Goal: Transaction & Acquisition: Purchase product/service

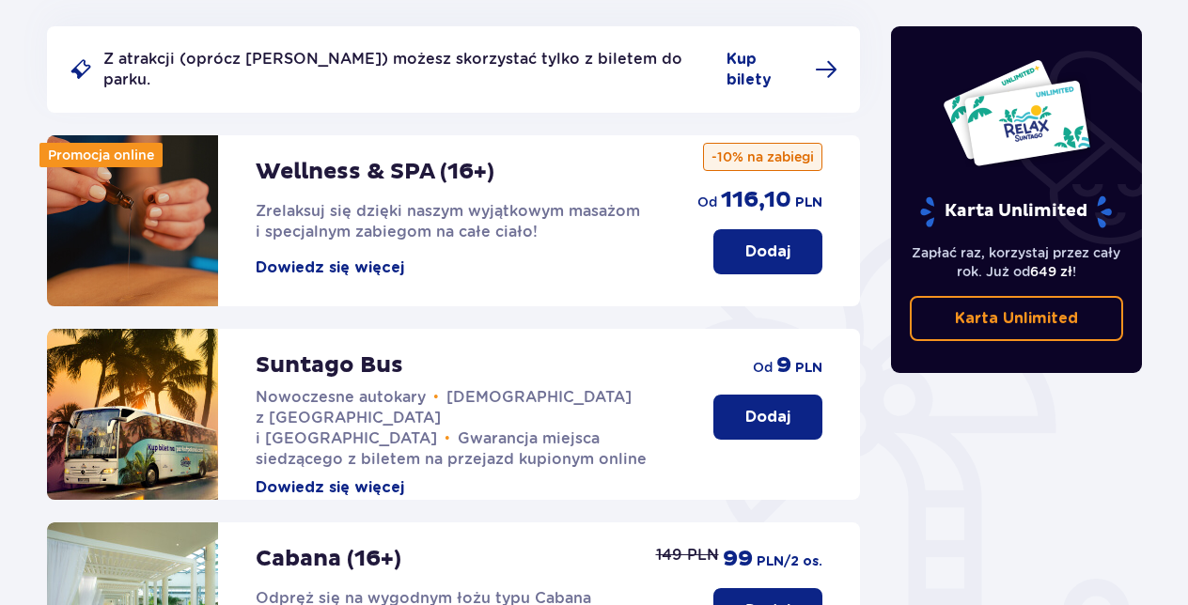
scroll to position [188, 0]
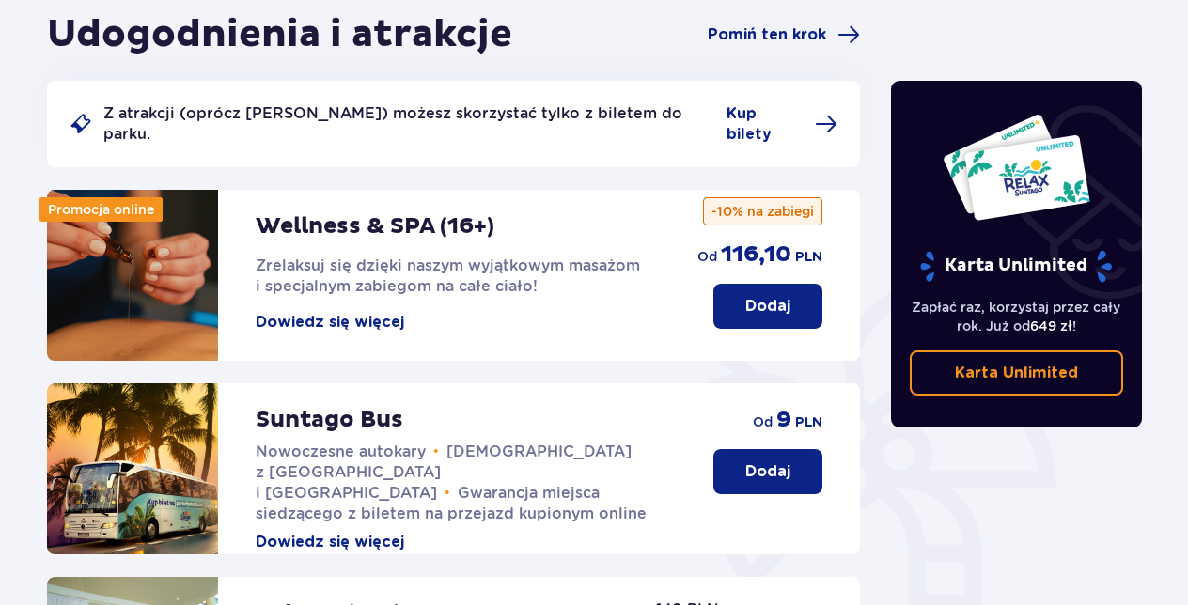
click at [466, 443] on span "Kursy z Warszawy i Żyrardowa" at bounding box center [444, 472] width 376 height 59
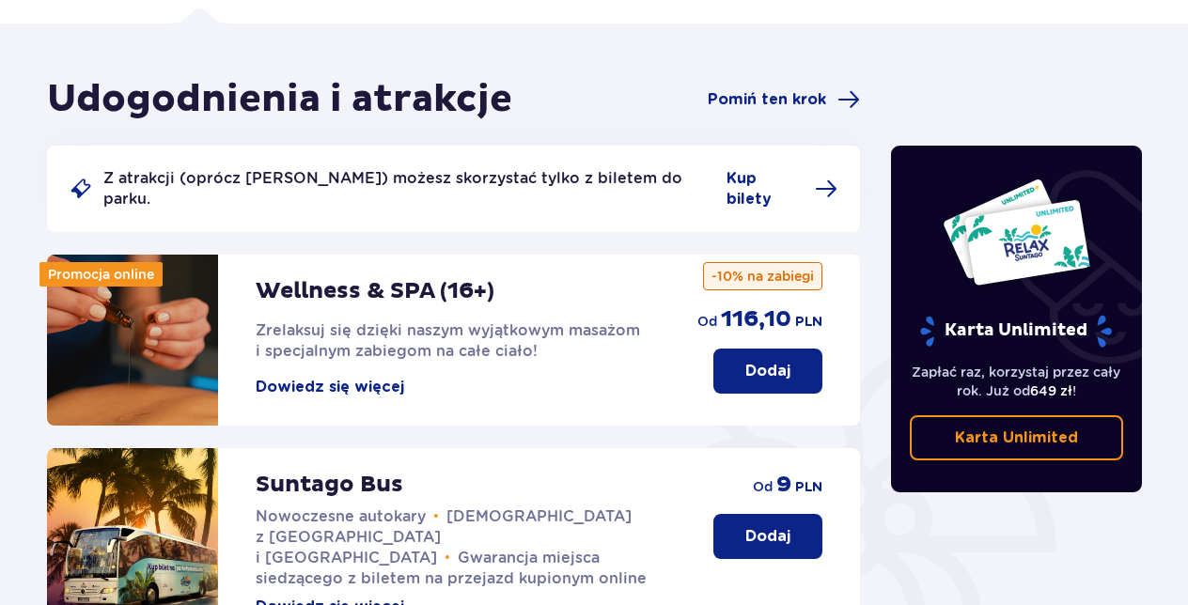
scroll to position [94, 0]
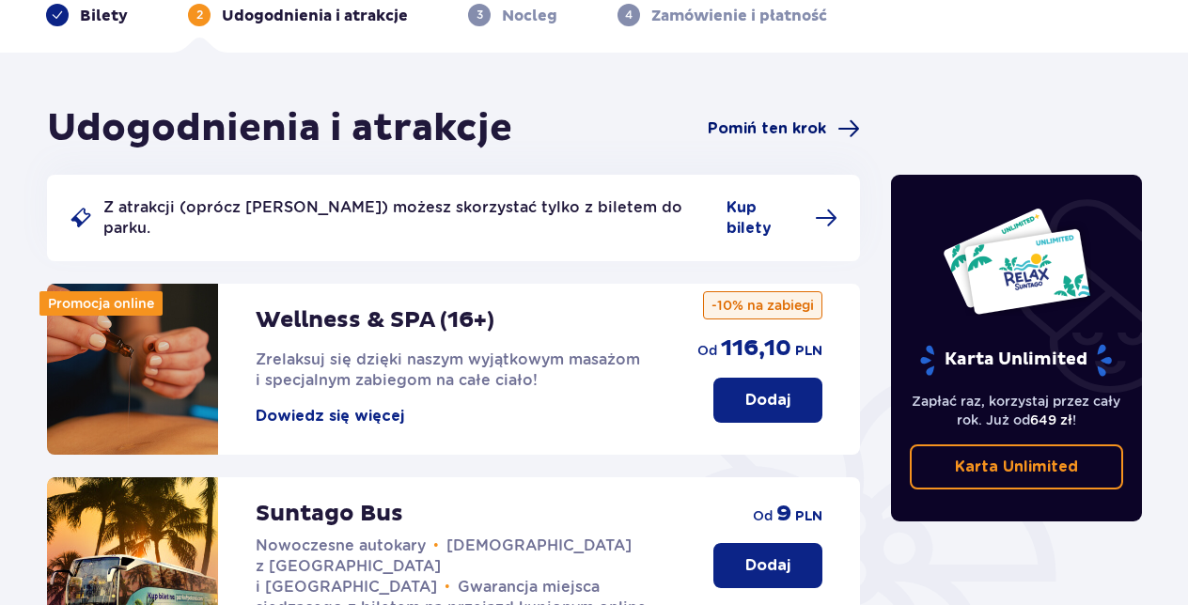
click at [799, 133] on span "Pomiń ten krok" at bounding box center [767, 128] width 118 height 21
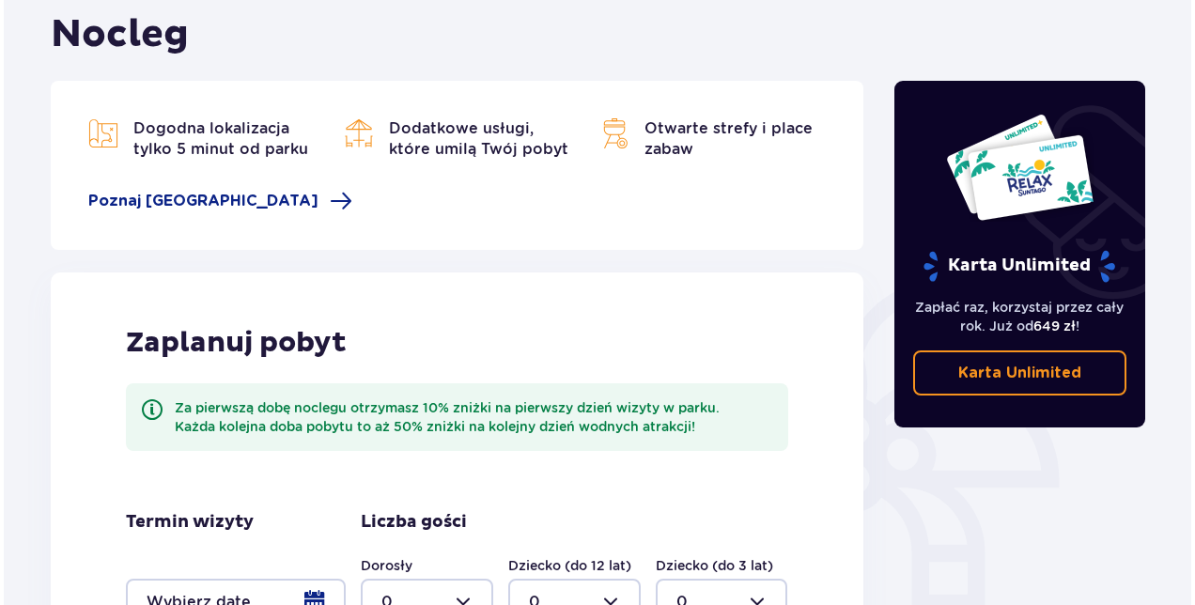
scroll to position [457, 0]
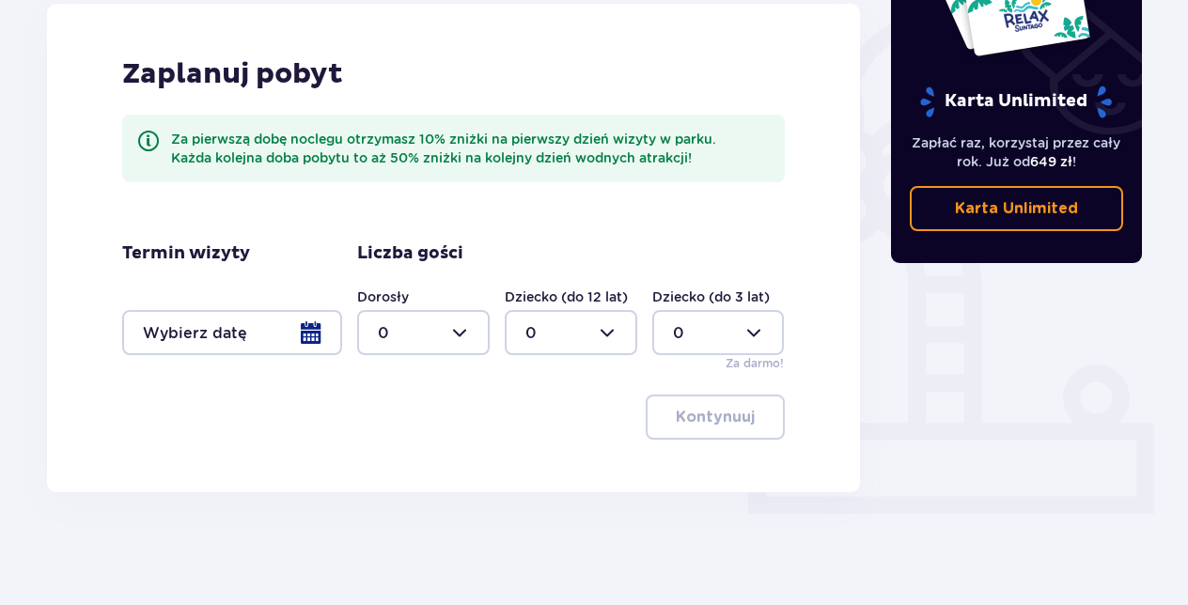
click at [316, 335] on div at bounding box center [232, 332] width 220 height 45
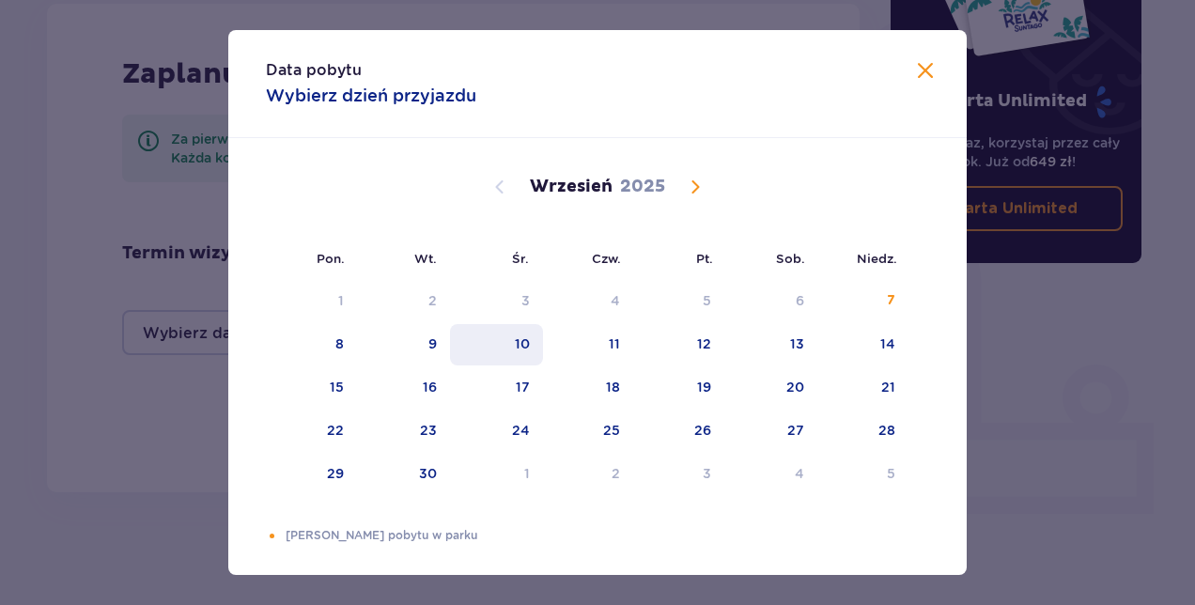
click at [517, 353] on div "10" at bounding box center [496, 344] width 93 height 41
click at [921, 72] on span at bounding box center [925, 71] width 23 height 23
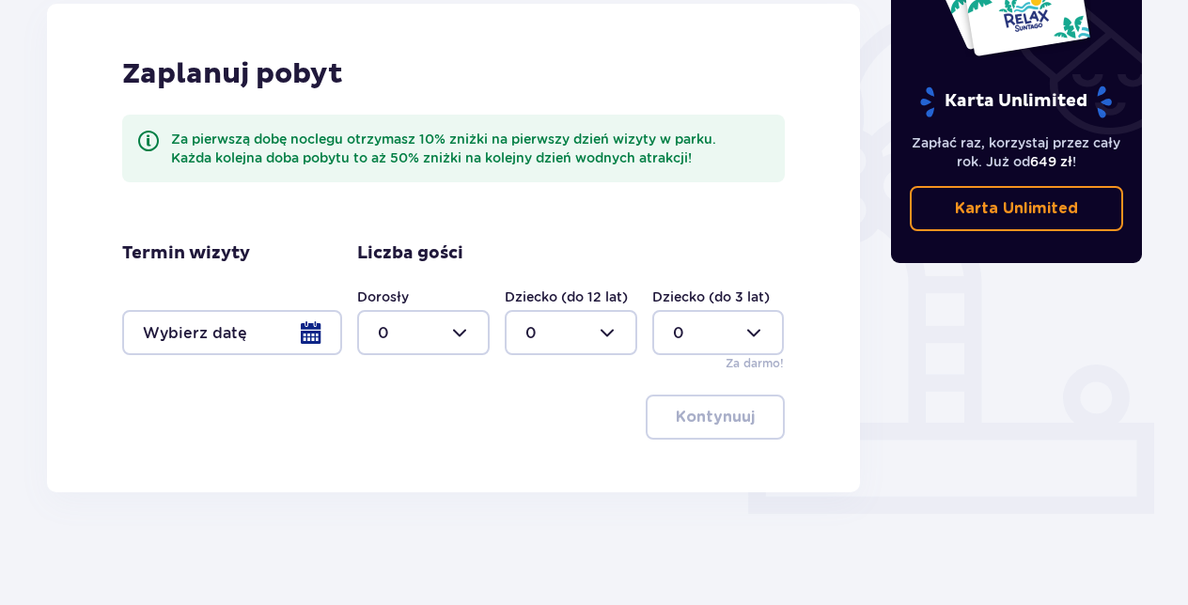
click at [308, 333] on div at bounding box center [232, 332] width 220 height 45
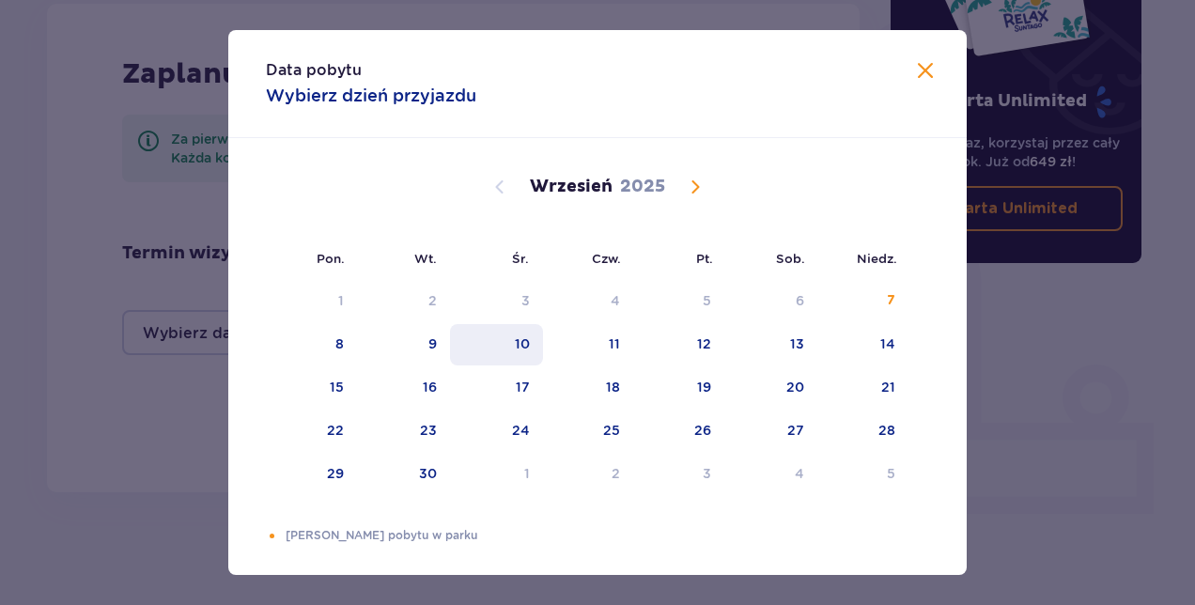
click at [497, 346] on div "10" at bounding box center [496, 344] width 93 height 41
click at [426, 101] on p "Wybierz dzień przyjazdu" at bounding box center [371, 96] width 211 height 23
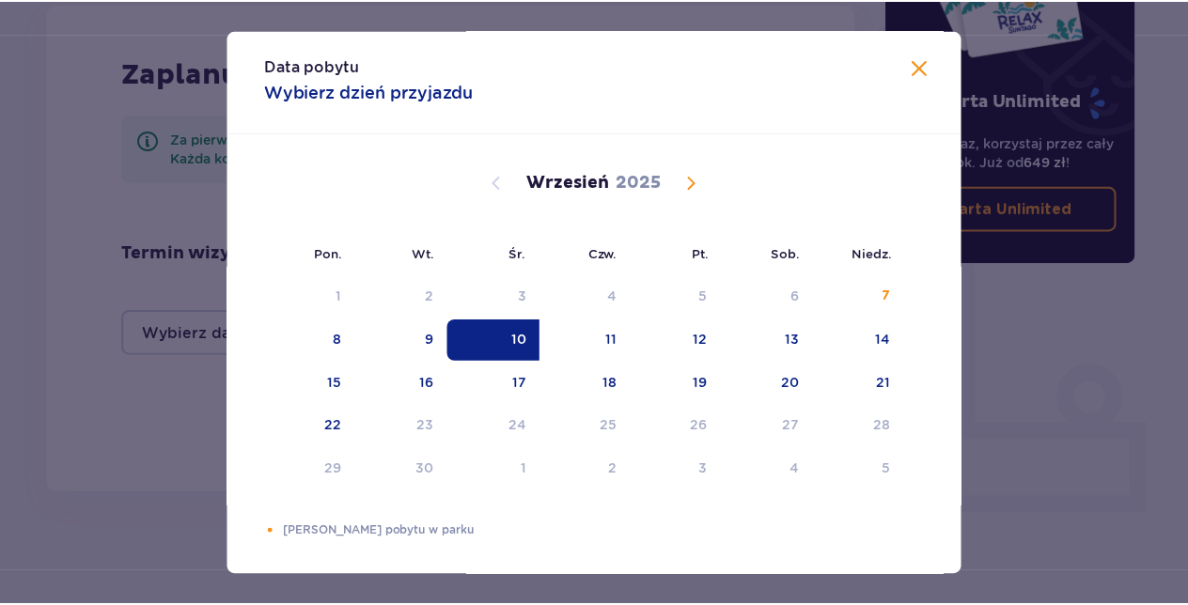
scroll to position [6, 0]
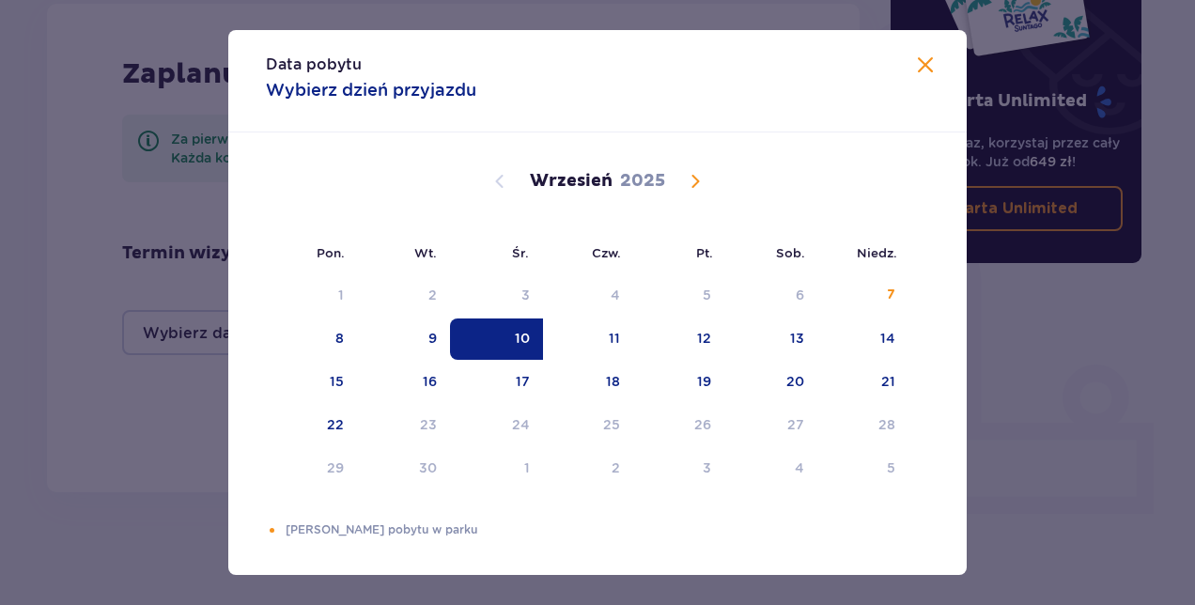
drag, startPoint x: 923, startPoint y: 62, endPoint x: 890, endPoint y: 96, distance: 47.2
click at [920, 65] on span at bounding box center [925, 66] width 23 height 23
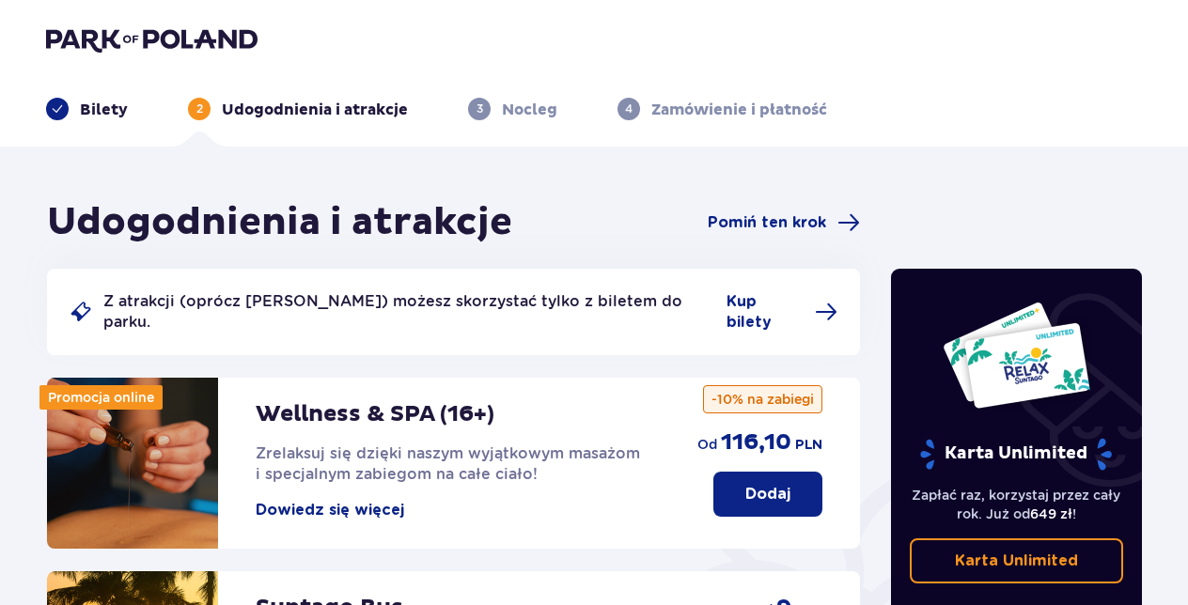
click at [107, 103] on p "Bilety" at bounding box center [104, 110] width 48 height 21
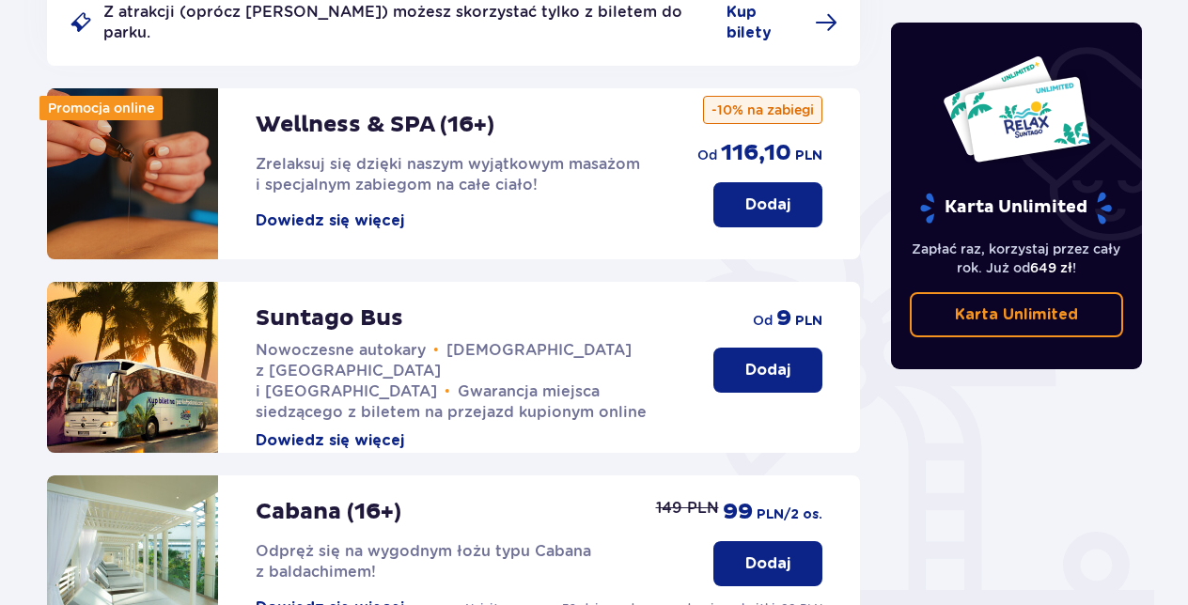
scroll to position [289, 0]
click at [757, 348] on button "Dodaj" at bounding box center [767, 370] width 109 height 45
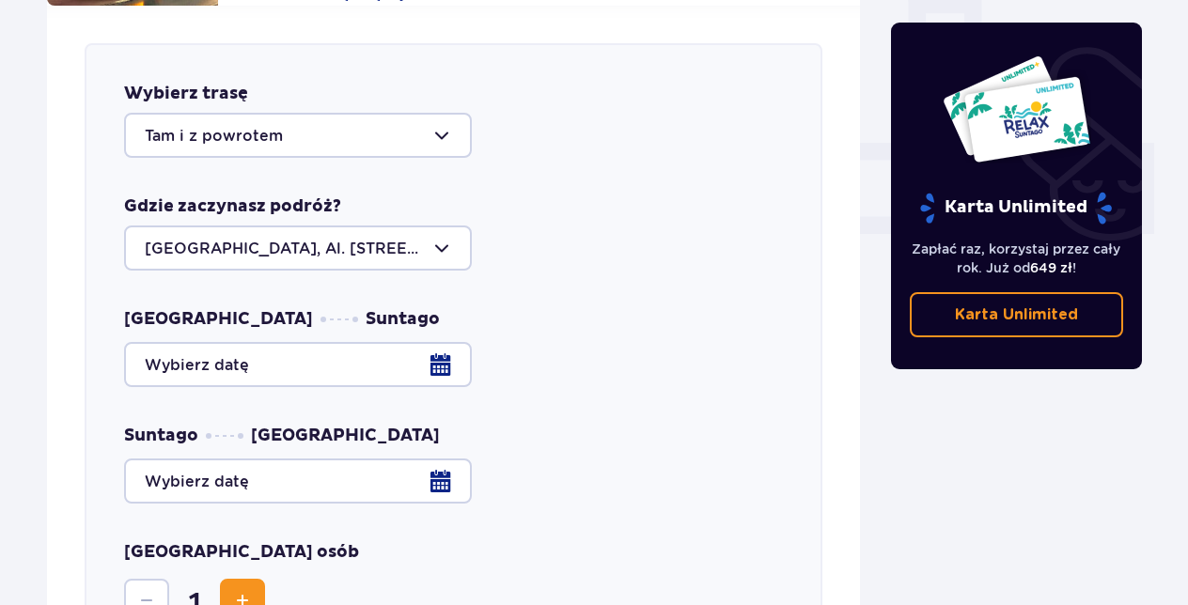
scroll to position [739, 0]
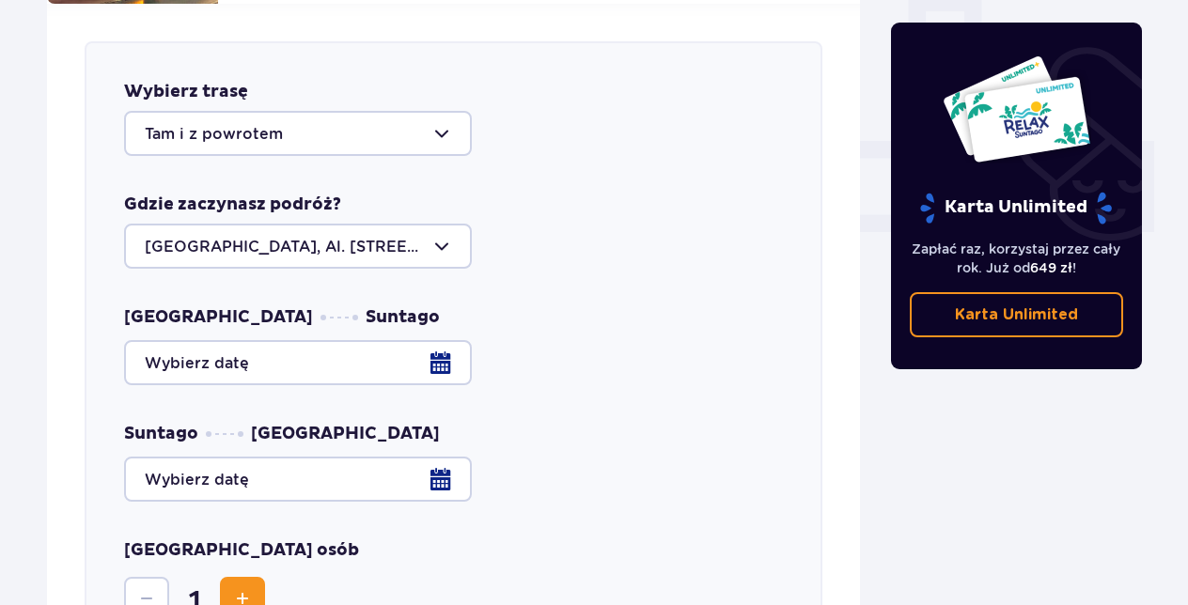
click at [438, 349] on div at bounding box center [453, 362] width 659 height 45
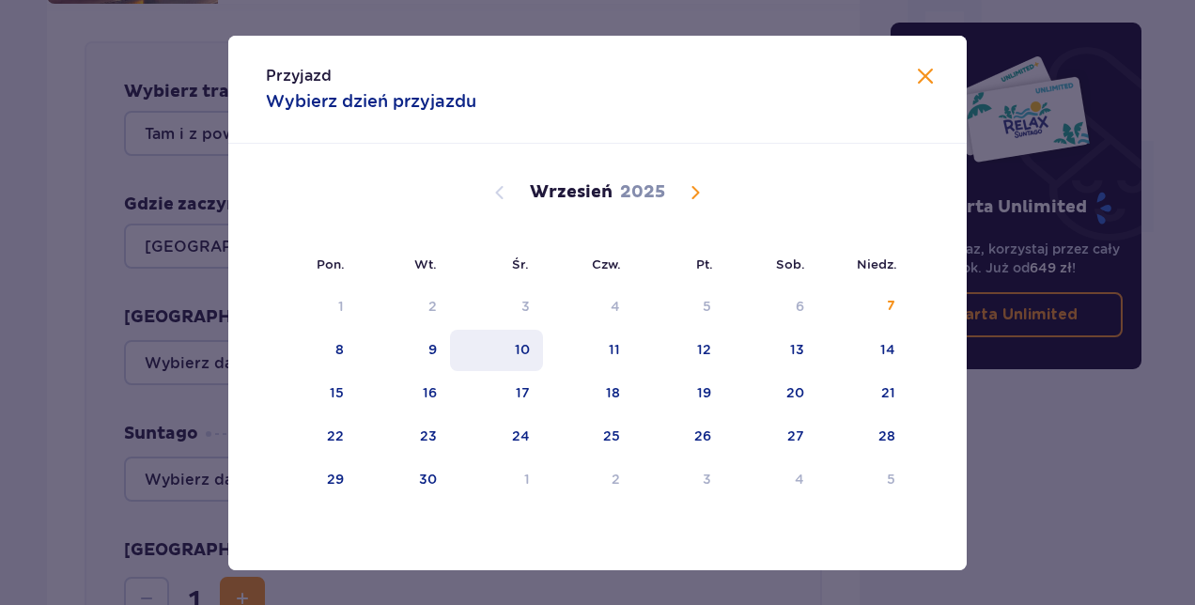
click at [519, 348] on div "10" at bounding box center [522, 349] width 15 height 19
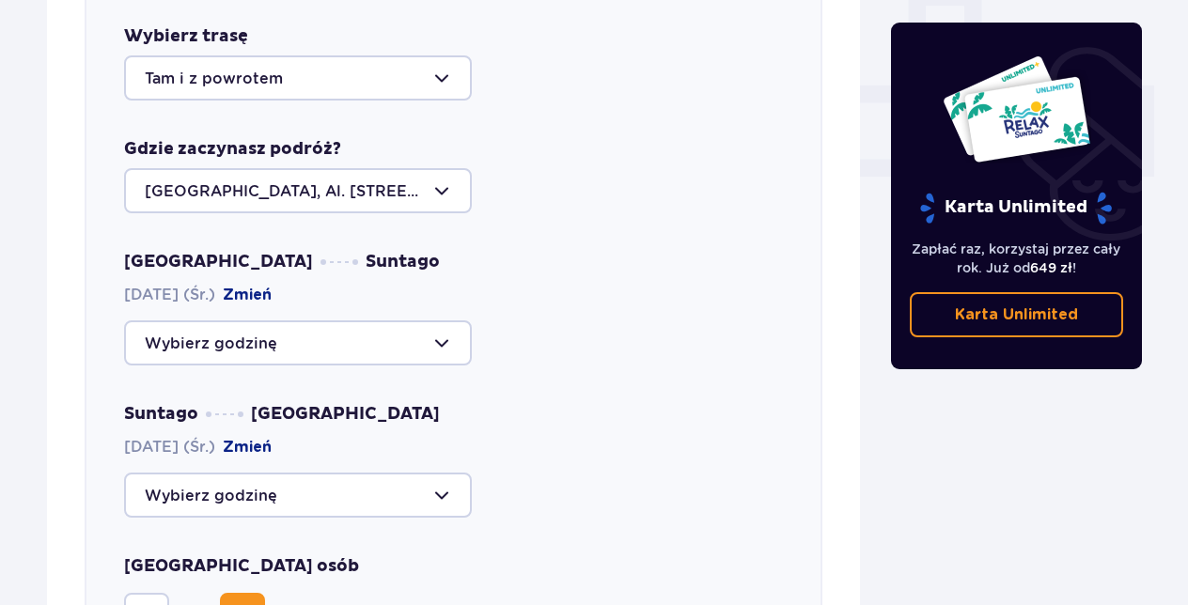
scroll to position [833, 0]
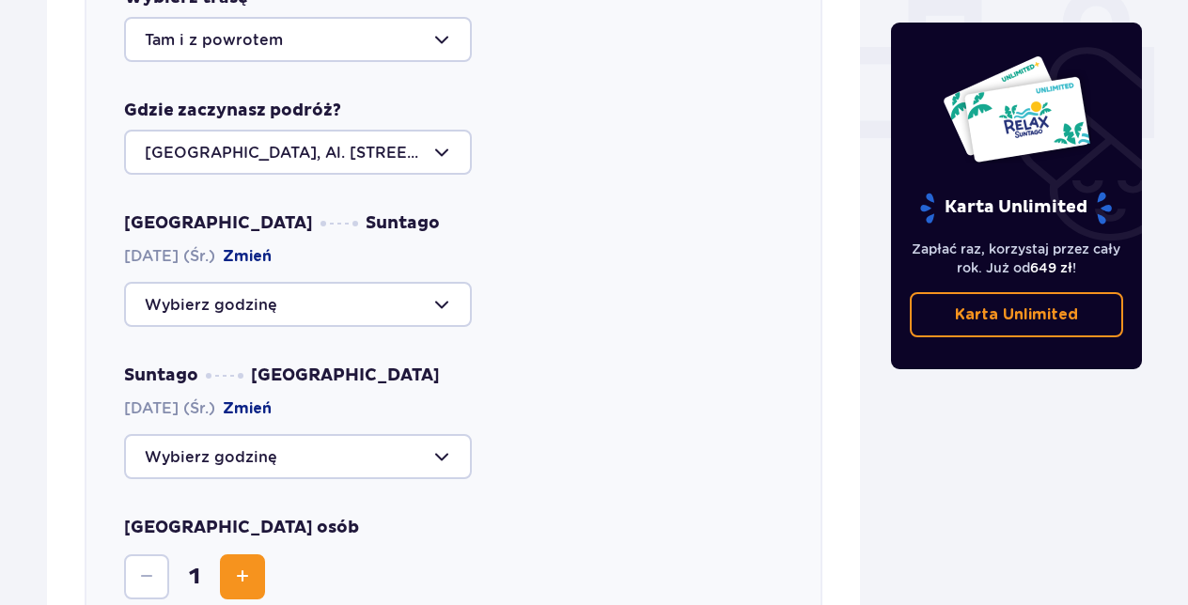
click at [438, 282] on div at bounding box center [298, 304] width 348 height 45
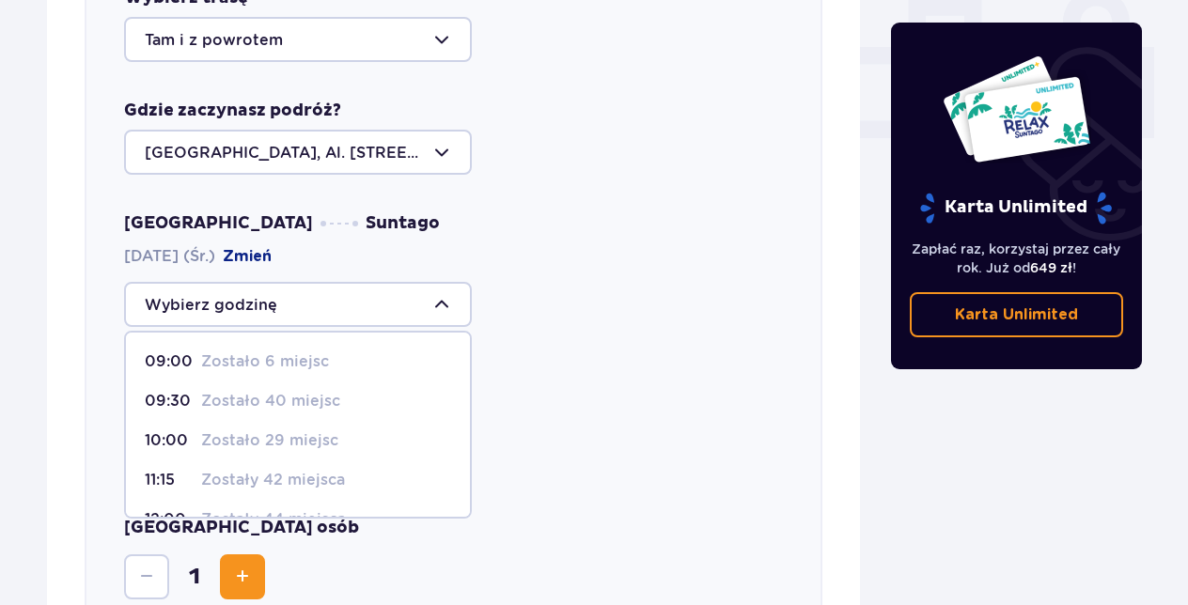
click at [340, 351] on div "09:00 Zostało 6 miejsc" at bounding box center [298, 361] width 306 height 21
type input "09:00"
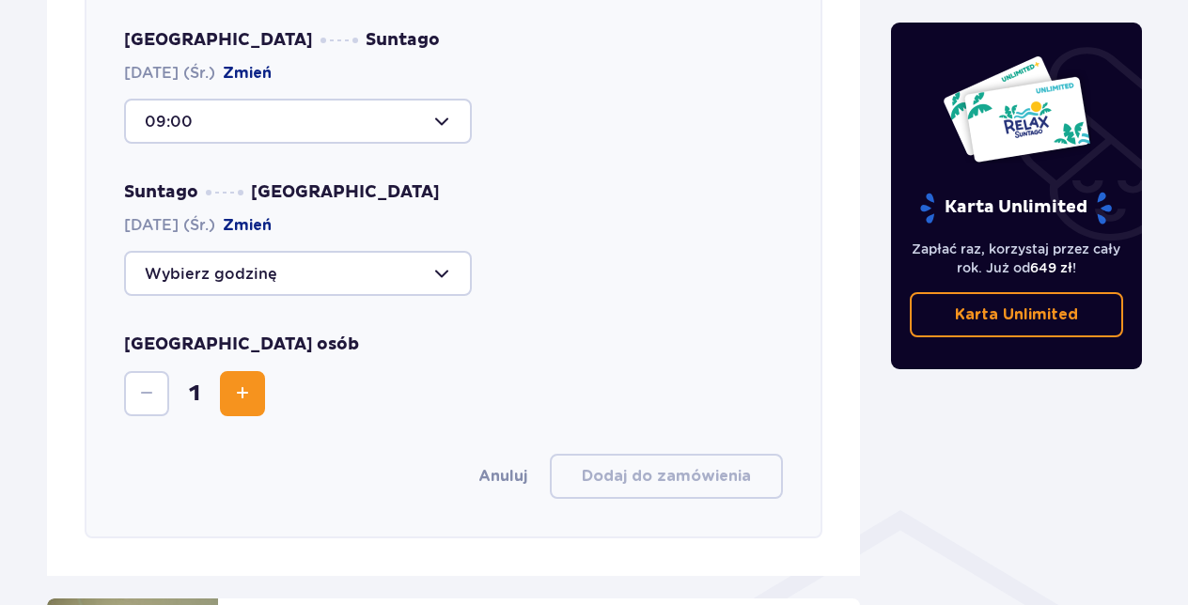
scroll to position [1021, 0]
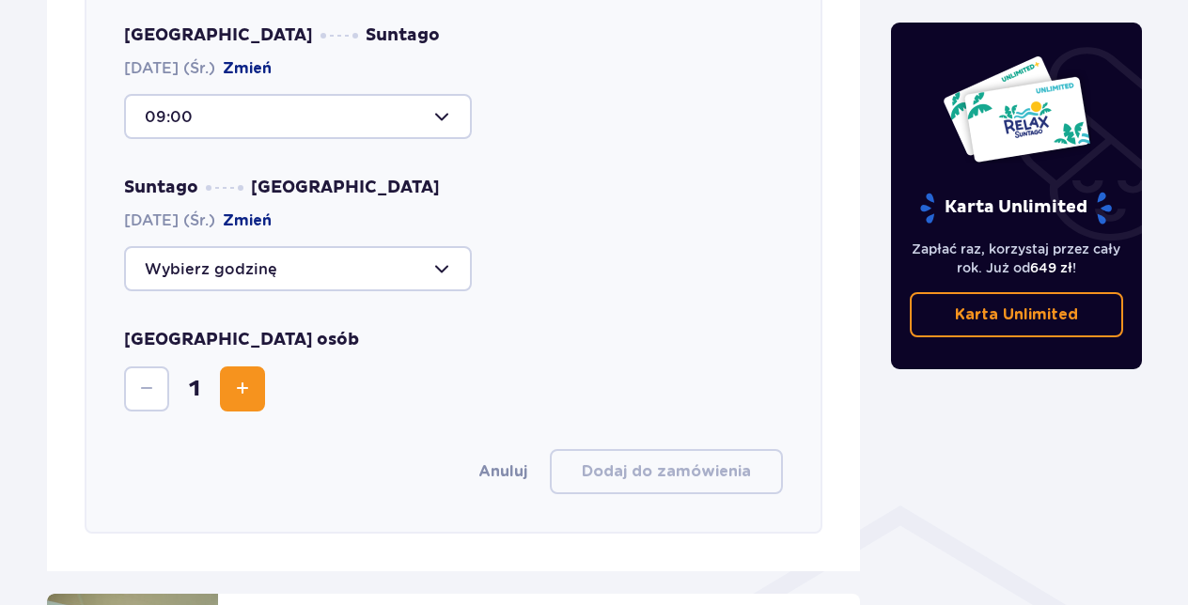
click at [438, 246] on div at bounding box center [298, 268] width 348 height 45
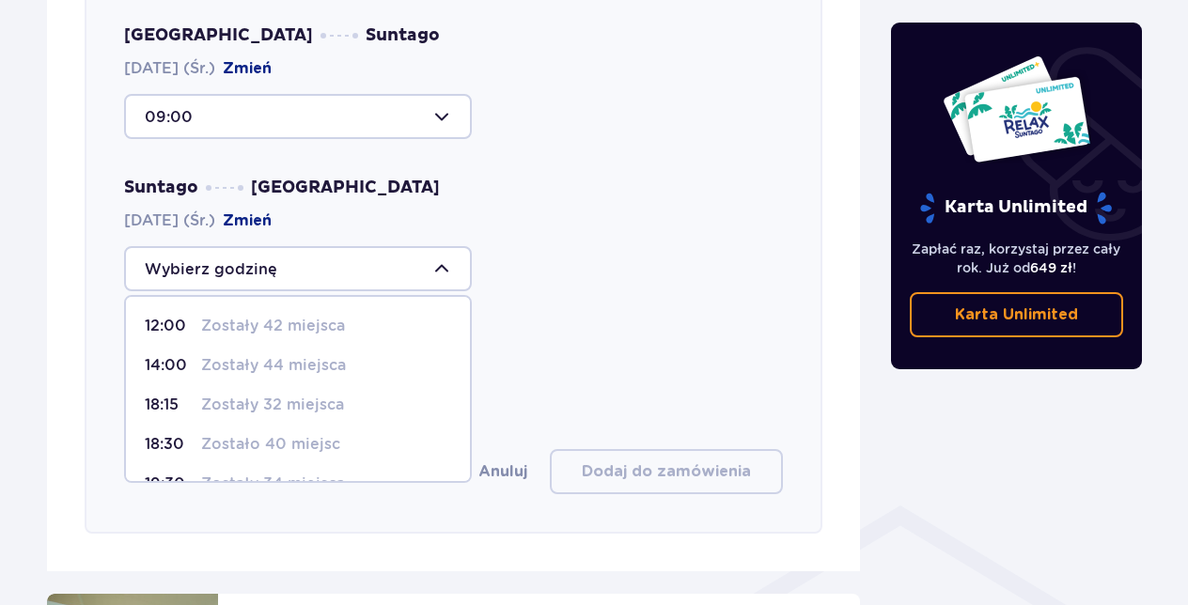
click at [586, 273] on div "12:00 Zostały 42 miejsca 14:00 Zostały 44 miejsca 18:15 Zostały 32 miejsca 18:3…" at bounding box center [453, 268] width 659 height 45
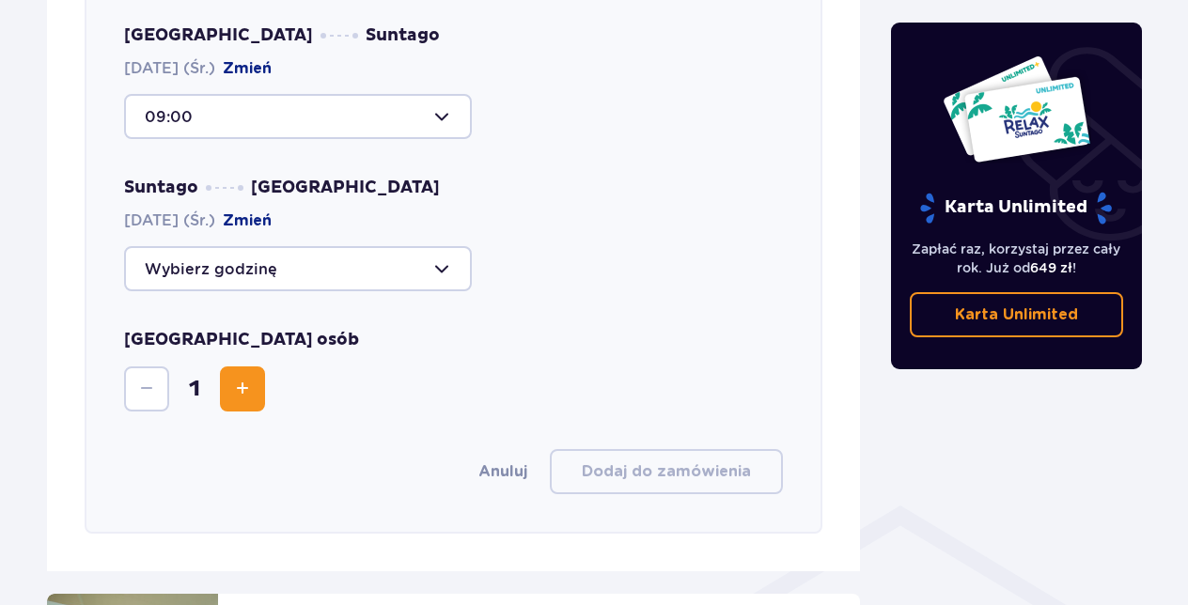
click at [438, 103] on div at bounding box center [298, 116] width 348 height 45
click at [630, 143] on div "Warszawa Suntago 10.09.2025 (Śr.) Zmień 09:00 Suntago Warszawa 10.09.2025 (Śr.)…" at bounding box center [453, 157] width 659 height 267
drag, startPoint x: 241, startPoint y: 367, endPoint x: 346, endPoint y: 345, distance: 107.5
click at [242, 378] on span "Increase" at bounding box center [242, 389] width 23 height 23
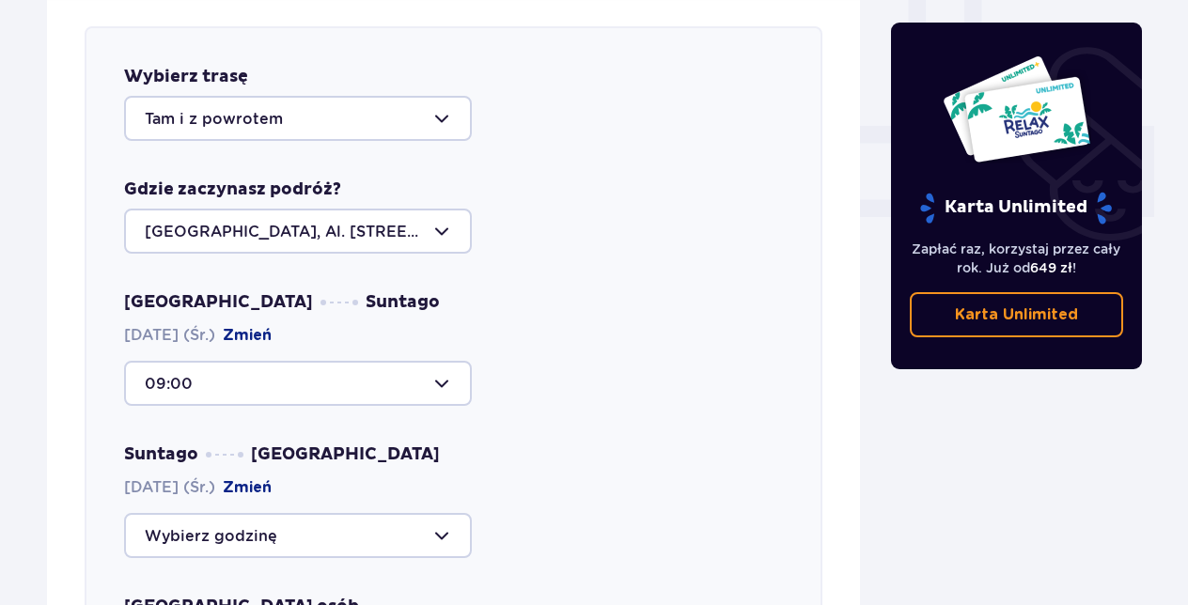
scroll to position [645, 0]
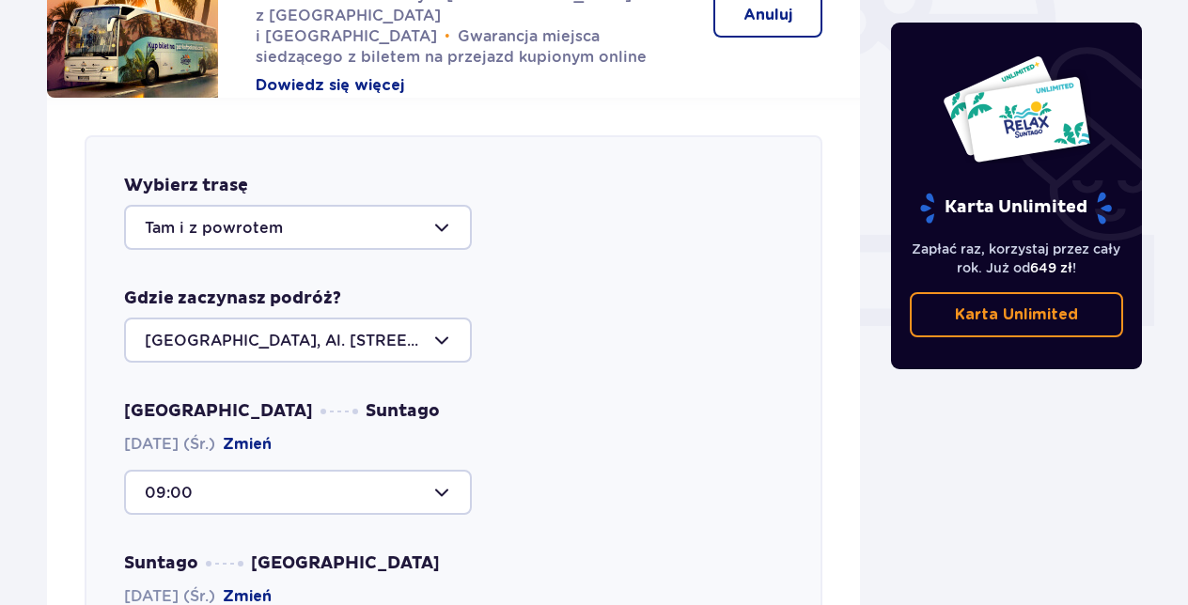
click at [440, 205] on div at bounding box center [298, 227] width 348 height 45
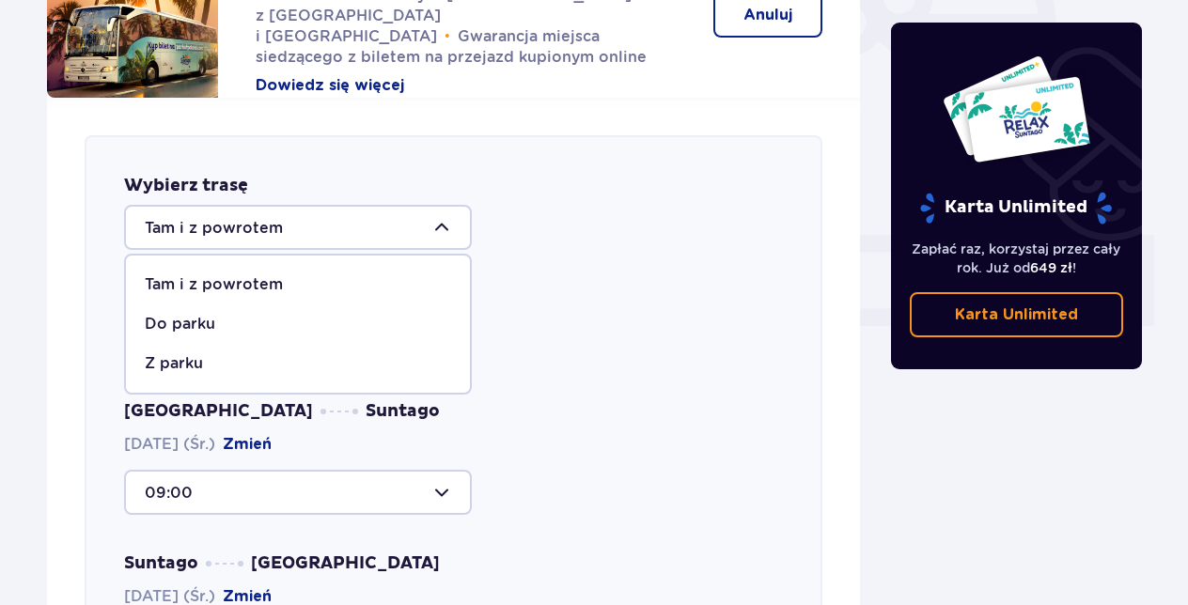
click at [440, 205] on div at bounding box center [298, 227] width 348 height 45
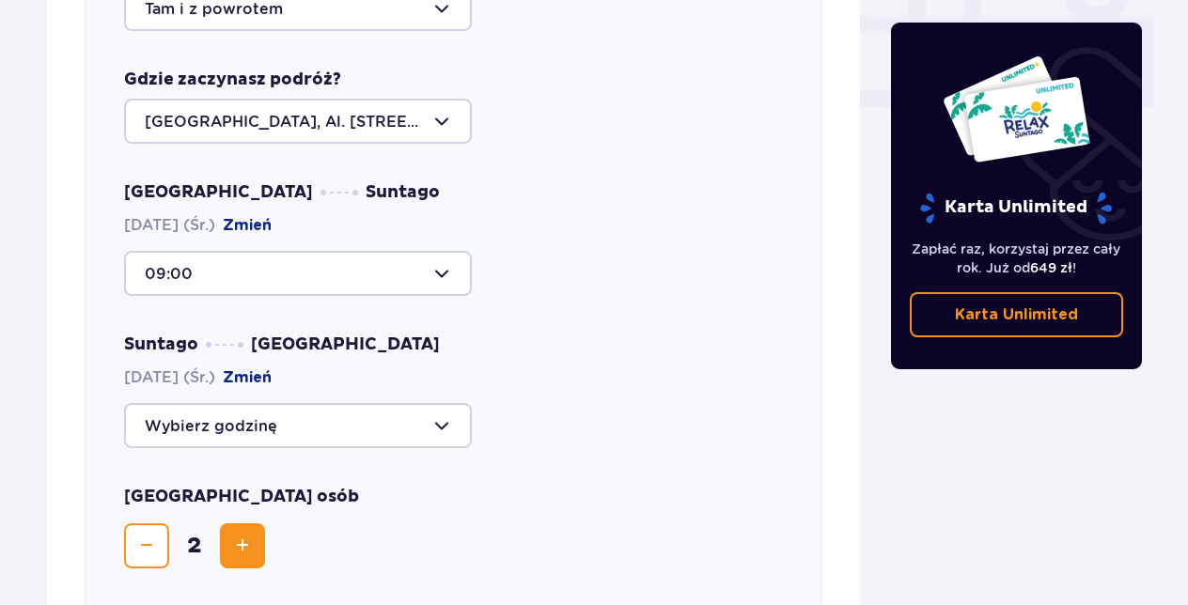
scroll to position [1021, 0]
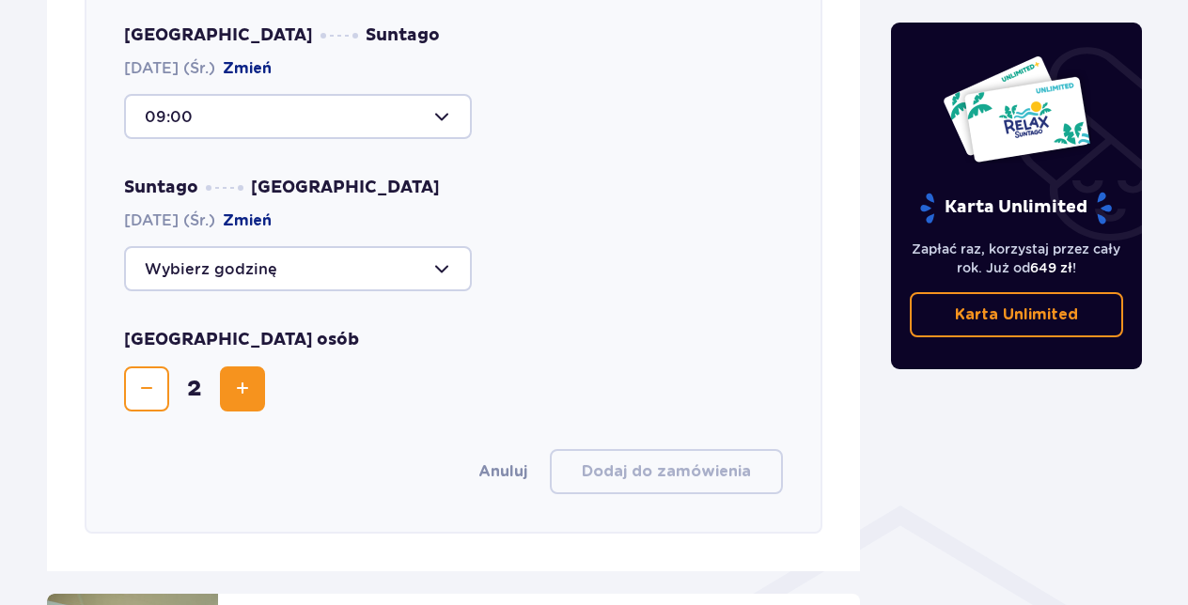
click at [440, 252] on div at bounding box center [298, 268] width 348 height 45
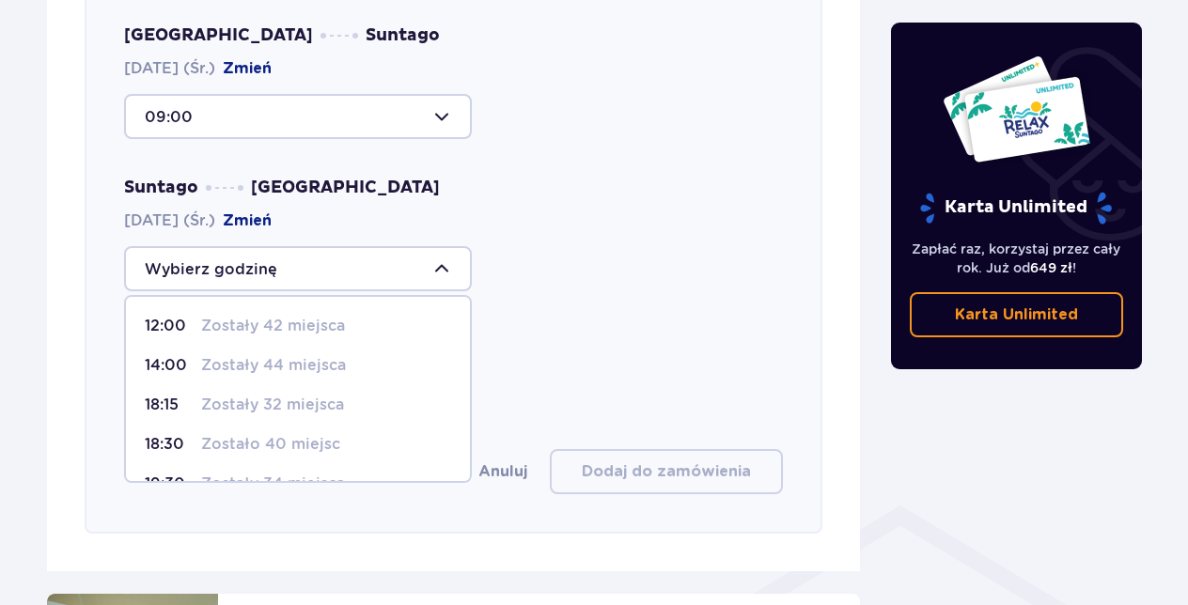
click at [304, 395] on p "Zostały 32 miejsca" at bounding box center [272, 405] width 143 height 21
type input "18:15"
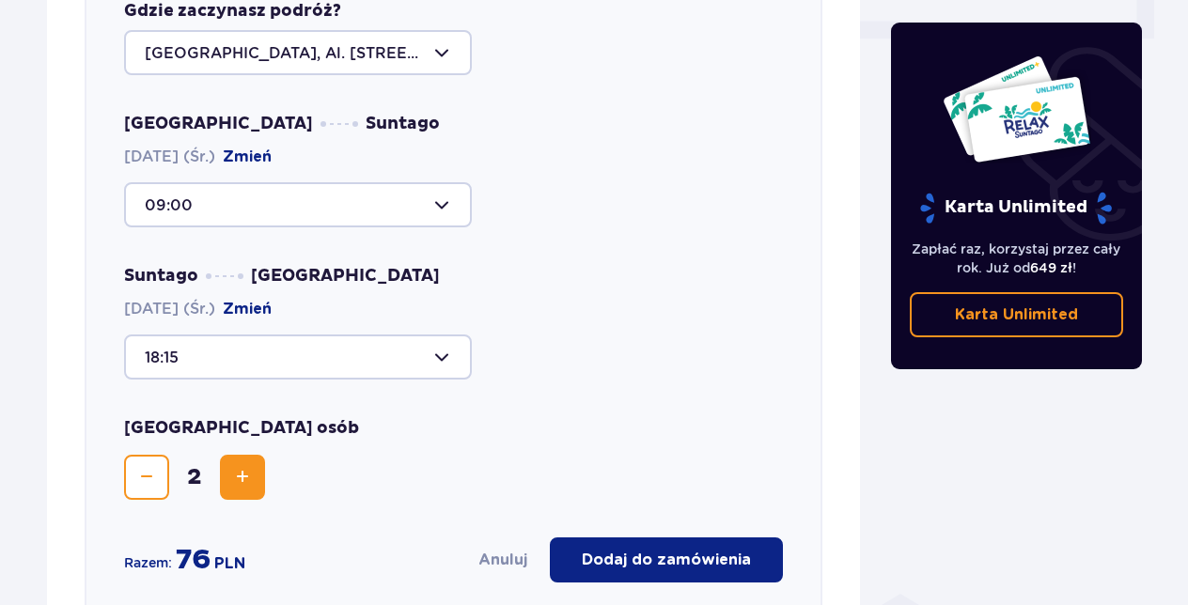
scroll to position [833, 0]
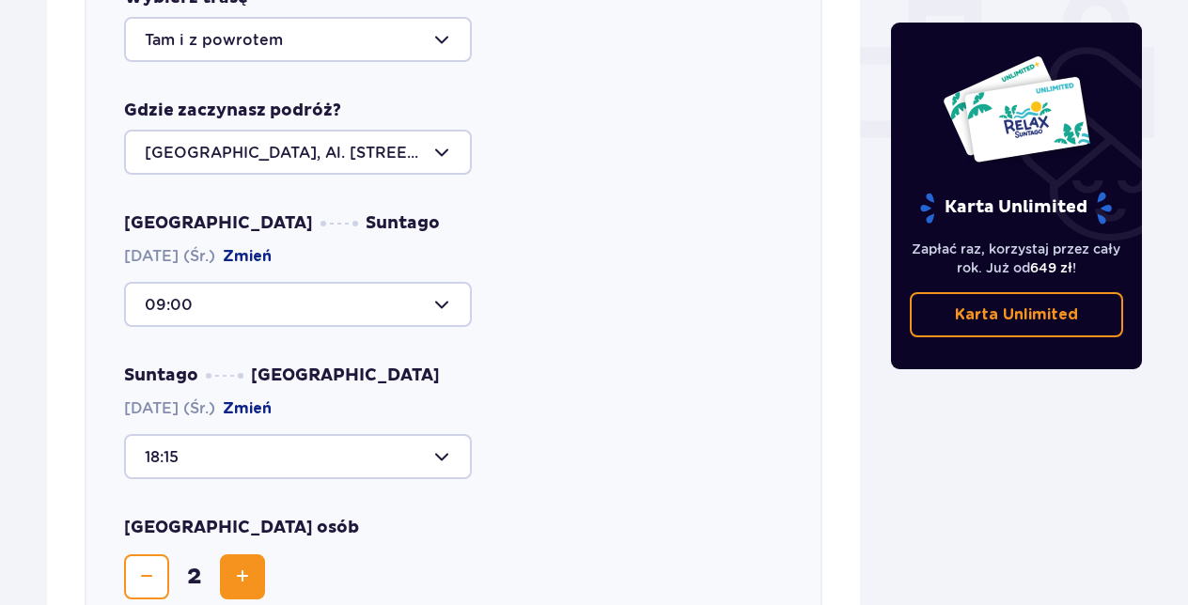
click at [445, 289] on div at bounding box center [298, 304] width 348 height 45
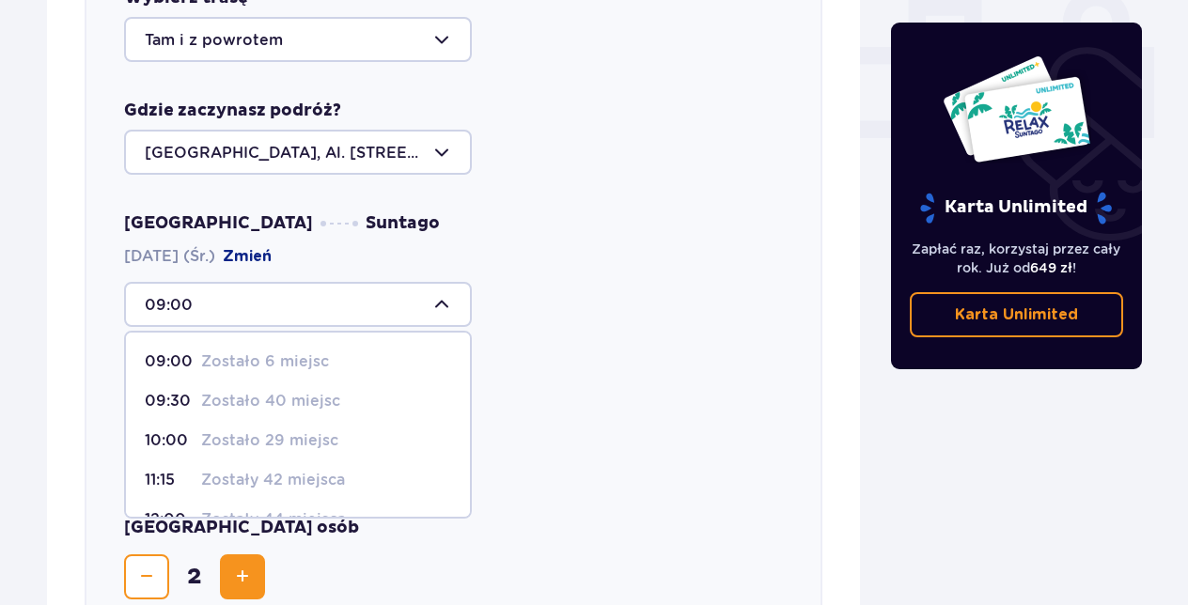
click at [304, 391] on p "Zostało 40 miejsc" at bounding box center [270, 401] width 139 height 21
type input "09:30"
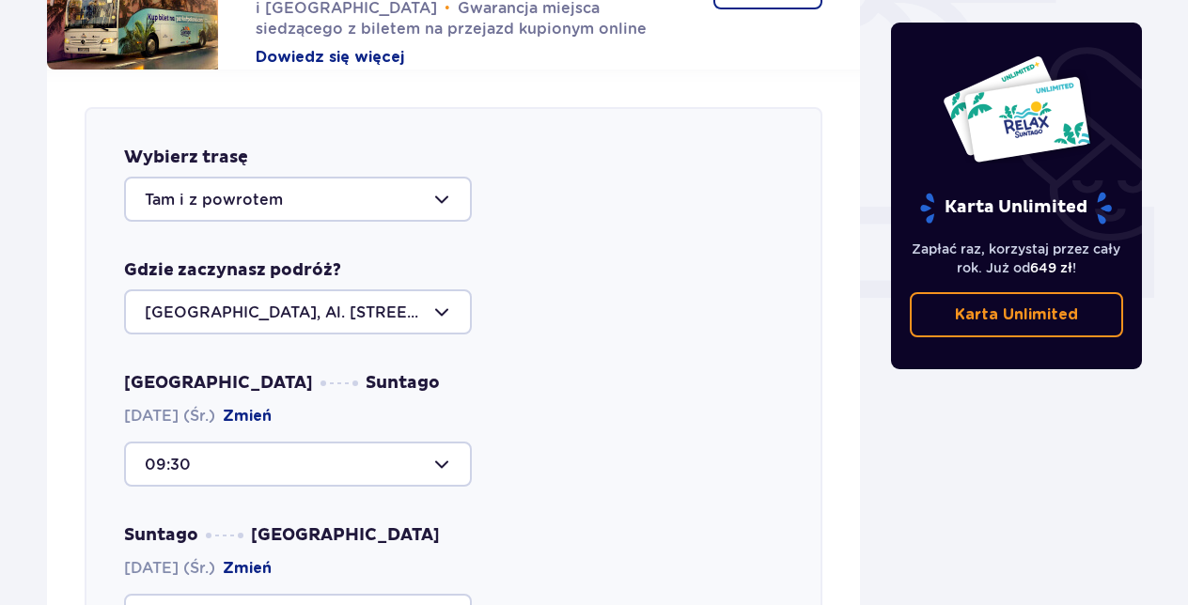
scroll to position [645, 0]
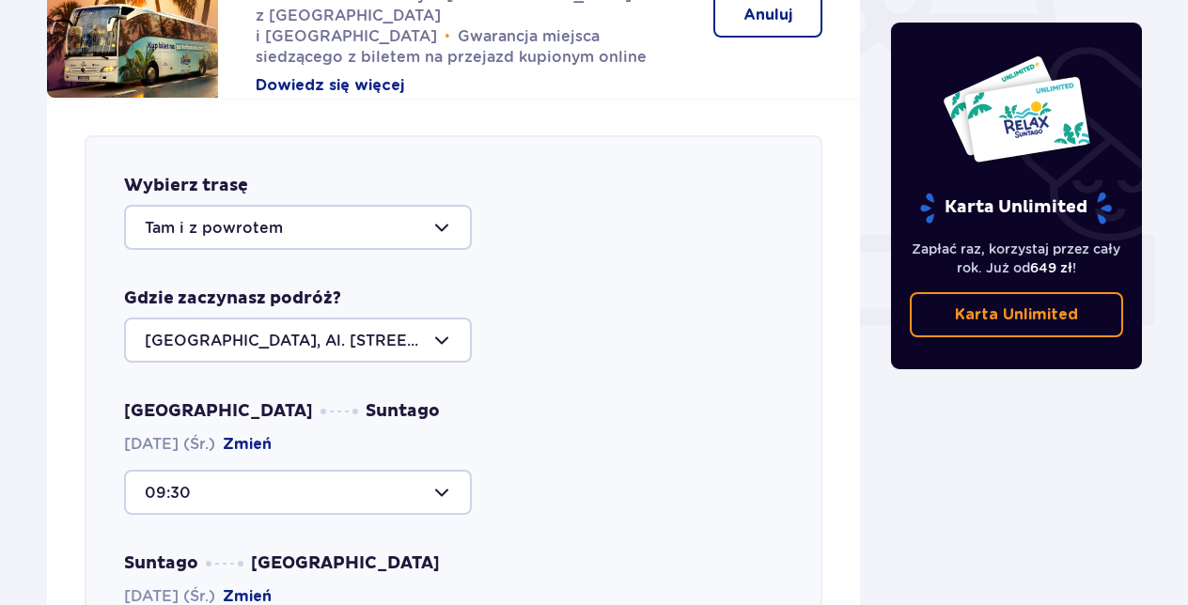
click at [439, 211] on div at bounding box center [298, 227] width 348 height 45
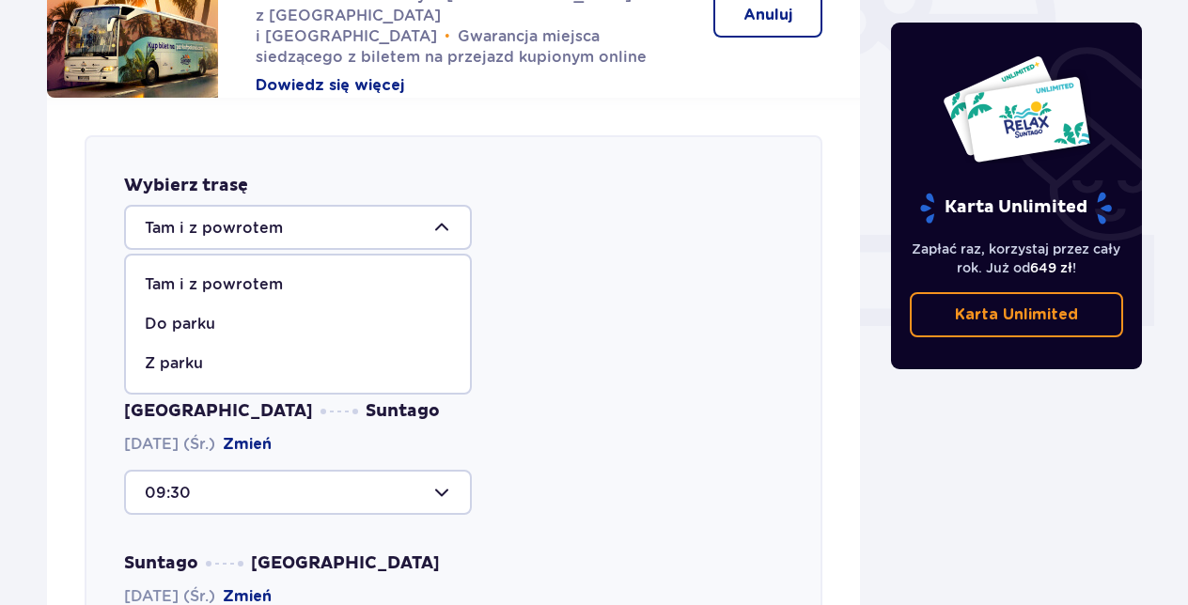
click at [331, 314] on div "Do parku" at bounding box center [298, 324] width 306 height 21
type input "Do parku"
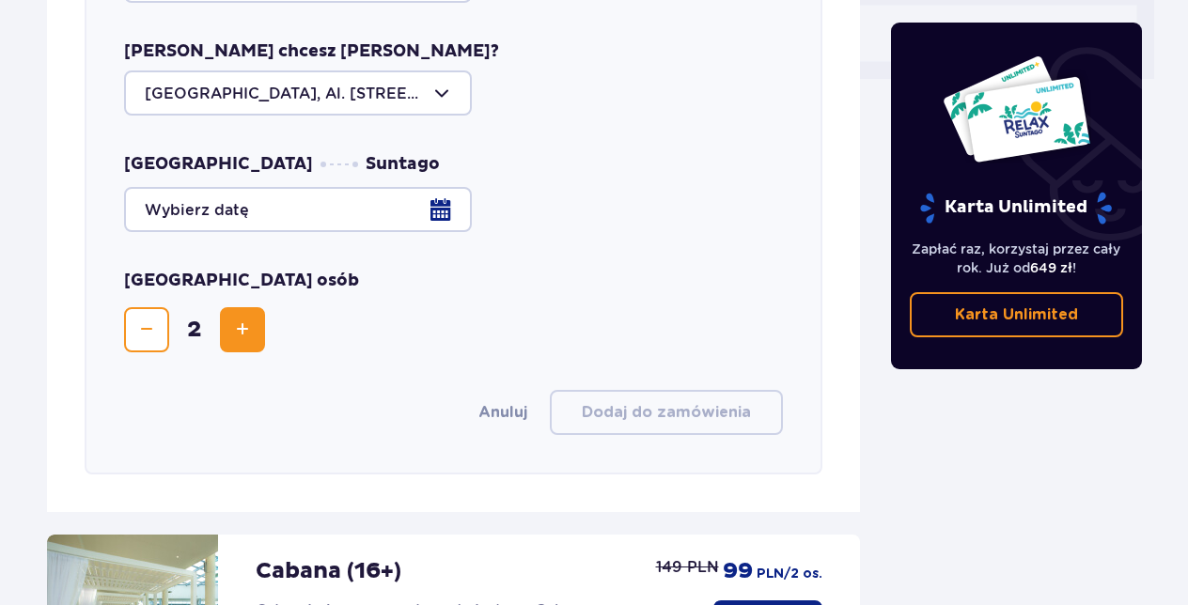
scroll to position [927, 0]
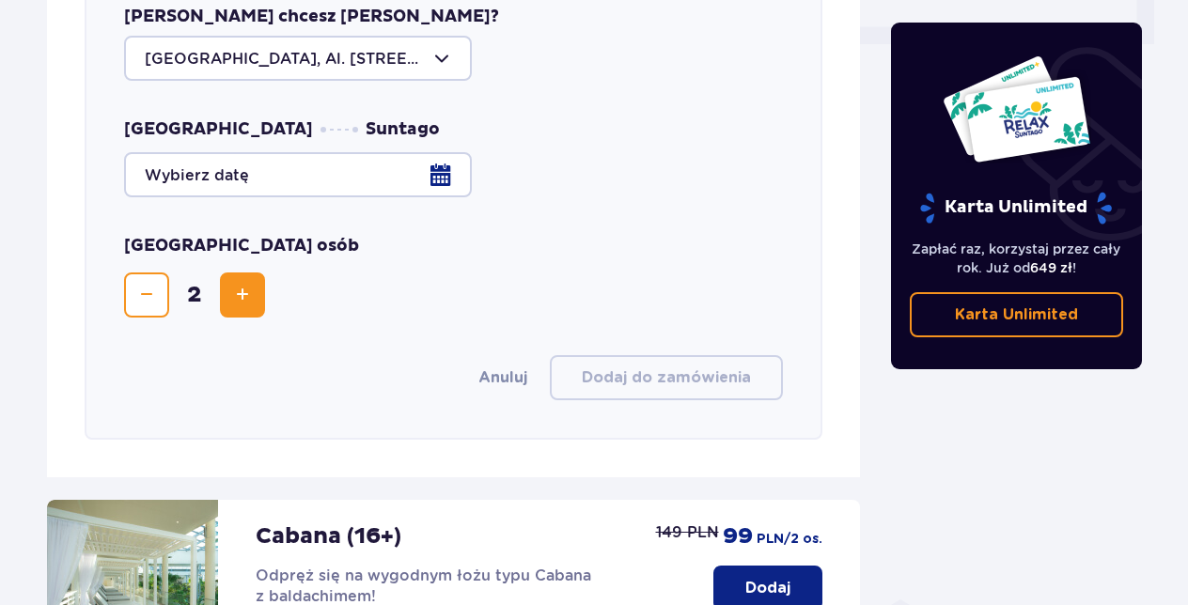
click at [439, 156] on div at bounding box center [453, 174] width 659 height 45
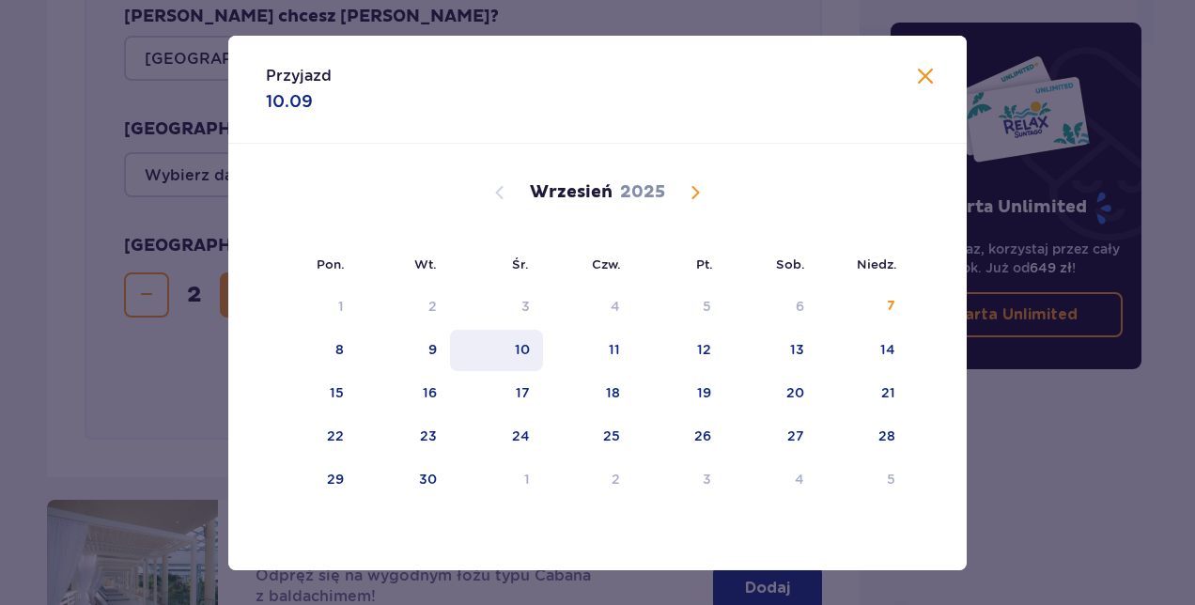
click at [527, 351] on div "10" at bounding box center [522, 349] width 15 height 19
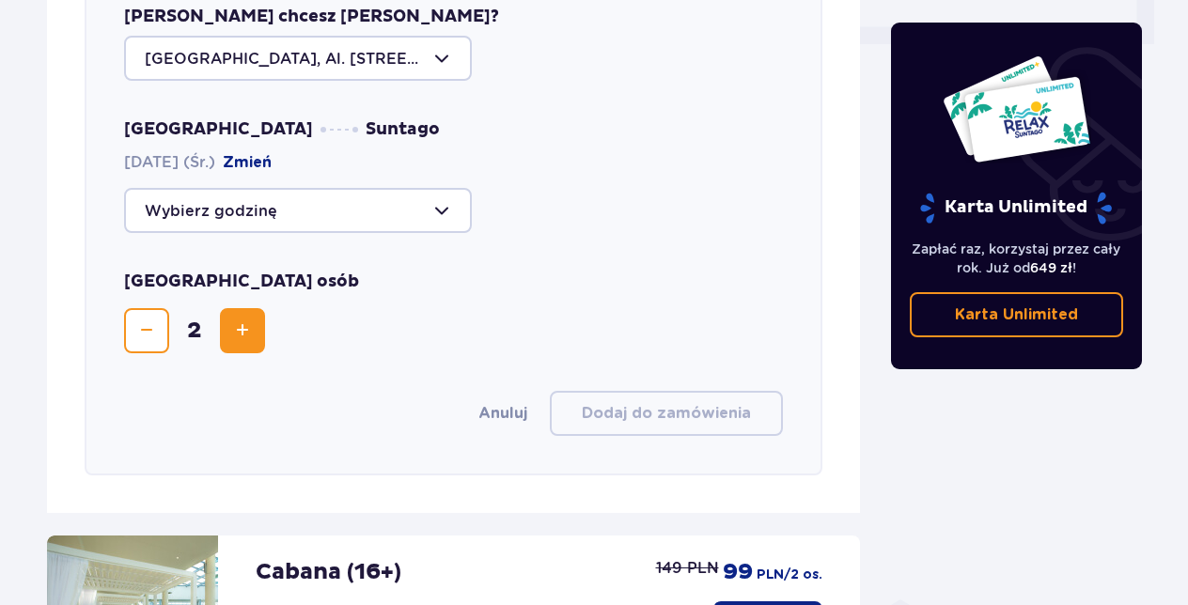
click at [436, 188] on div at bounding box center [298, 210] width 348 height 45
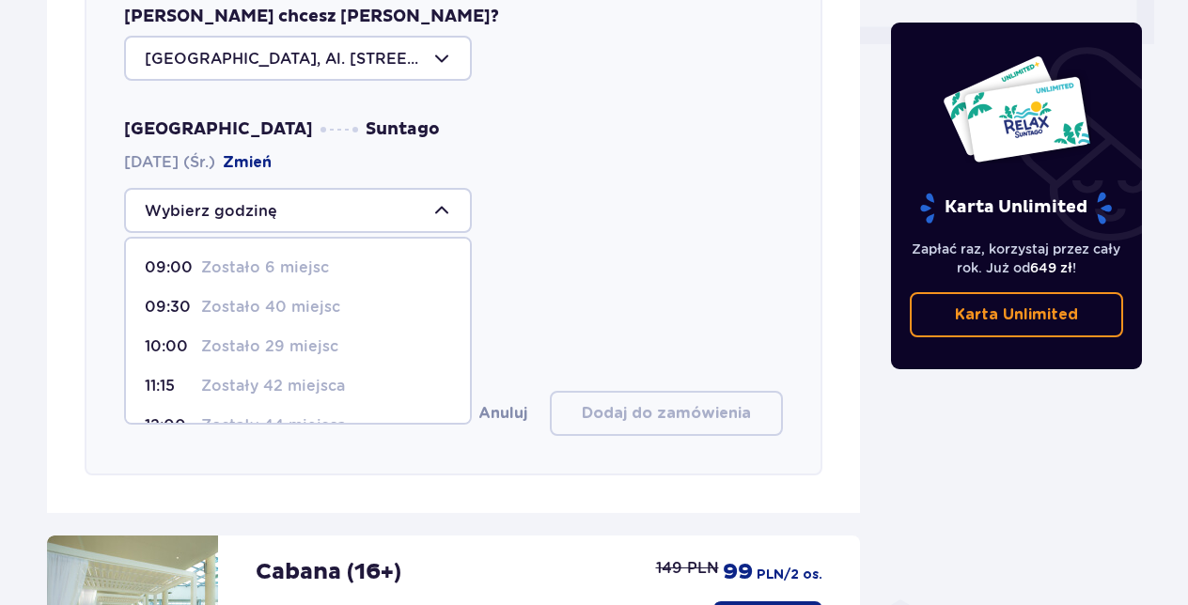
click at [317, 297] on p "Zostało 40 miejsc" at bounding box center [270, 307] width 139 height 21
type input "09:30"
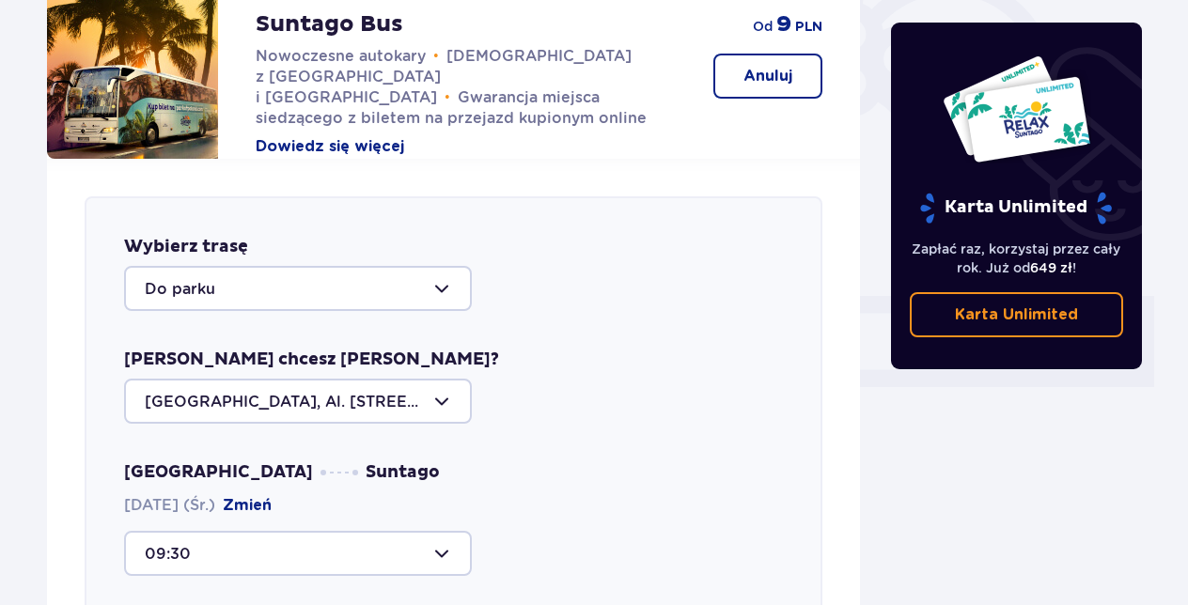
scroll to position [551, 0]
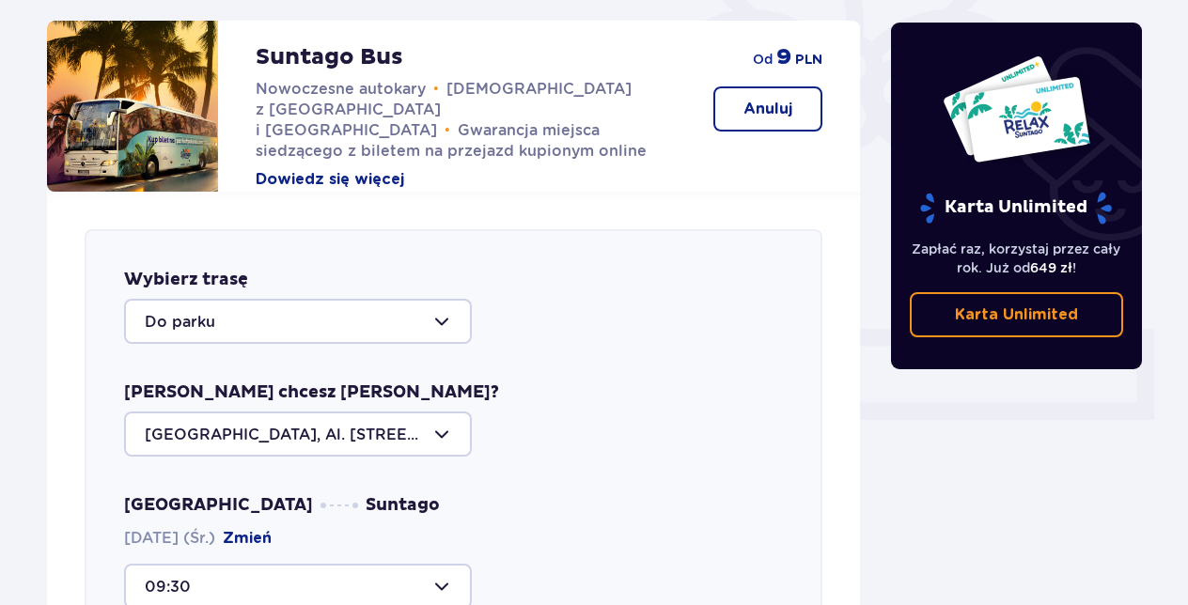
click at [445, 301] on div at bounding box center [298, 321] width 348 height 45
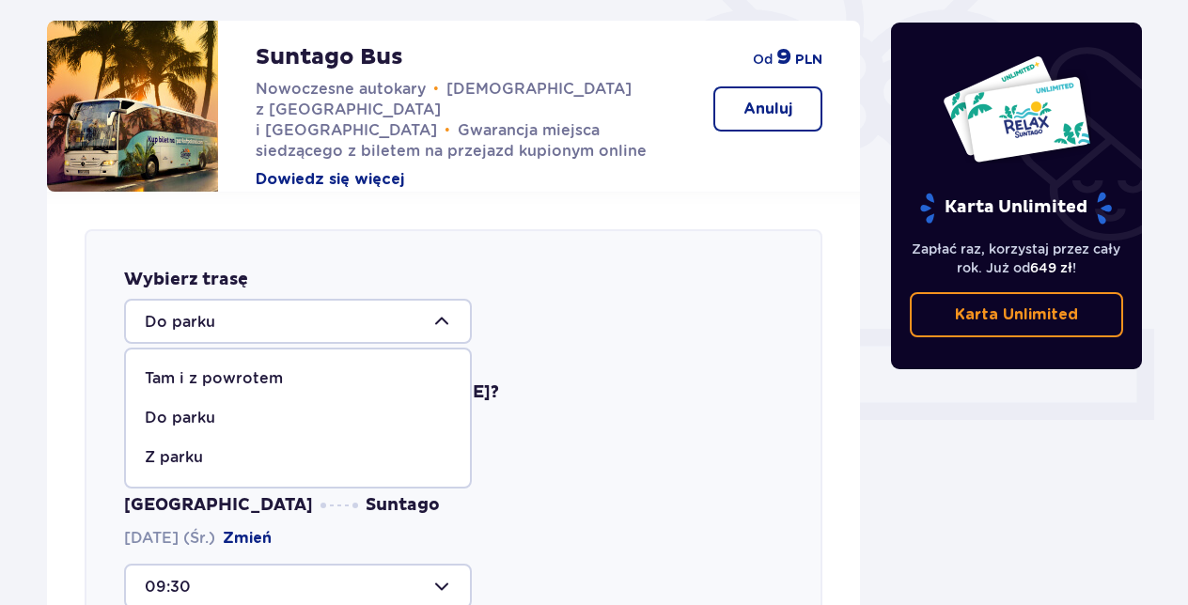
click at [406, 368] on div "Tam i z powrotem" at bounding box center [298, 378] width 306 height 21
type input "Tam i z powrotem"
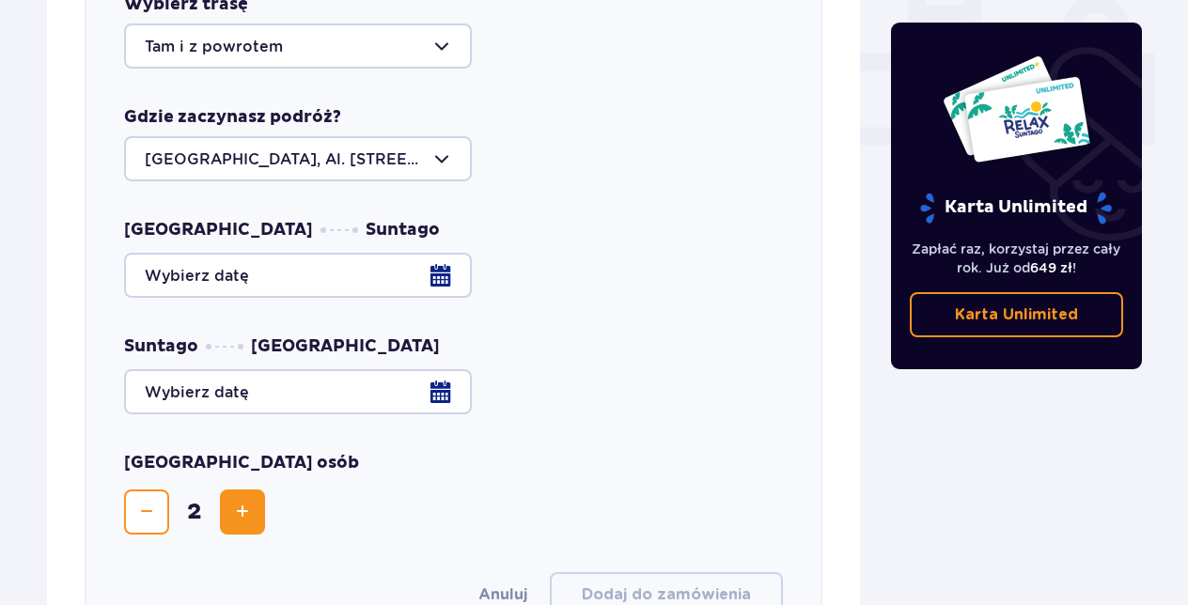
scroll to position [927, 0]
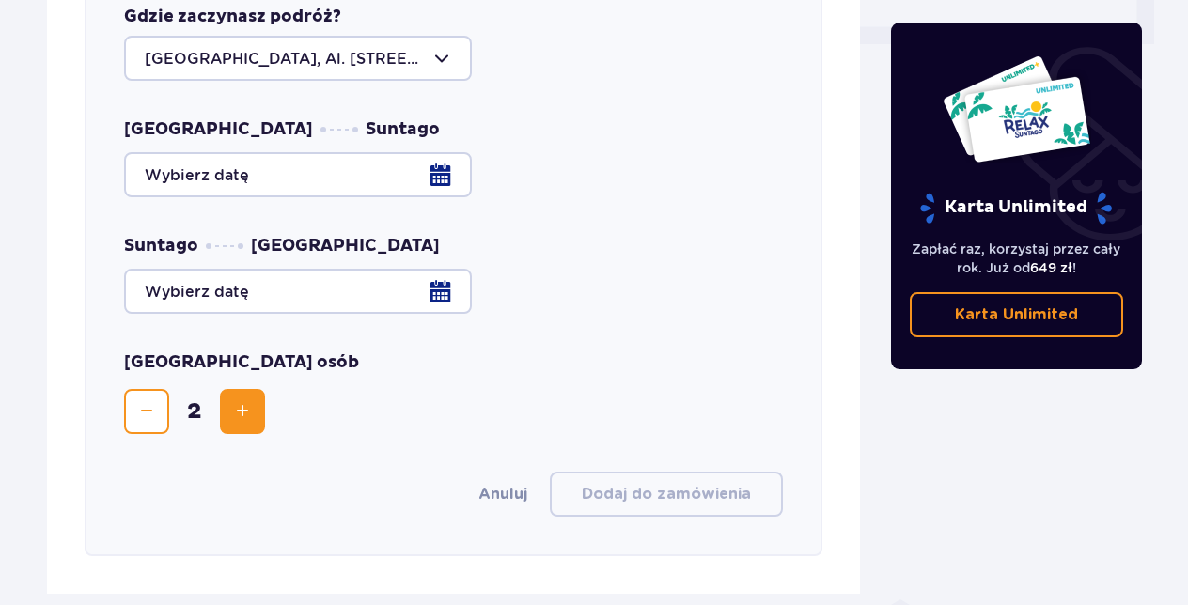
click at [445, 158] on div at bounding box center [453, 174] width 659 height 45
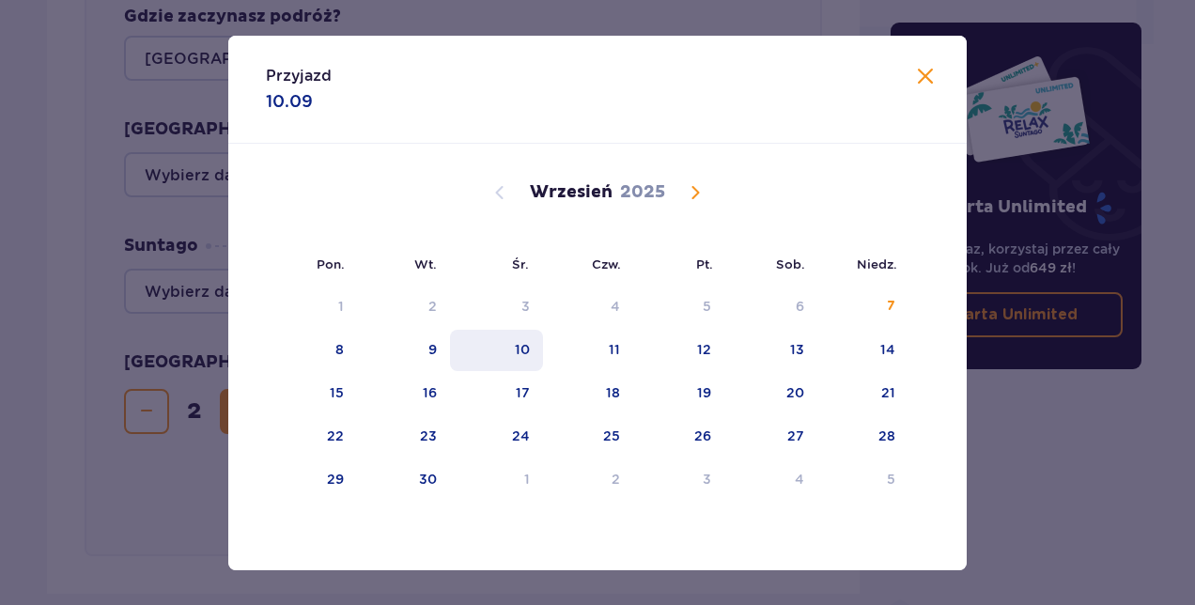
click at [526, 345] on div "10" at bounding box center [522, 349] width 15 height 19
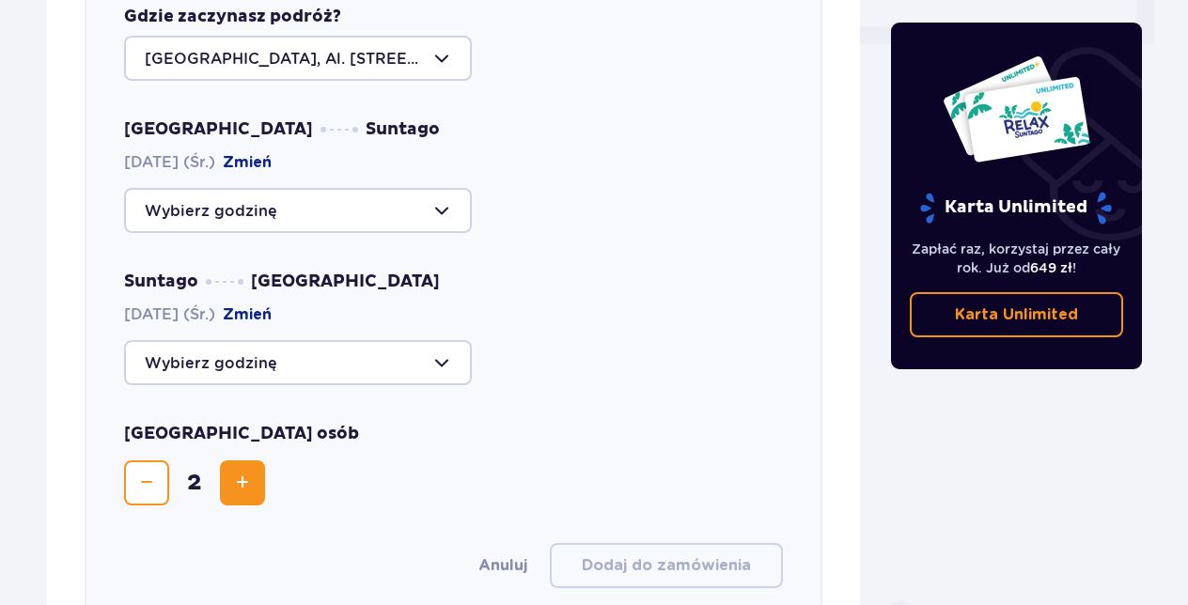
click at [448, 192] on div at bounding box center [298, 210] width 348 height 45
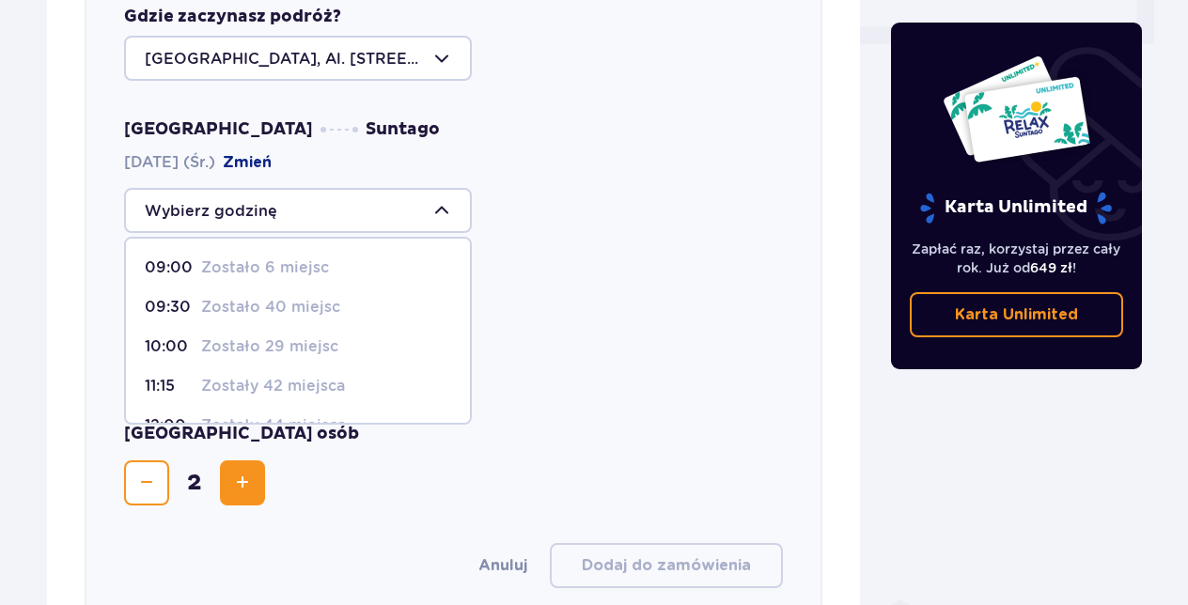
click at [325, 297] on p "Zostało 40 miejsc" at bounding box center [270, 307] width 139 height 21
type input "09:30"
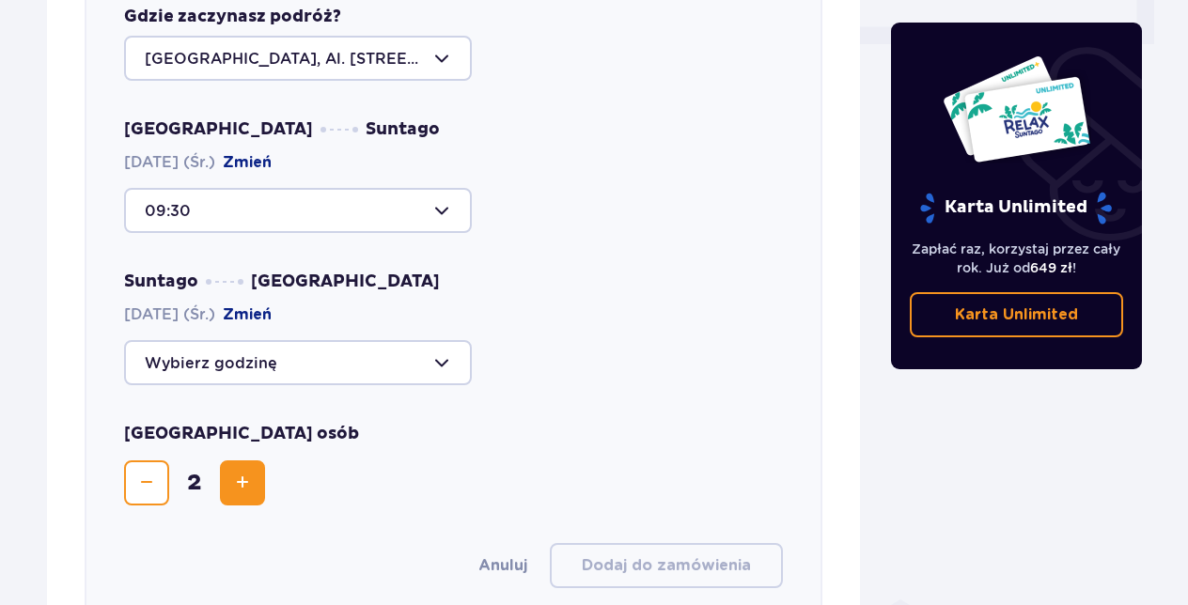
click at [448, 346] on div at bounding box center [298, 362] width 348 height 45
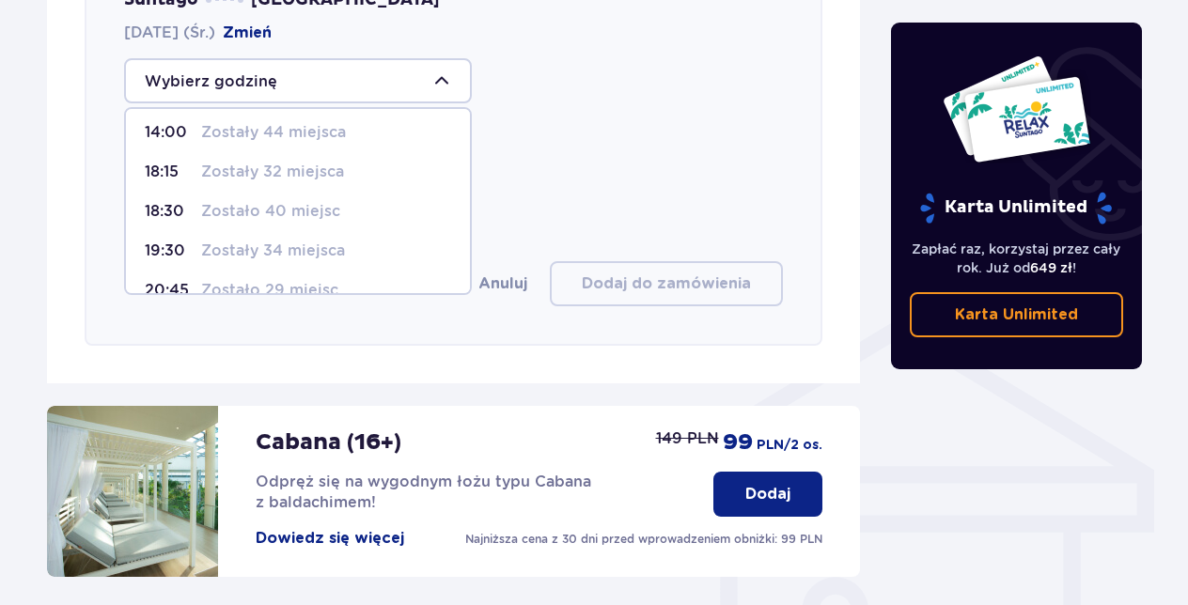
scroll to position [17, 0]
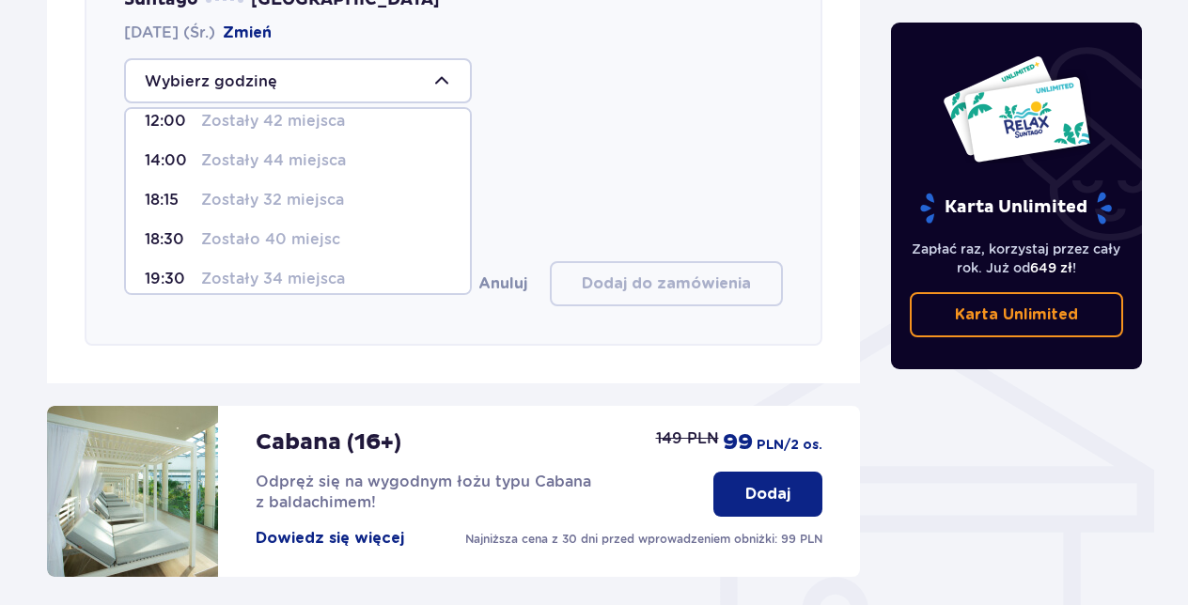
click at [320, 229] on p "Zostało 40 miejsc" at bounding box center [270, 239] width 139 height 21
type input "18:30"
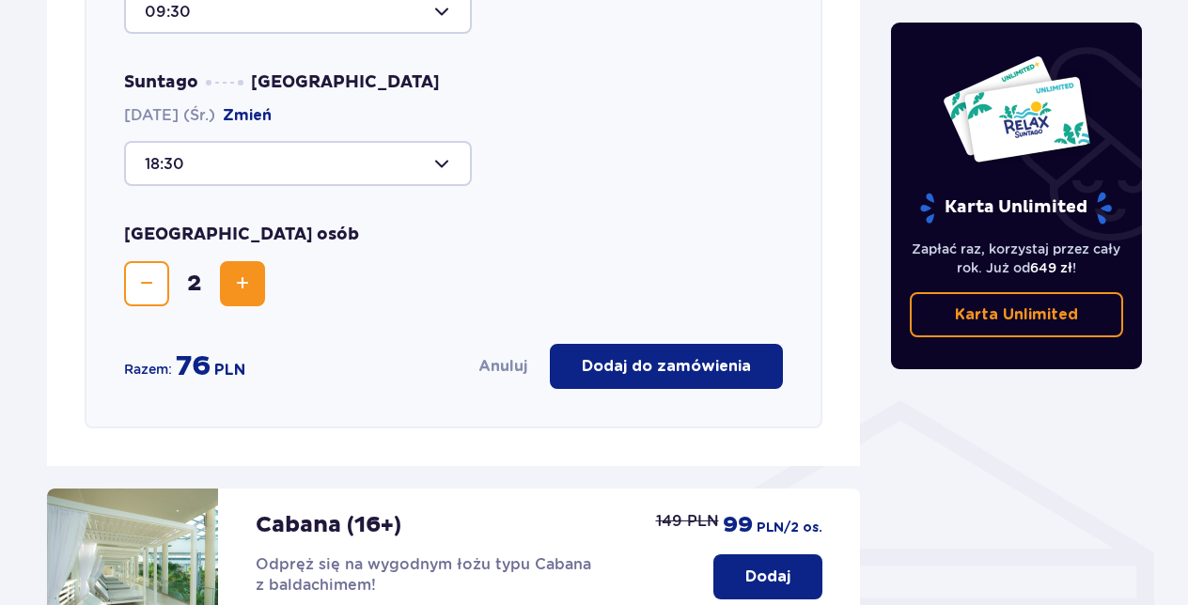
scroll to position [1021, 0]
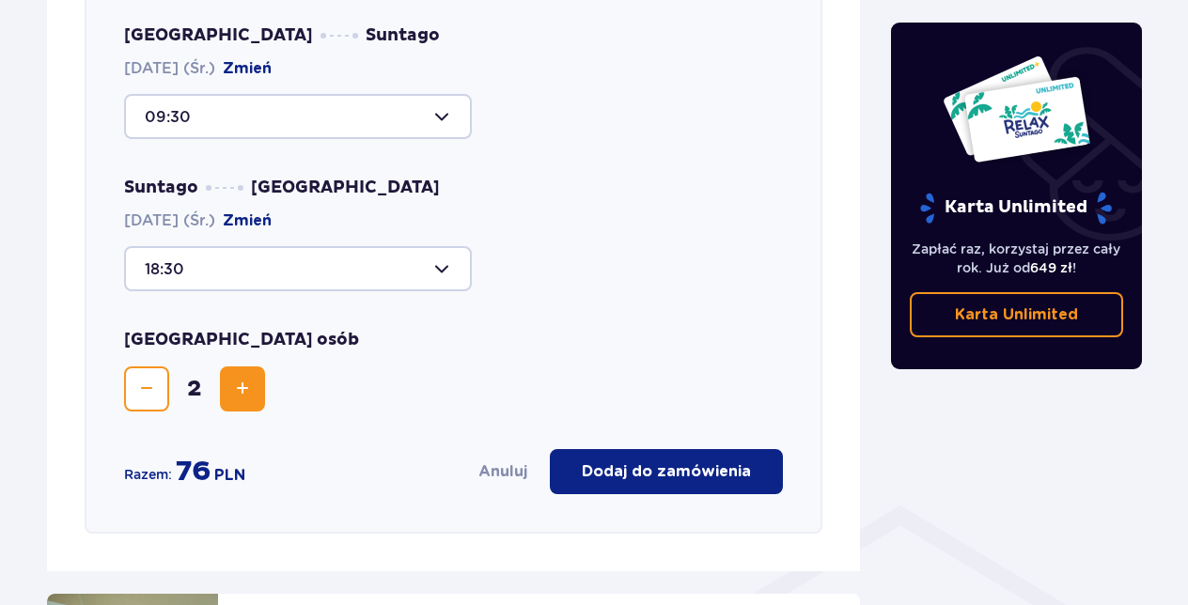
click at [444, 246] on div at bounding box center [298, 268] width 348 height 45
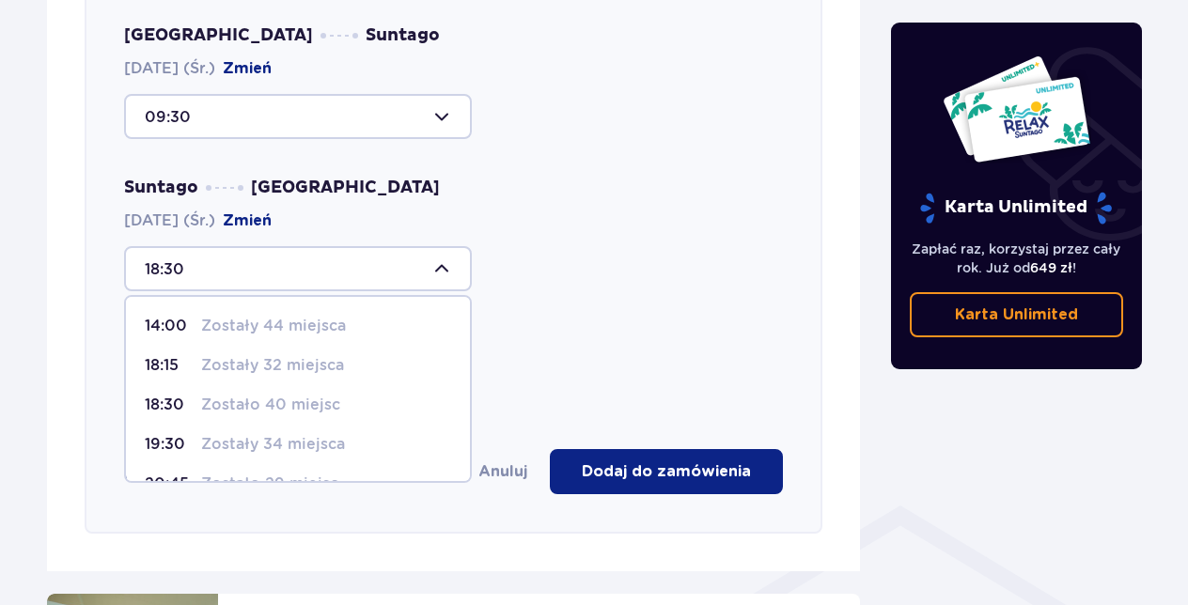
scroll to position [47, 0]
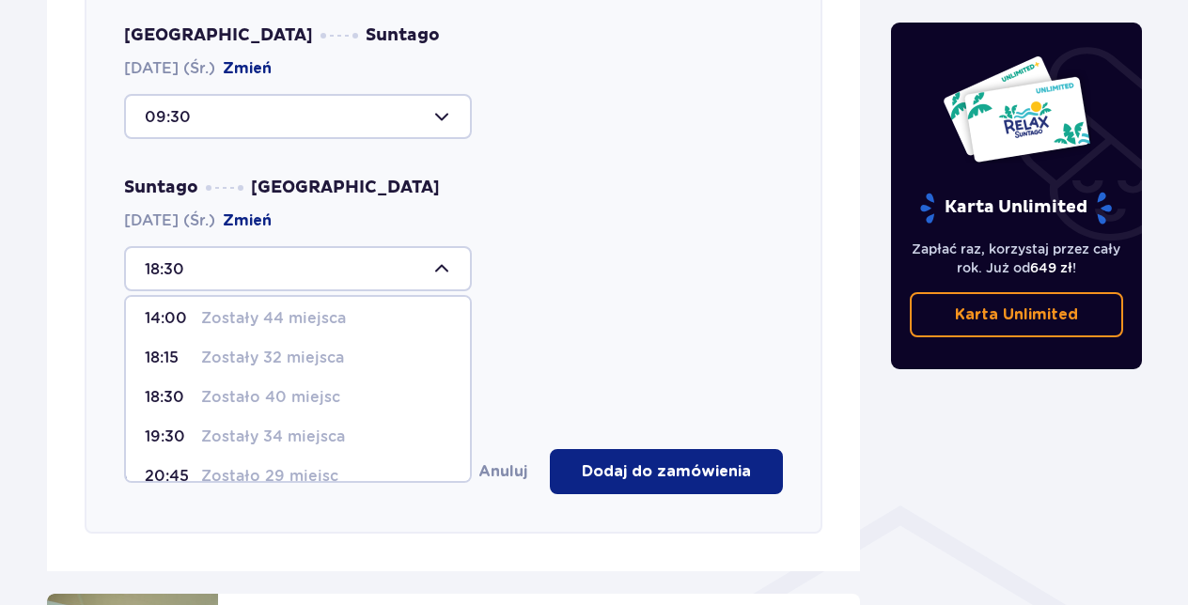
click at [319, 387] on p "Zostało 40 miejsc" at bounding box center [270, 397] width 139 height 21
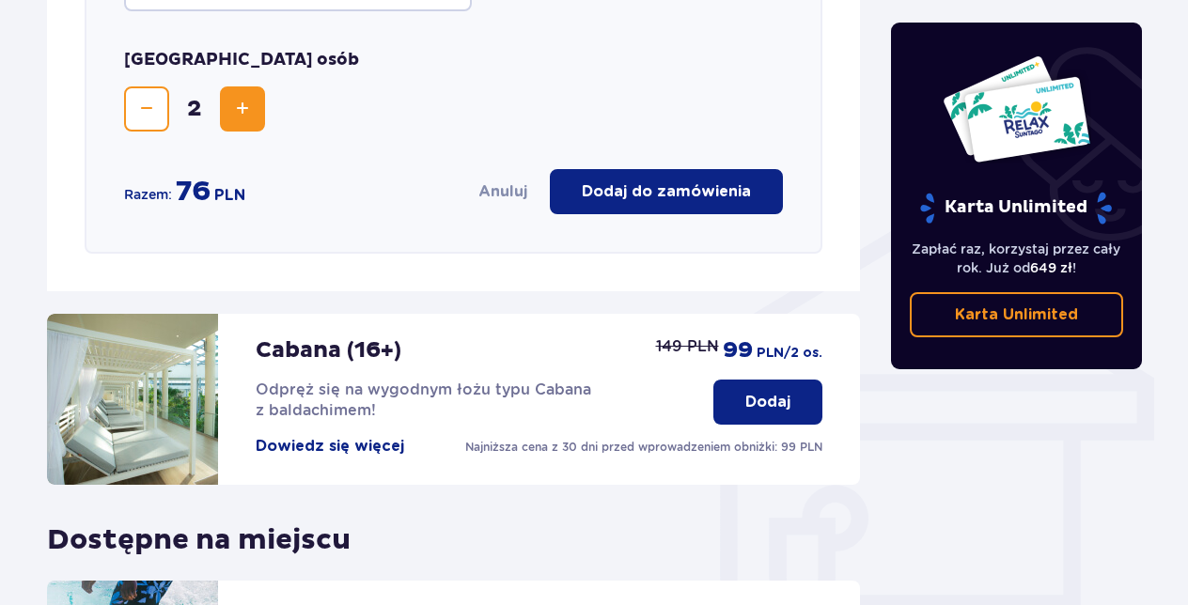
scroll to position [1120, 0]
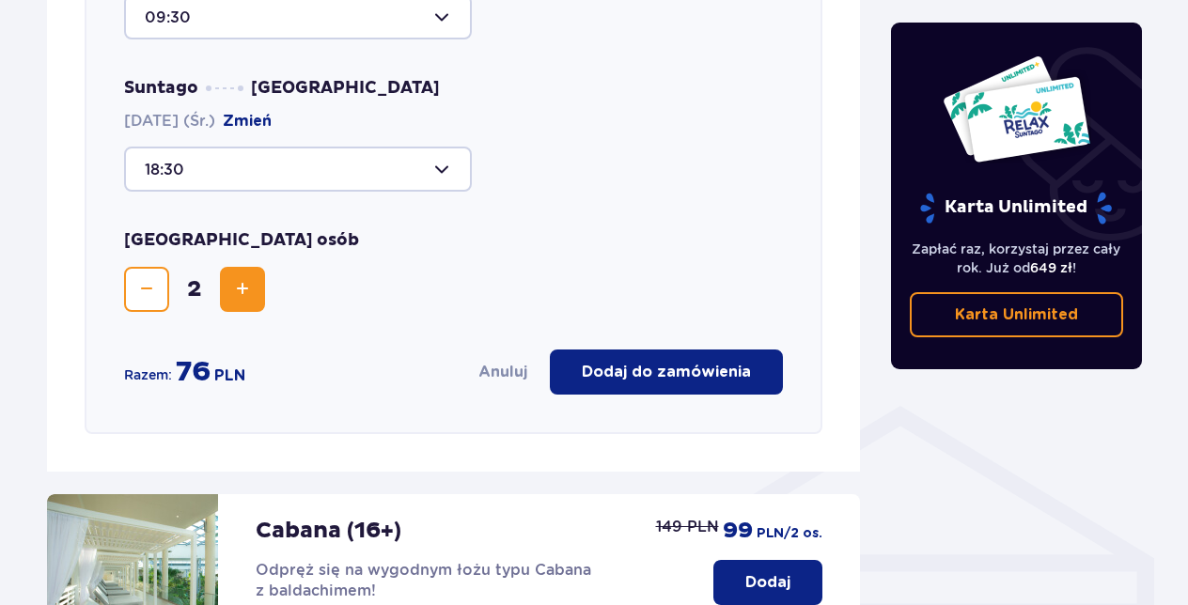
click at [654, 362] on p "Dodaj do zamówienia" at bounding box center [666, 372] width 169 height 21
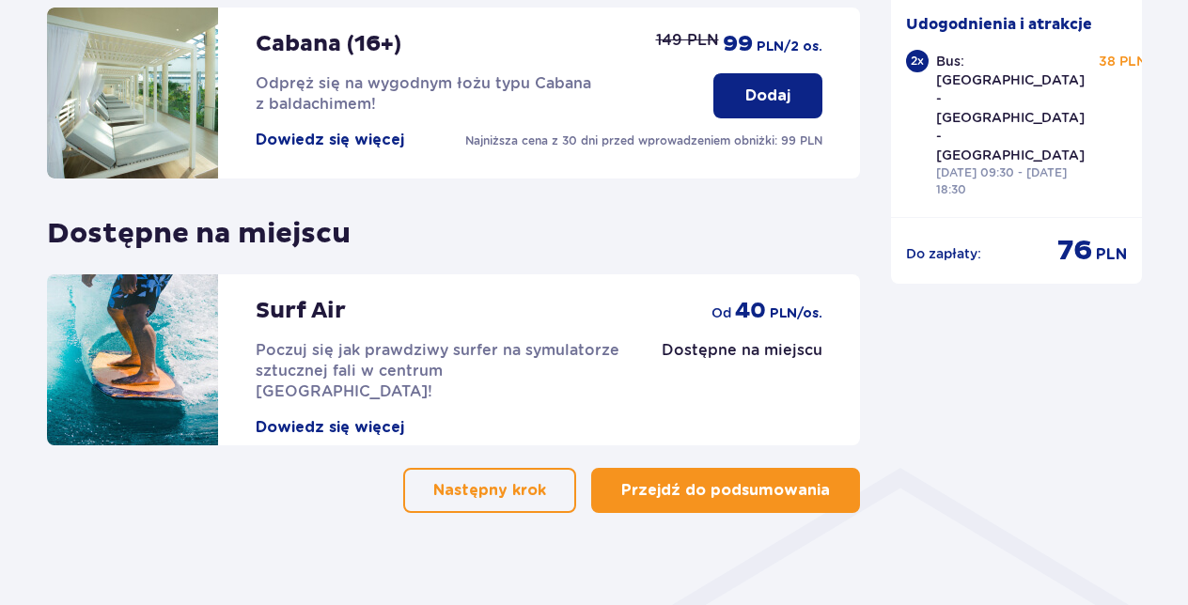
scroll to position [1060, 0]
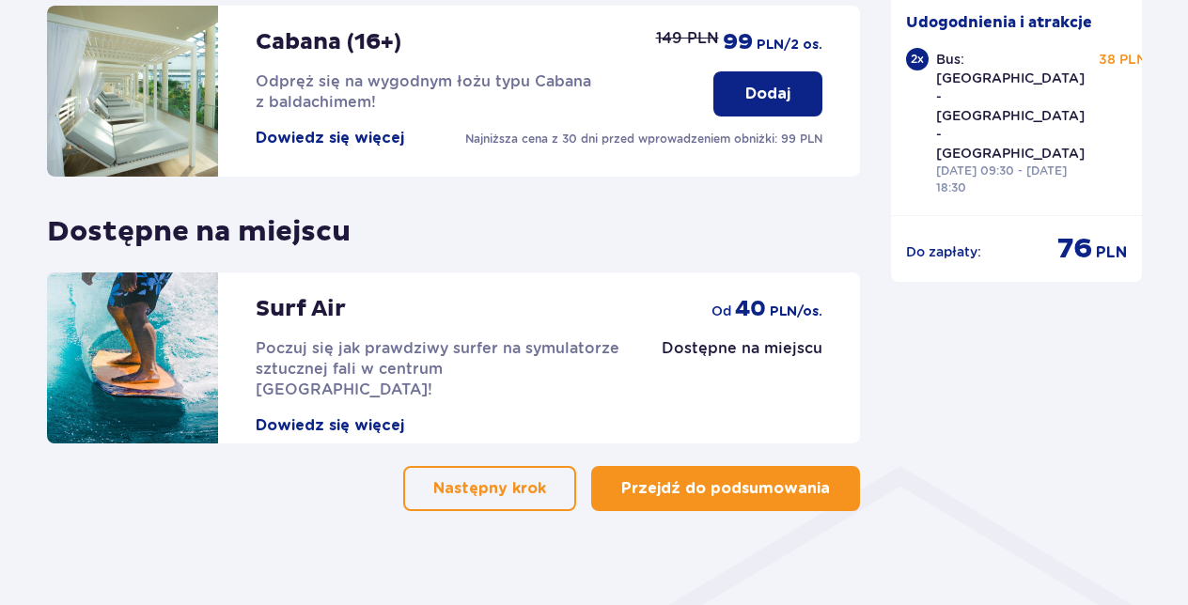
click at [784, 478] on p "Przejdź do podsumowania" at bounding box center [725, 488] width 209 height 21
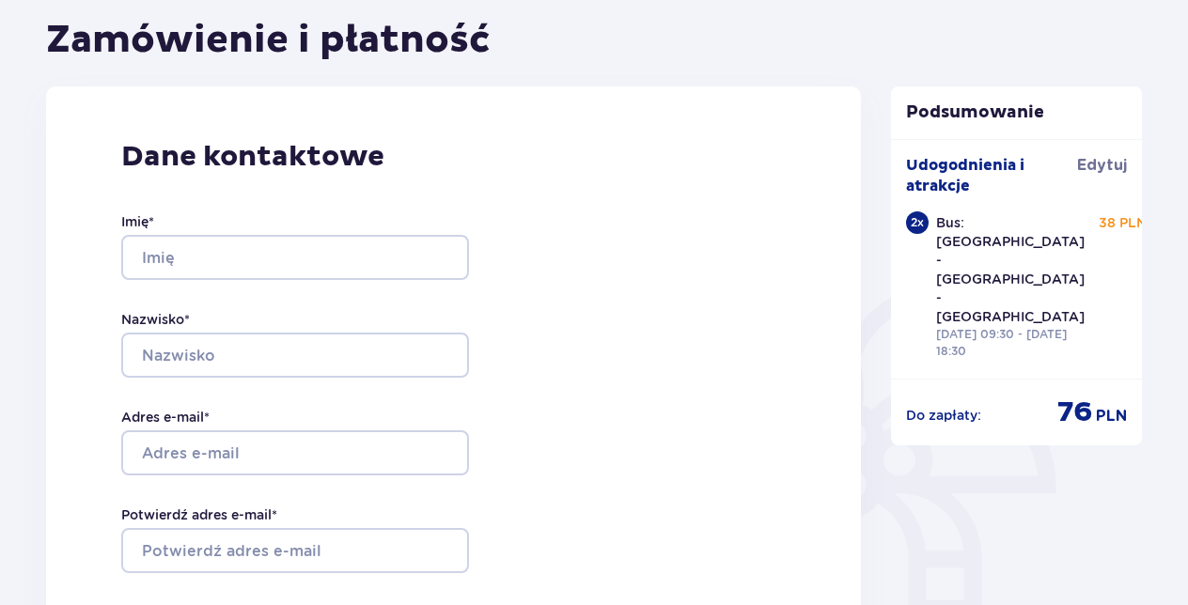
scroll to position [188, 0]
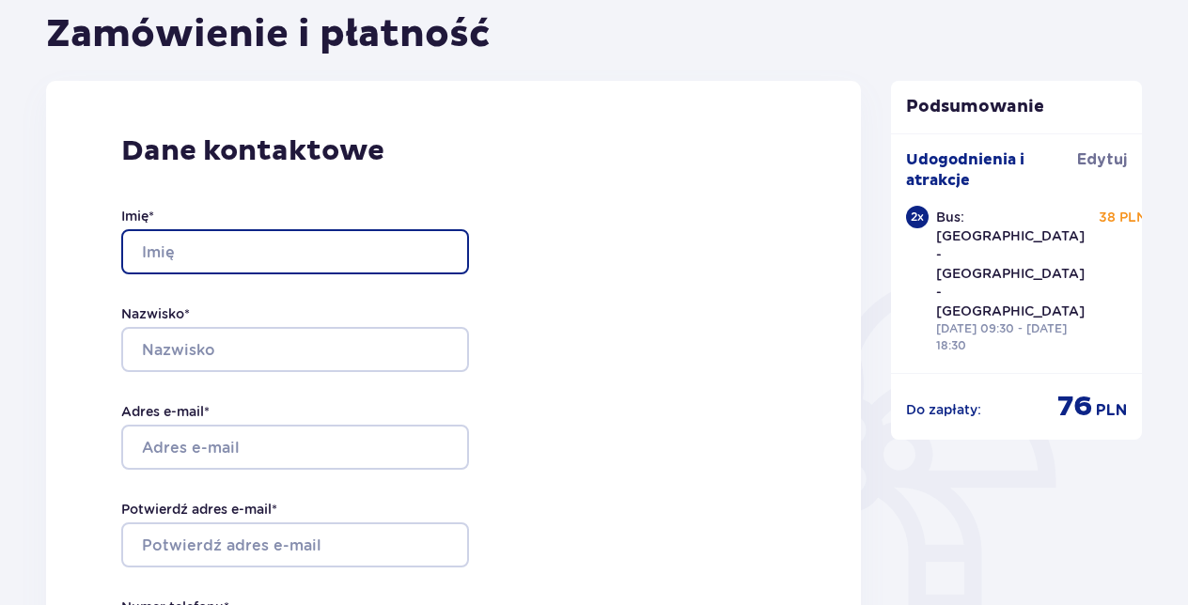
click at [336, 259] on input "Imię *" at bounding box center [295, 251] width 348 height 45
type input "Robert"
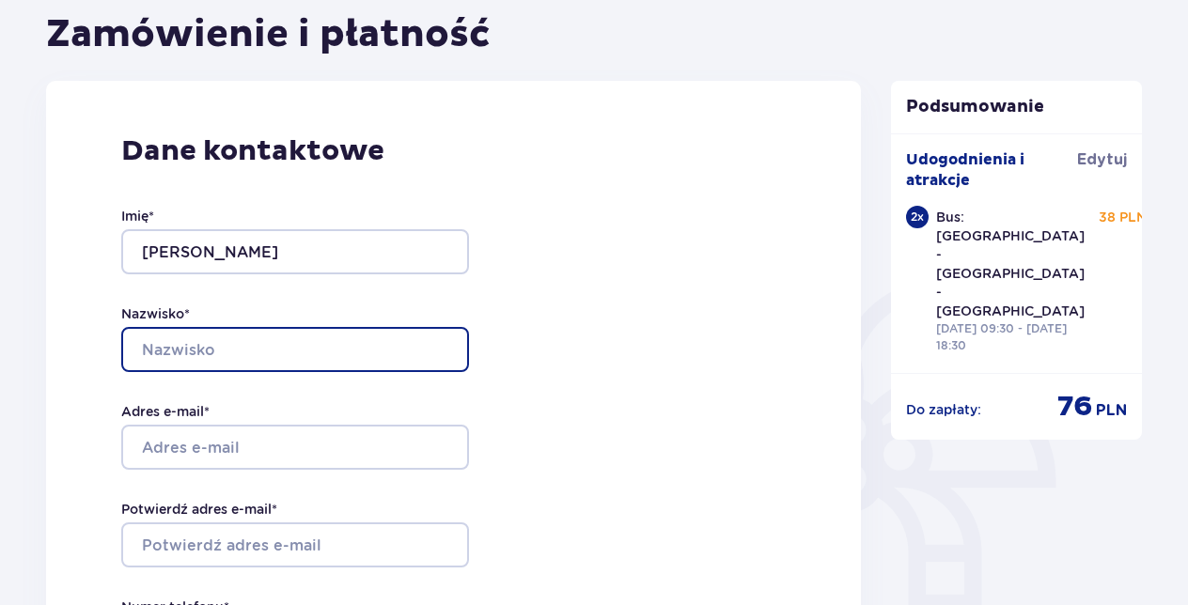
type input "Barra"
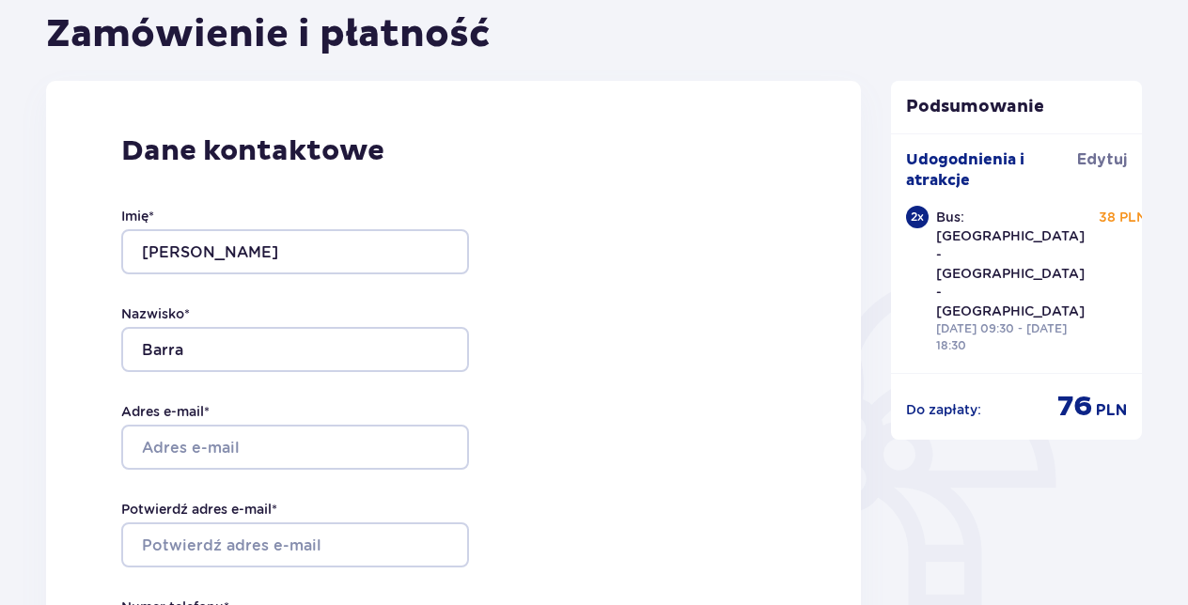
type input "508929441"
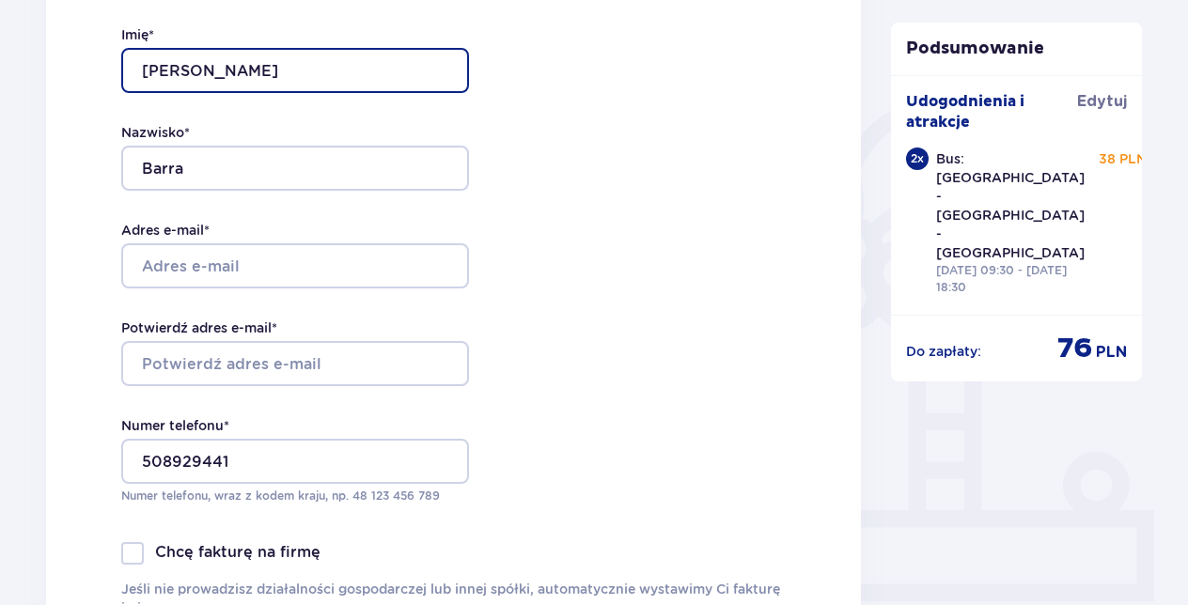
scroll to position [376, 0]
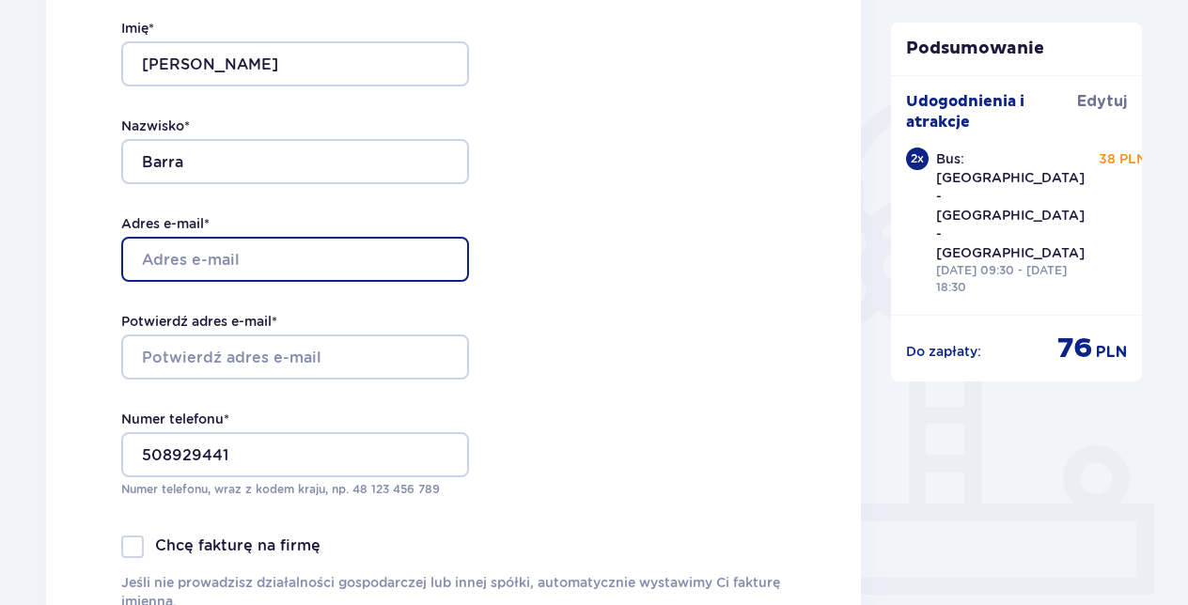
click at [400, 260] on input "Adres e-mail *" at bounding box center [295, 259] width 348 height 45
type input "robertbarra68@gmail.com"
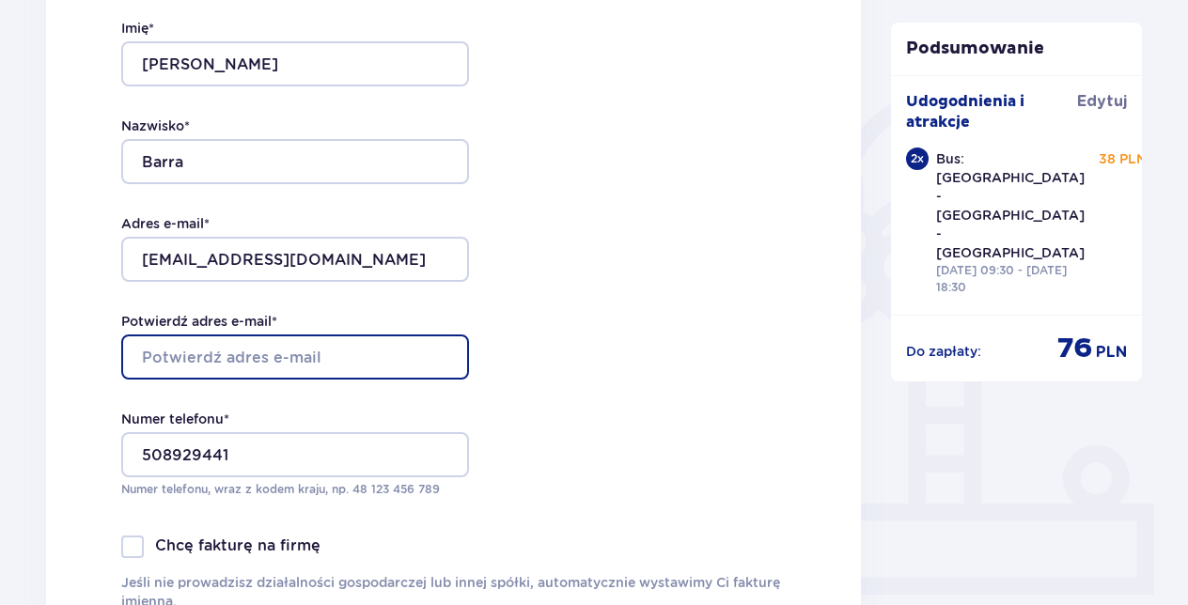
type input "robertbarra68@gmail.com"
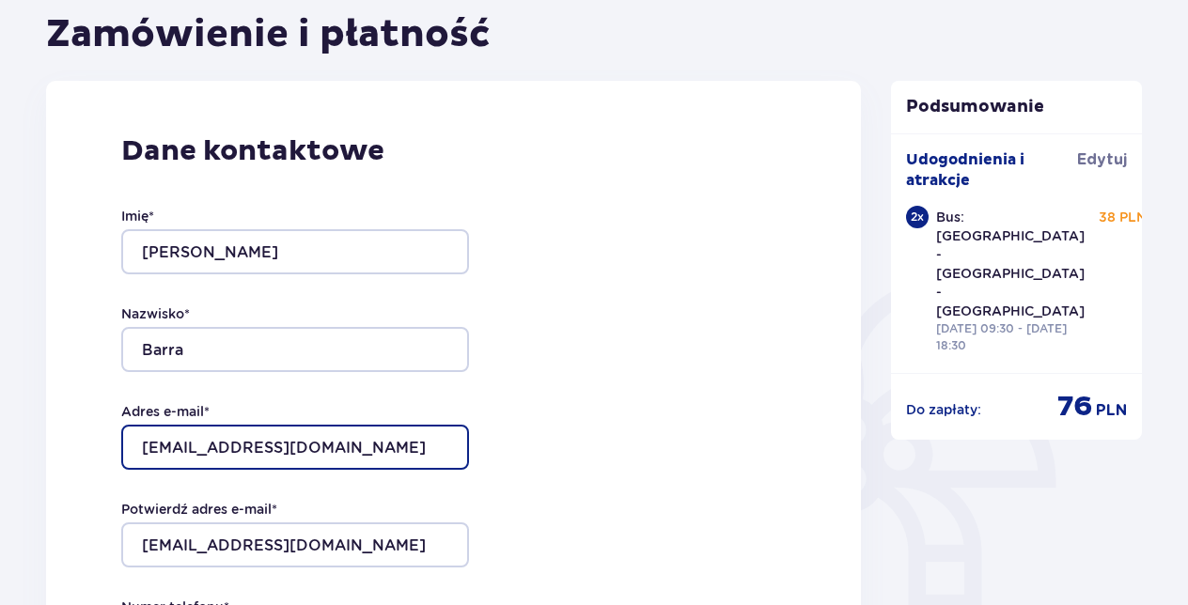
scroll to position [0, 0]
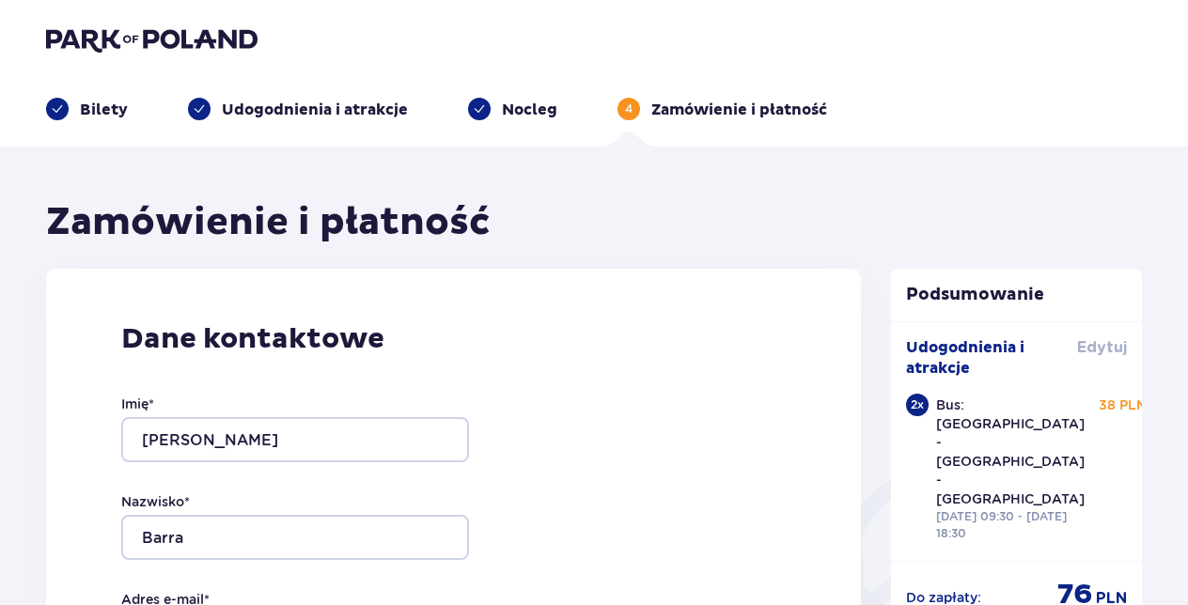
click at [1102, 348] on span "Edytuj" at bounding box center [1102, 347] width 50 height 21
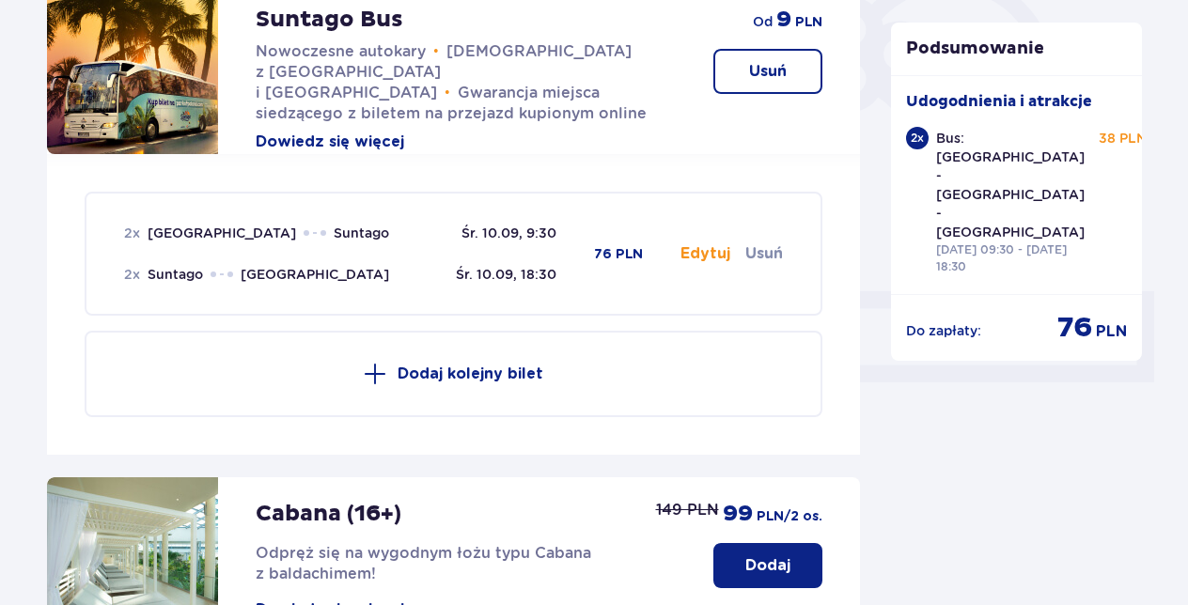
scroll to position [658, 0]
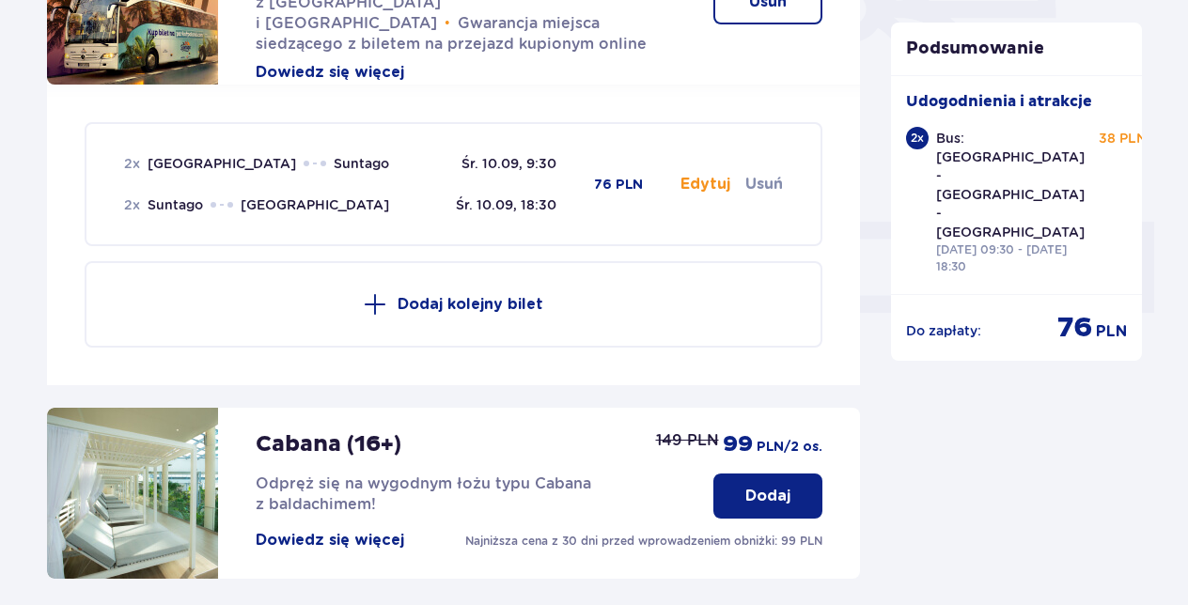
click at [759, 174] on button "Usuń" at bounding box center [764, 184] width 38 height 21
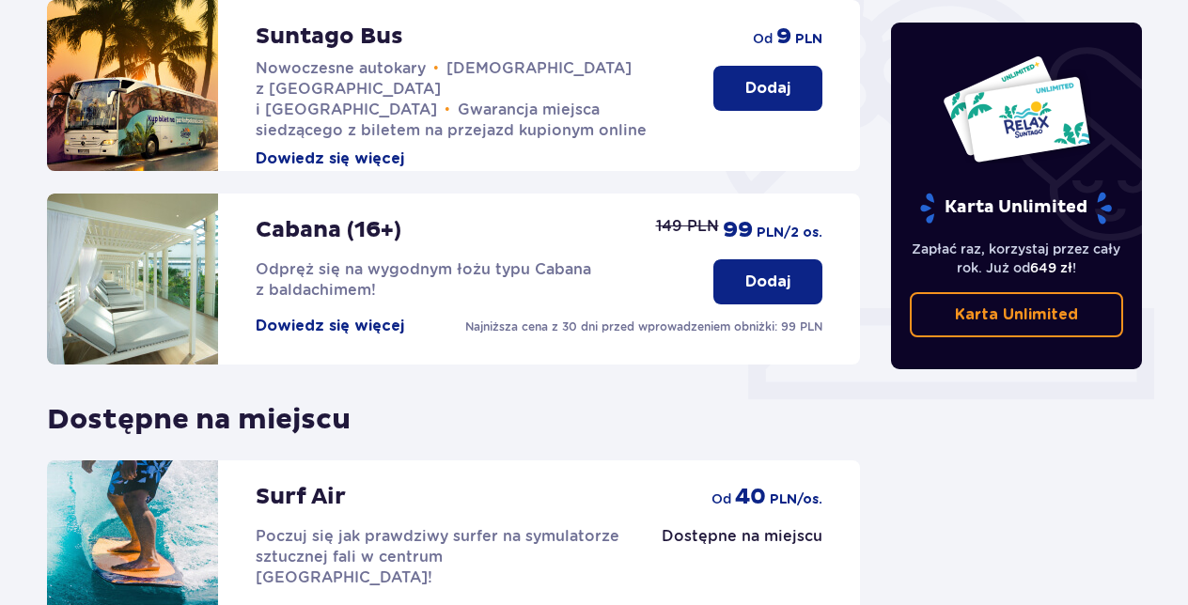
scroll to position [289, 0]
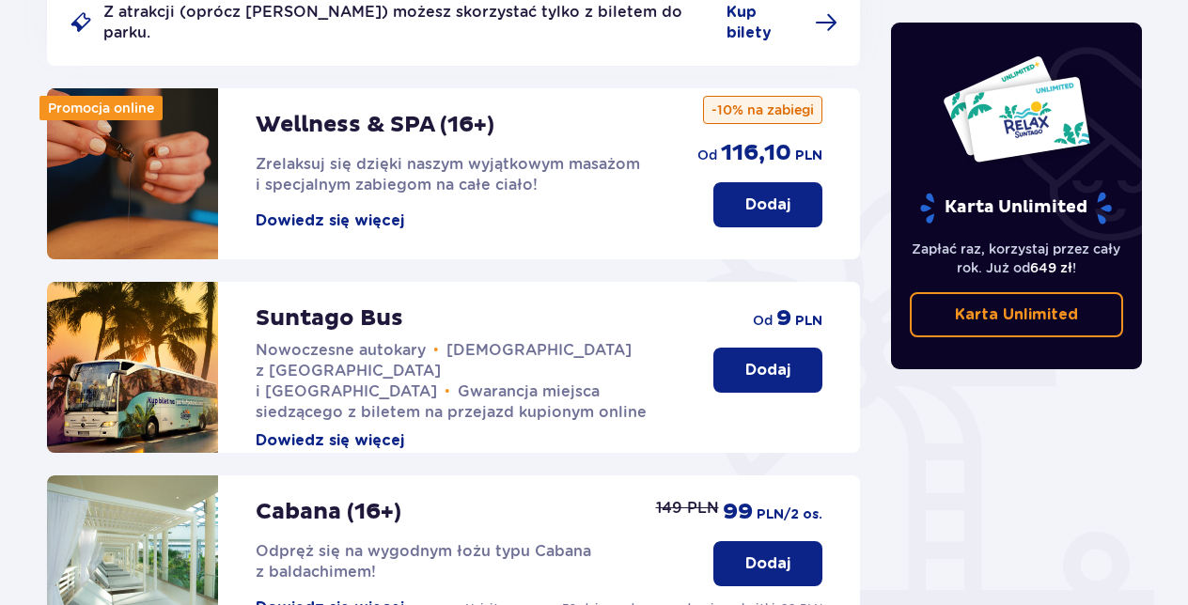
click at [754, 360] on p "Dodaj" at bounding box center [767, 370] width 45 height 21
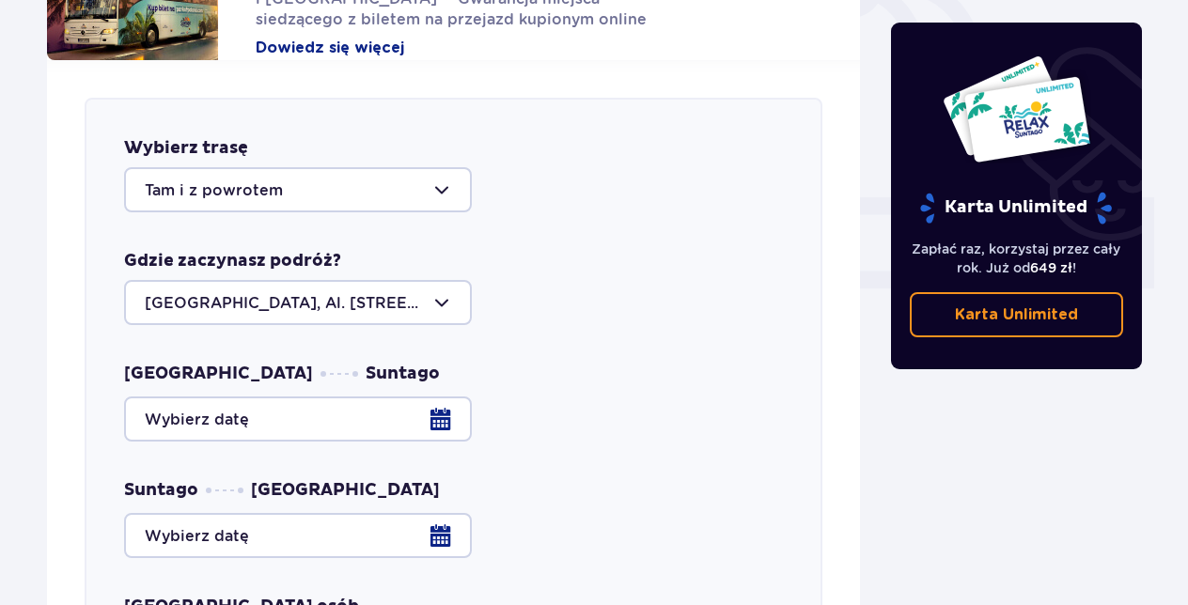
scroll to position [739, 0]
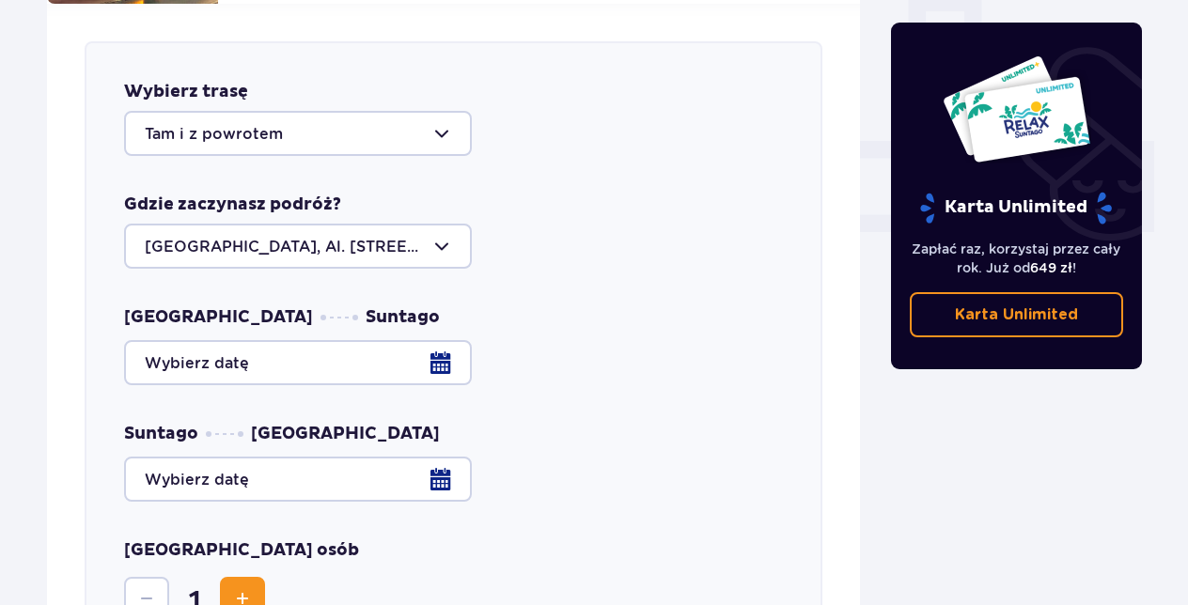
click at [438, 348] on div at bounding box center [453, 362] width 659 height 45
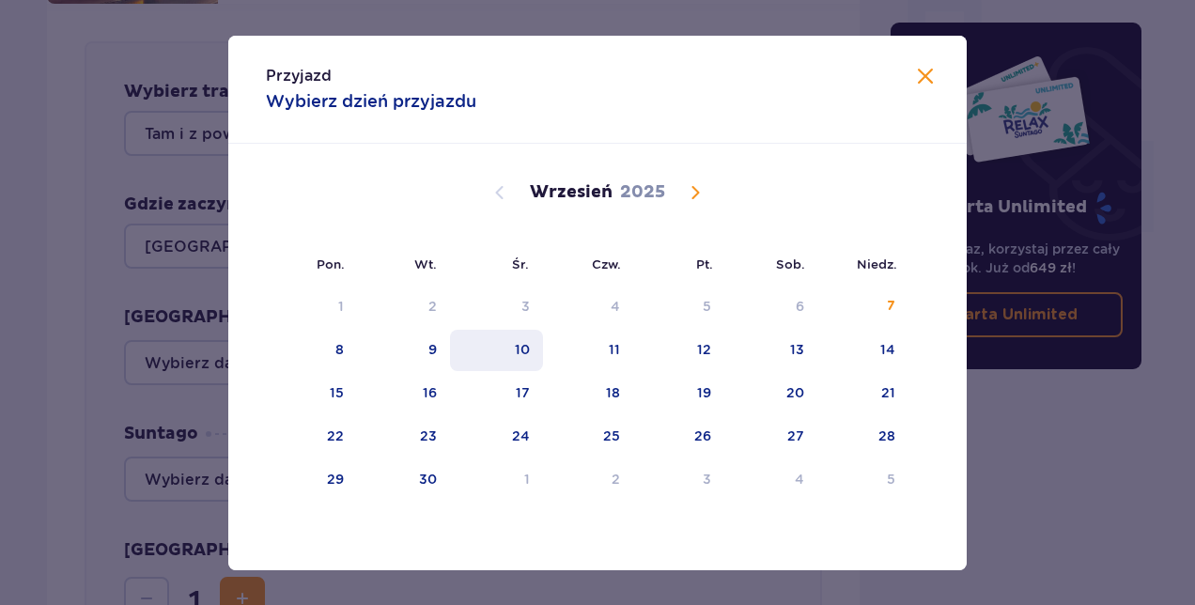
click at [532, 347] on div "10" at bounding box center [496, 350] width 93 height 41
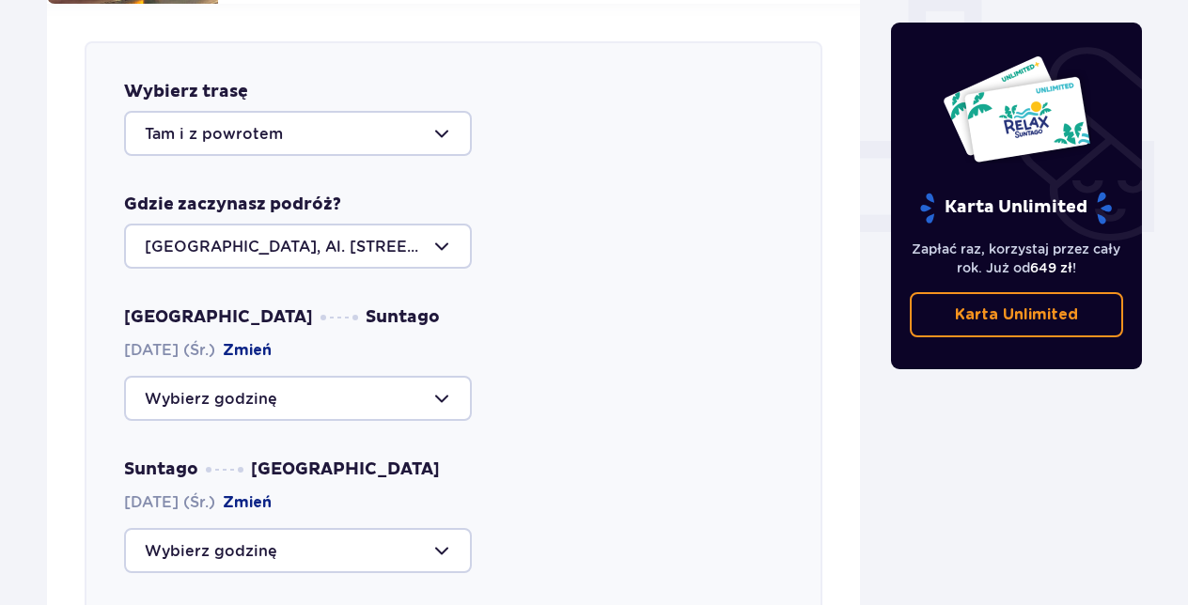
scroll to position [833, 0]
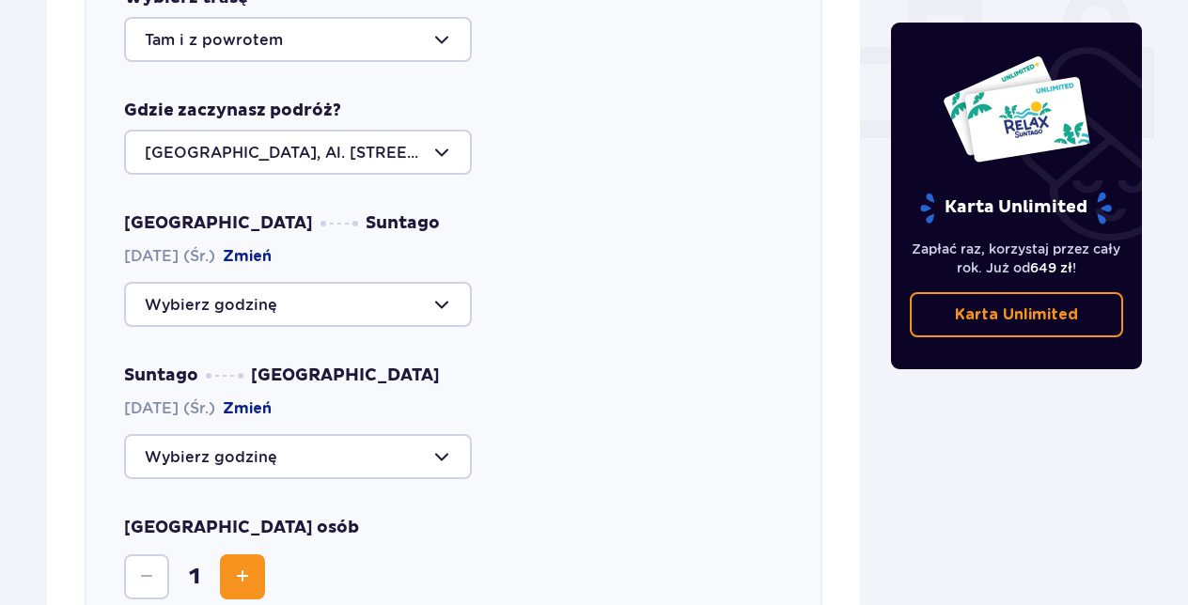
click at [440, 284] on div at bounding box center [298, 304] width 348 height 45
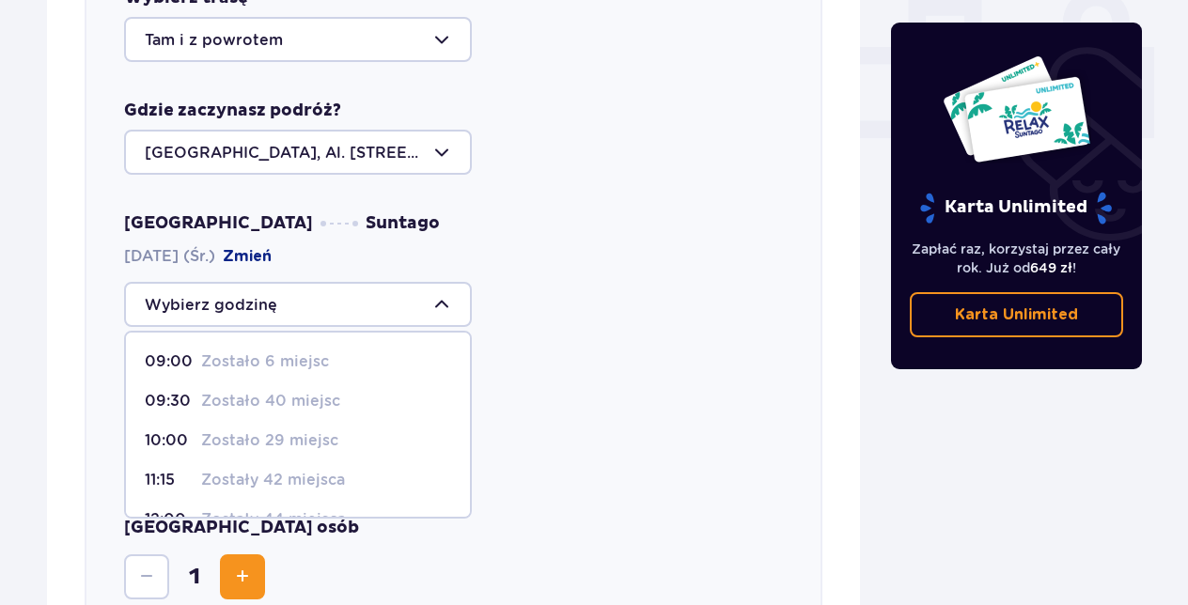
click at [315, 391] on p "Zostało 40 miejsc" at bounding box center [270, 401] width 139 height 21
type input "09:30"
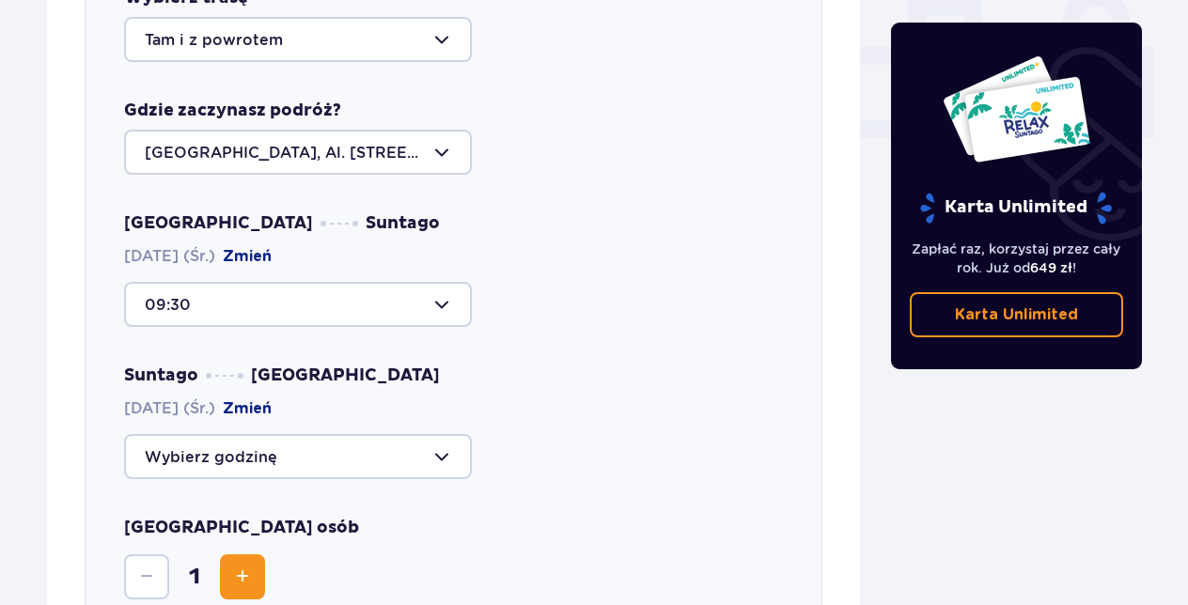
click at [435, 434] on div at bounding box center [298, 456] width 348 height 45
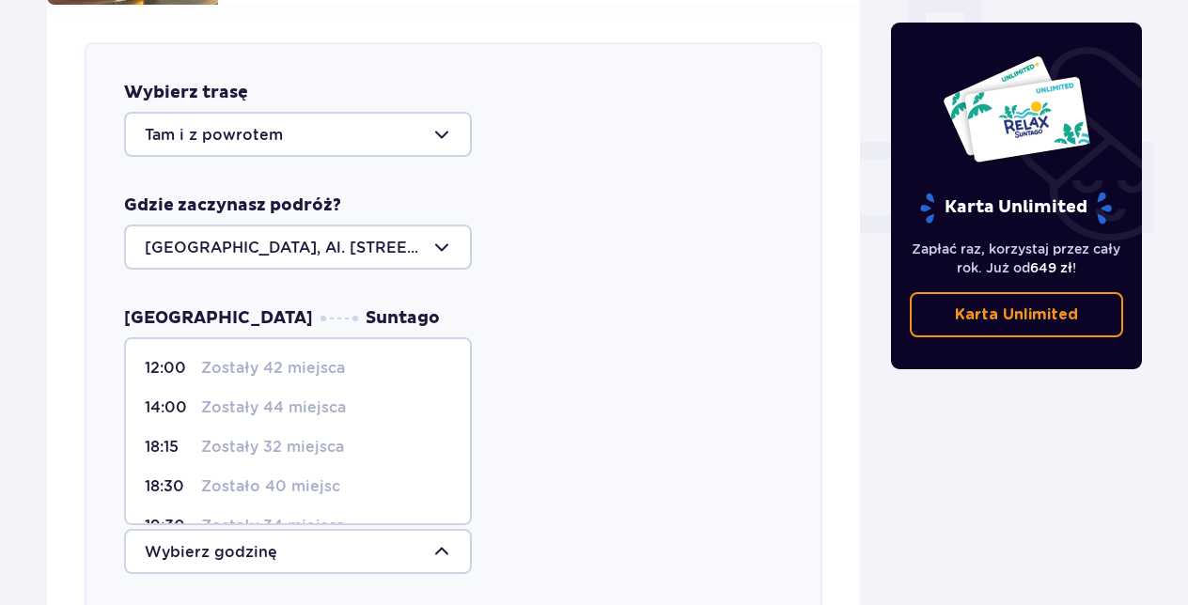
scroll to position [739, 0]
click at [329, 436] on p "Zostały 32 miejsca" at bounding box center [272, 446] width 143 height 21
type input "18:15"
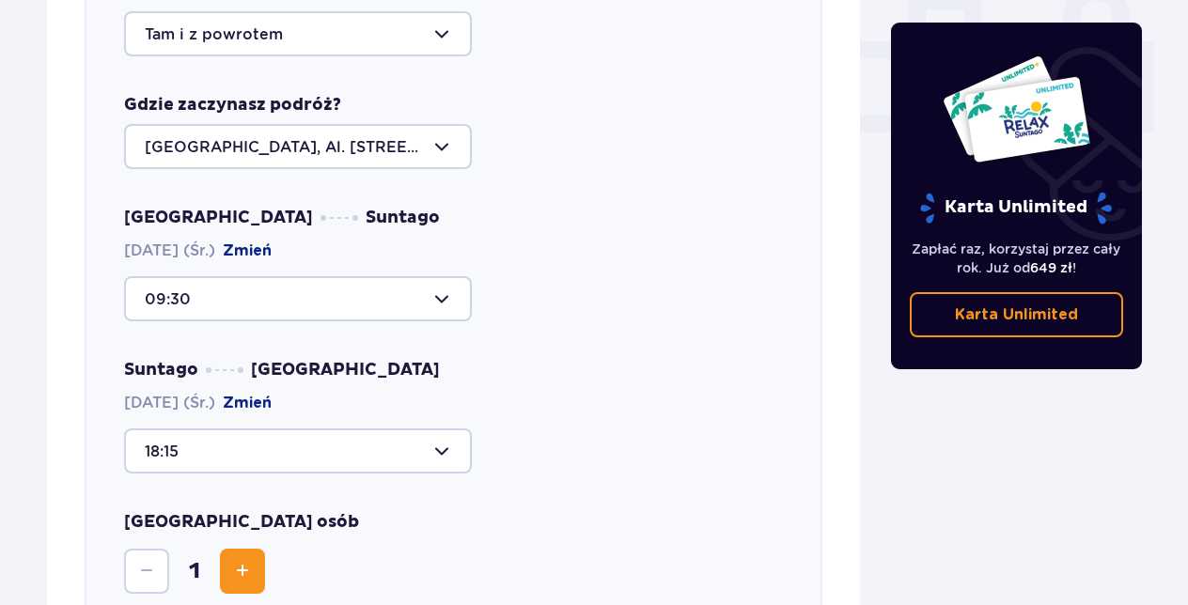
scroll to position [1021, 0]
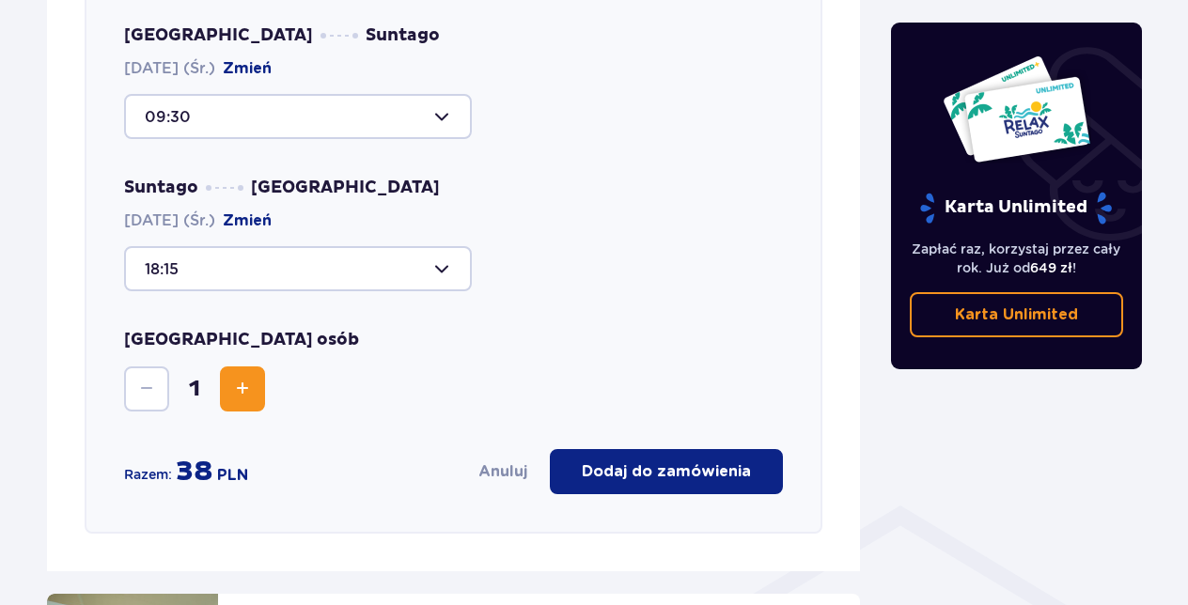
click at [253, 378] on span "Increase" at bounding box center [242, 389] width 23 height 23
click at [654, 461] on p "Dodaj do zamówienia" at bounding box center [666, 471] width 169 height 21
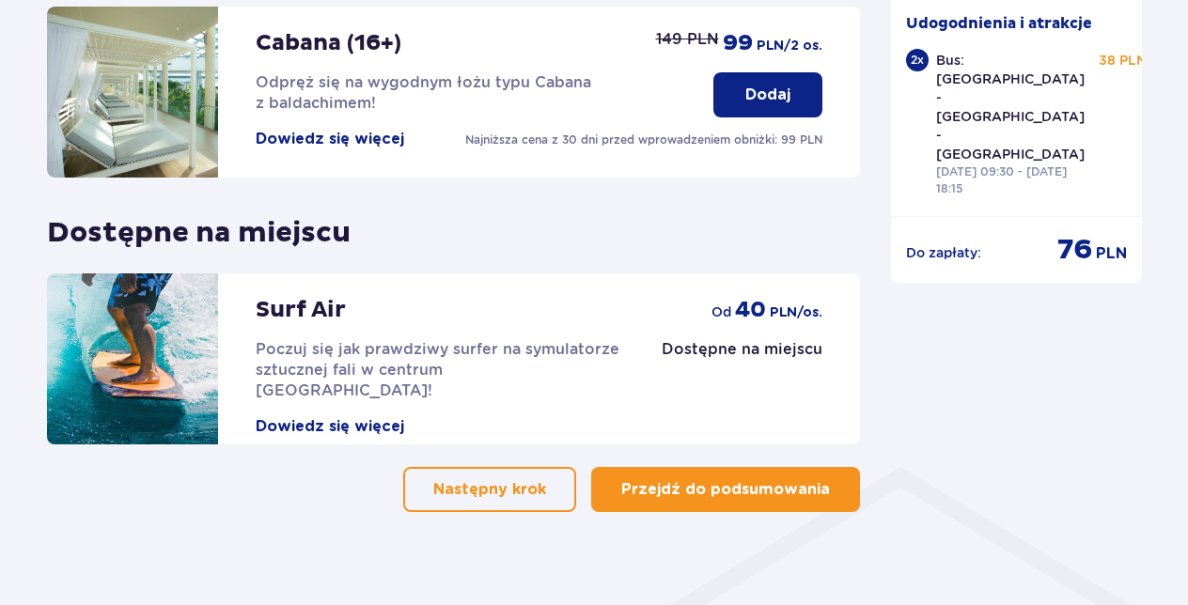
scroll to position [1060, 0]
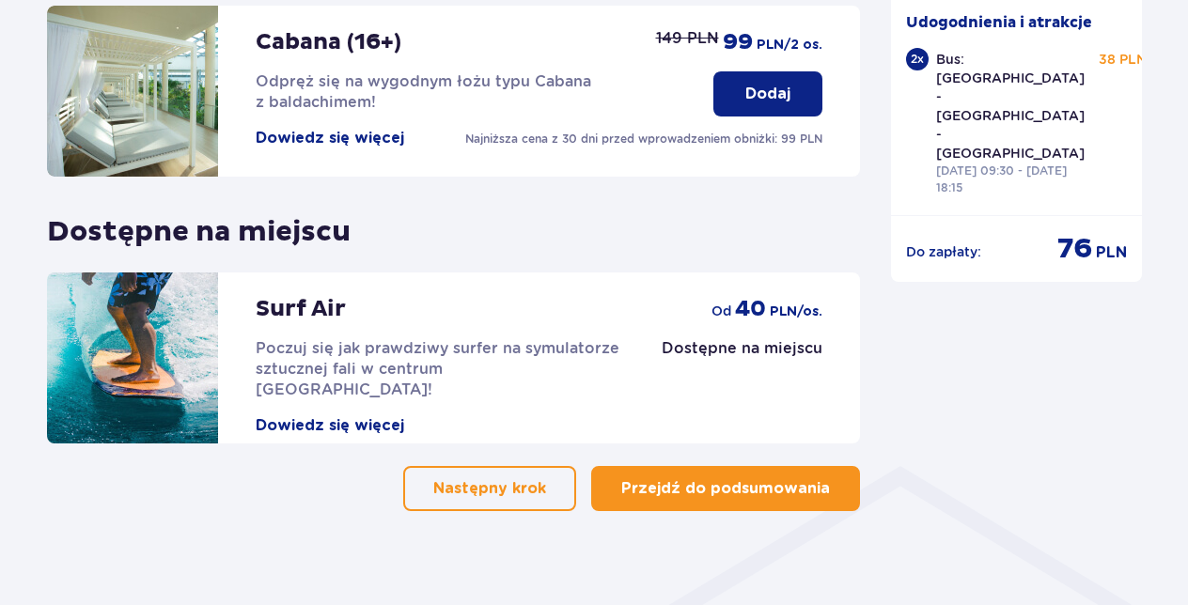
click at [722, 478] on p "Przejdź do podsumowania" at bounding box center [725, 488] width 209 height 21
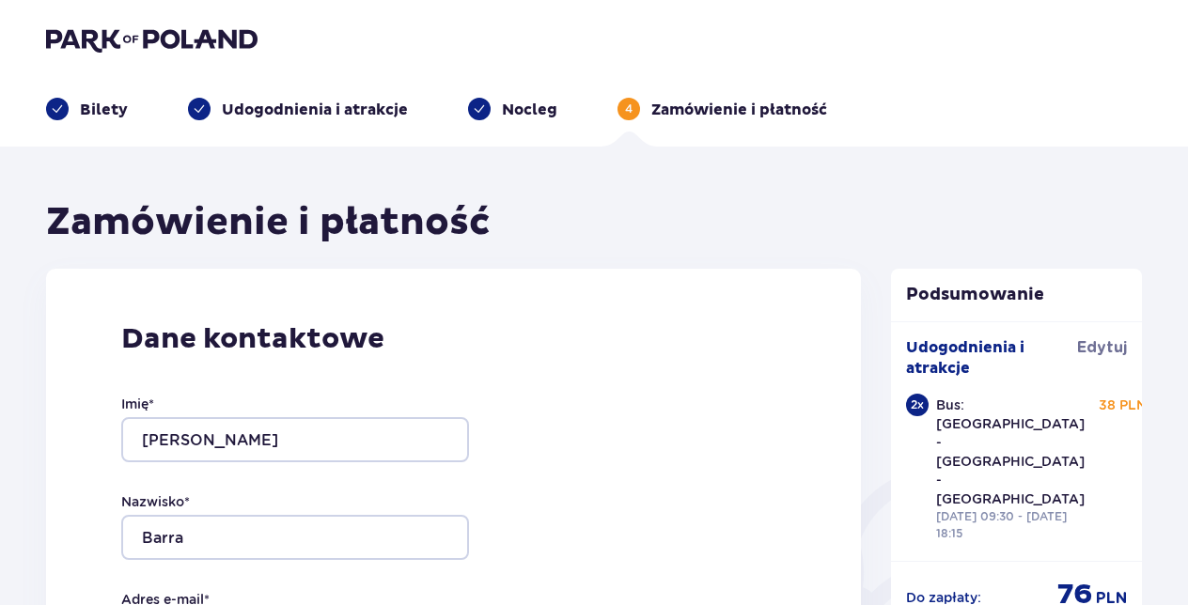
scroll to position [282, 0]
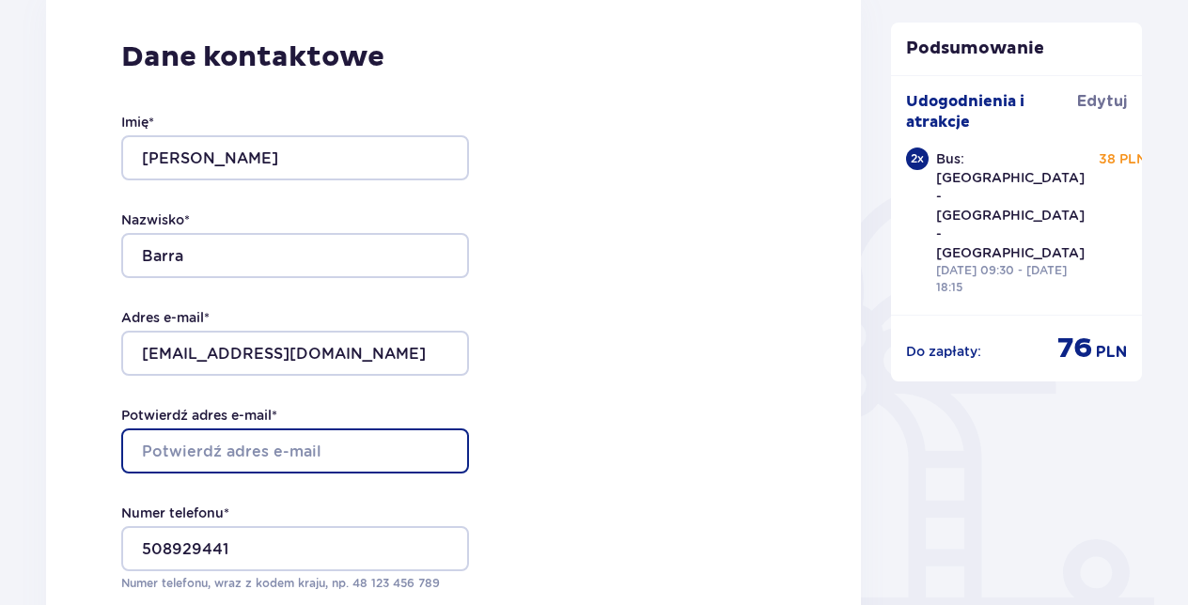
click at [408, 432] on input "Potwierdź adres e-mail *" at bounding box center [295, 451] width 348 height 45
type input "robertbarra68@gmail.com"
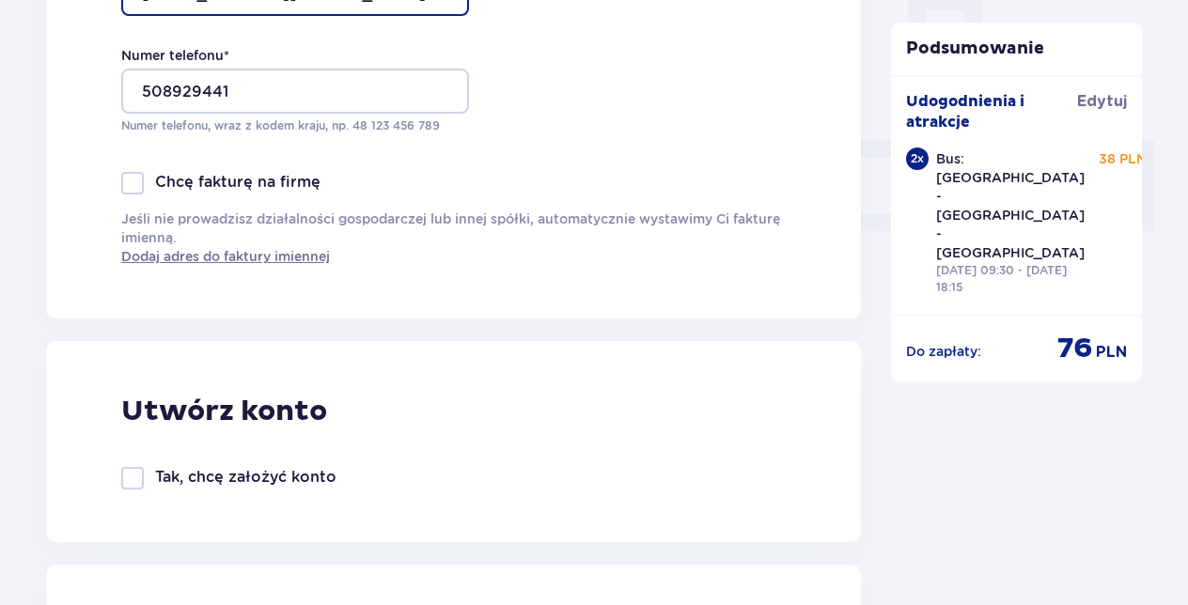
scroll to position [846, 0]
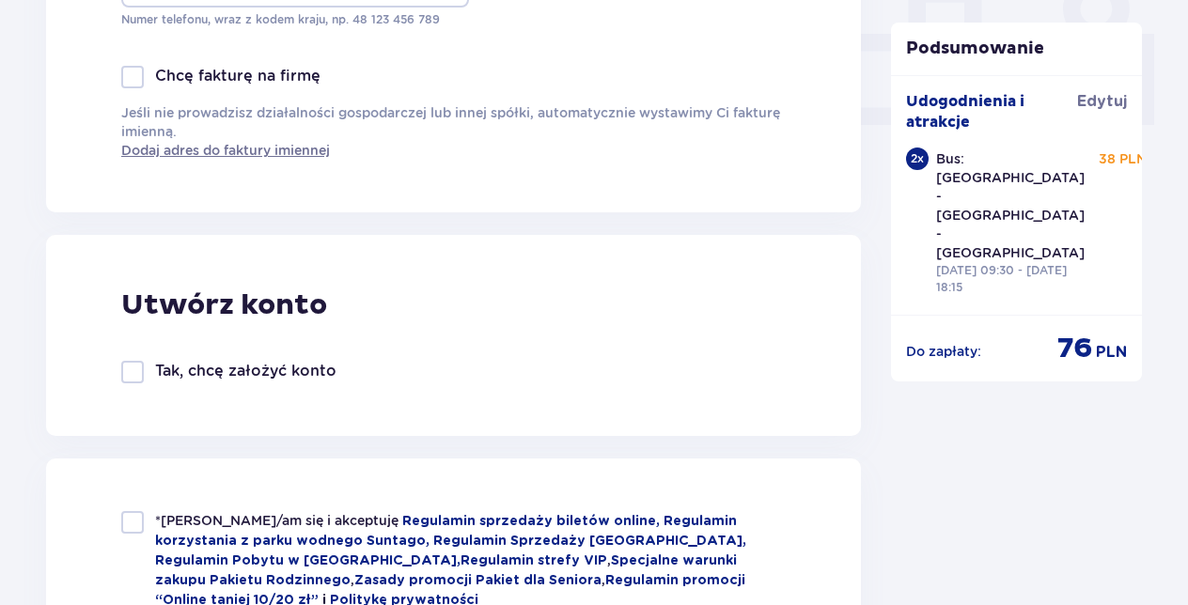
drag, startPoint x: 140, startPoint y: 370, endPoint x: 159, endPoint y: 367, distance: 19.2
click at [141, 370] on div at bounding box center [132, 372] width 23 height 23
checkbox input "true"
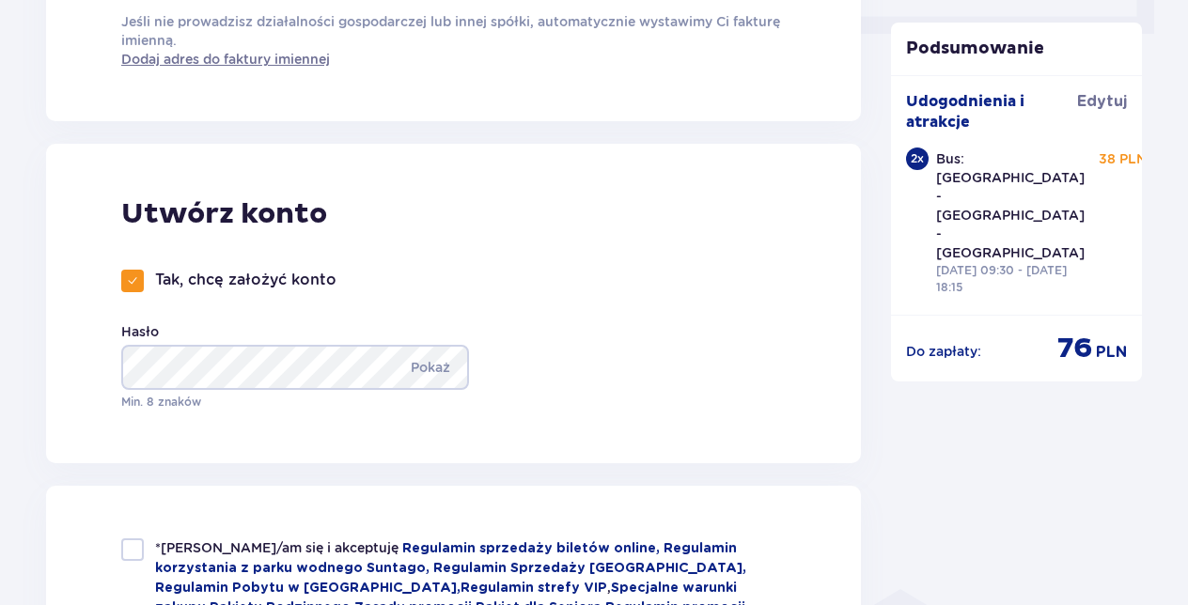
scroll to position [1034, 0]
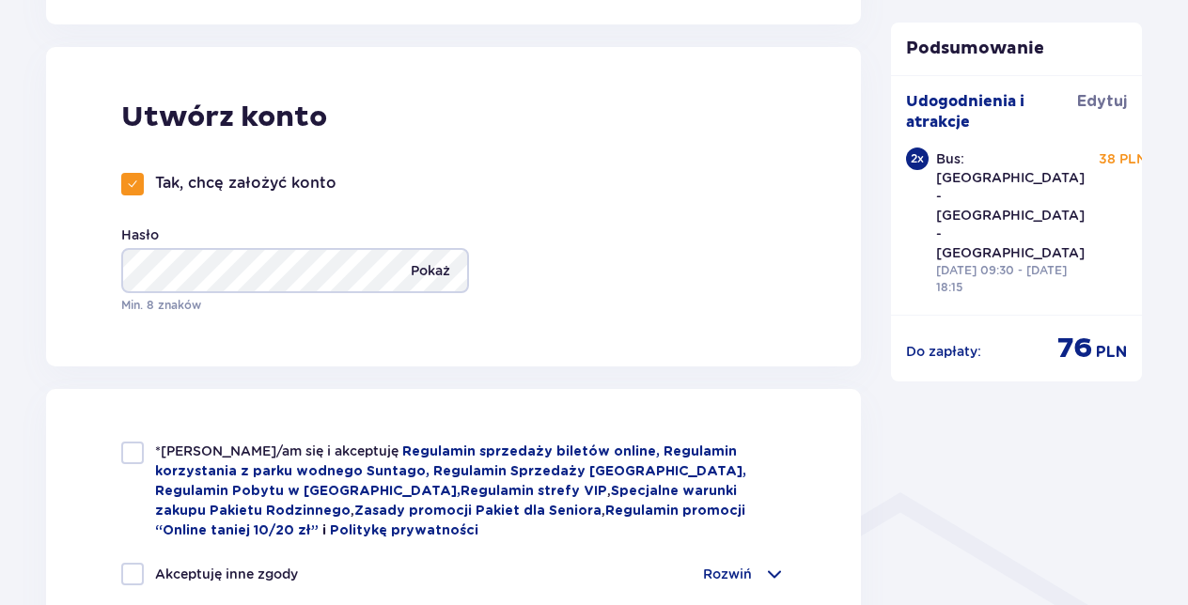
click at [423, 273] on p "Pokaż" at bounding box center [430, 270] width 39 height 45
click at [417, 348] on div "Utwórz konto Tak, chcę założyć konto Hasło Ukryj Min. 8 znaków" at bounding box center [453, 207] width 815 height 320
click at [142, 456] on div at bounding box center [132, 453] width 23 height 23
checkbox input "true"
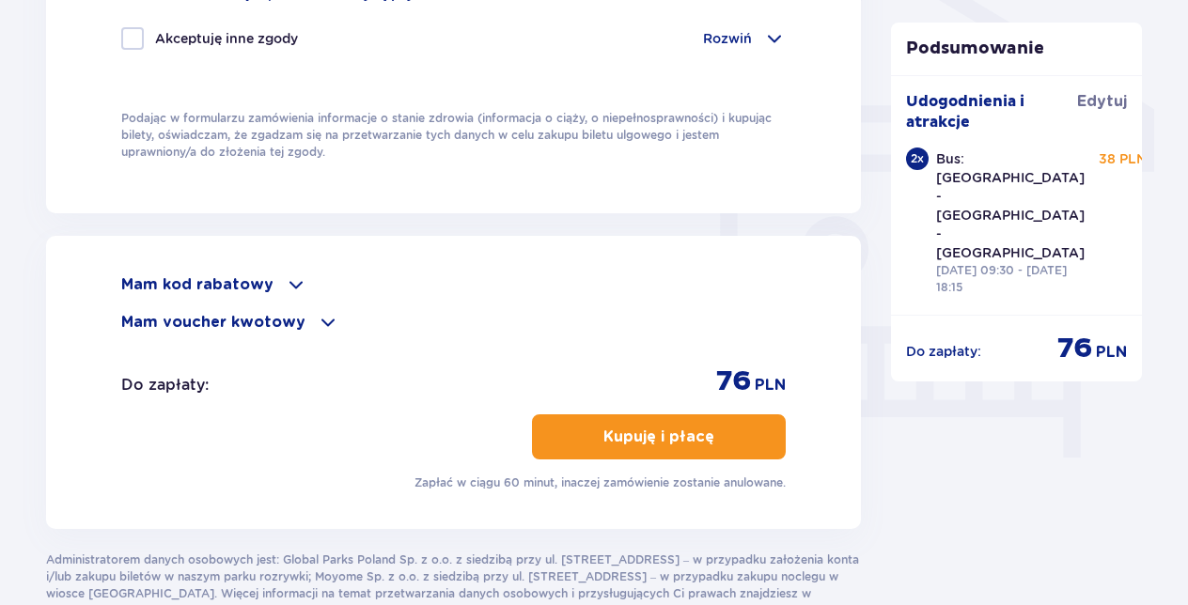
scroll to position [1598, 0]
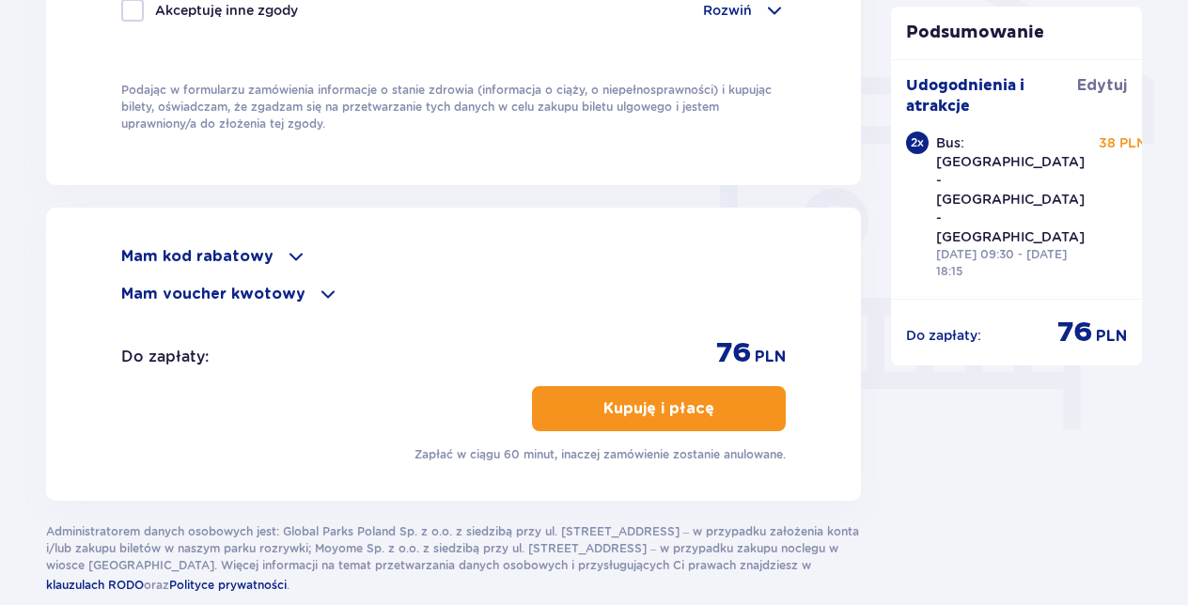
click at [288, 256] on span at bounding box center [296, 256] width 23 height 23
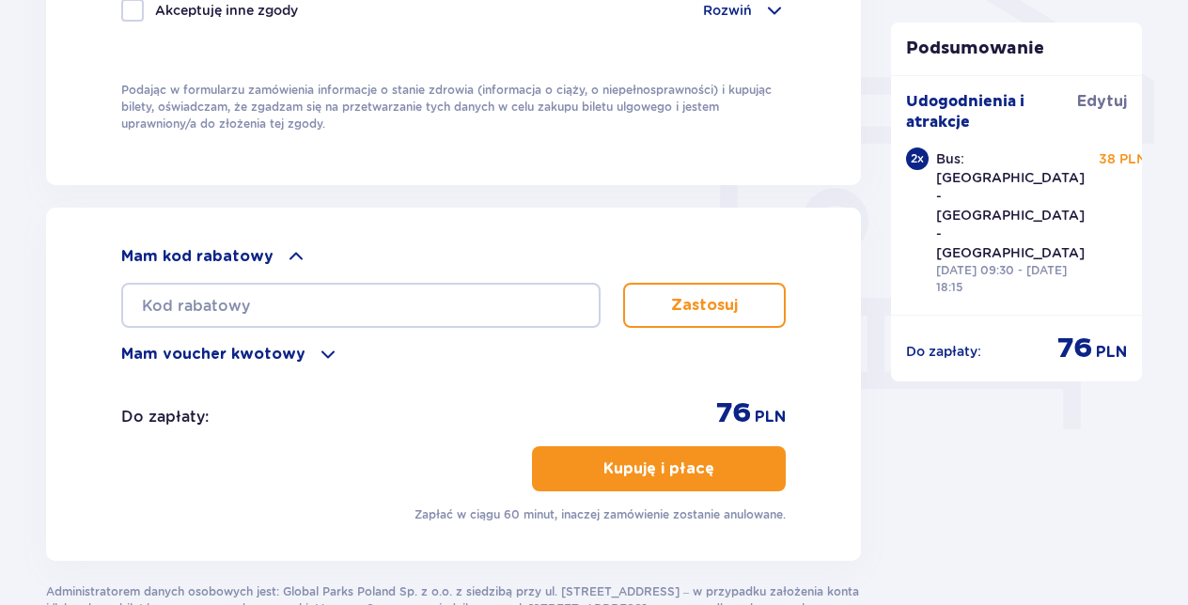
click at [317, 350] on span at bounding box center [328, 354] width 23 height 23
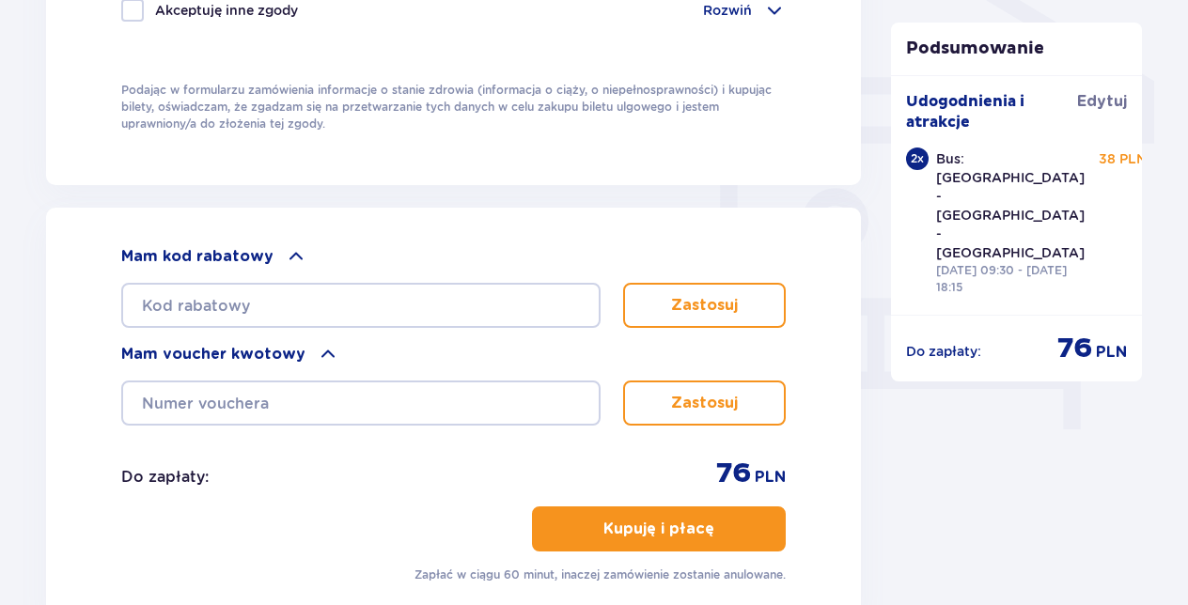
click at [290, 256] on span at bounding box center [296, 256] width 23 height 23
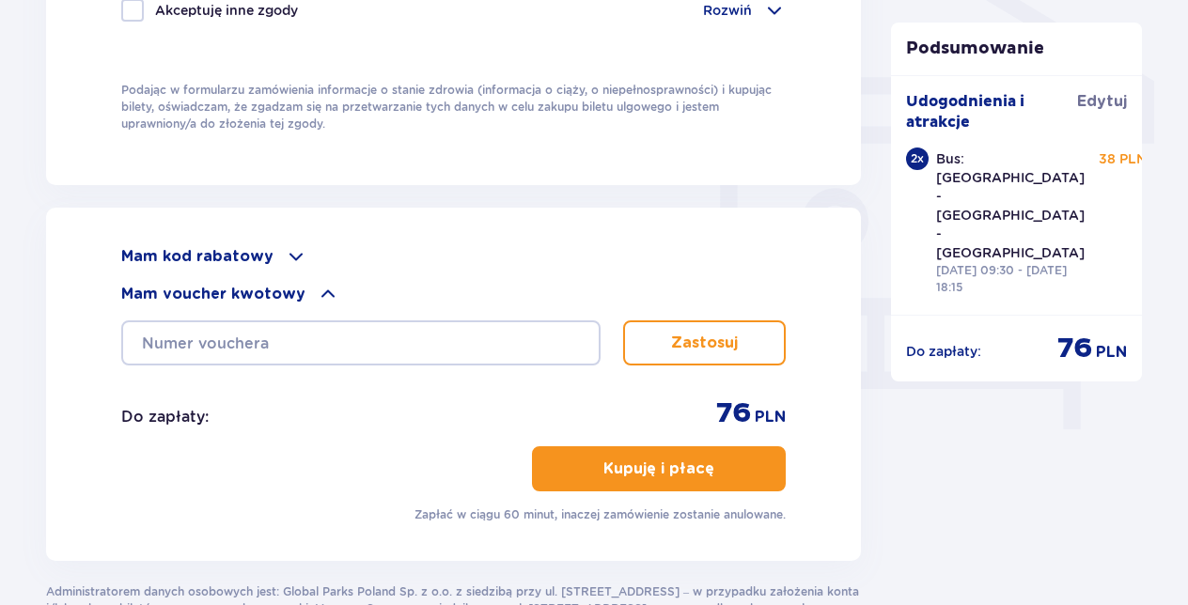
click at [320, 286] on span at bounding box center [328, 294] width 23 height 23
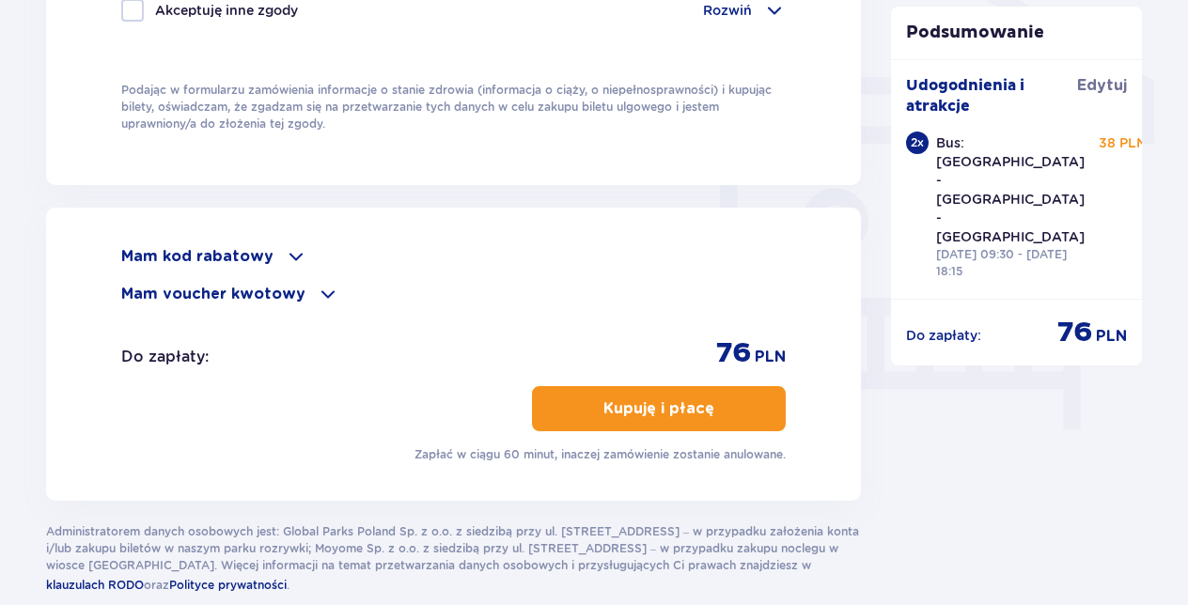
click at [651, 402] on p "Kupuję i płacę" at bounding box center [658, 408] width 111 height 21
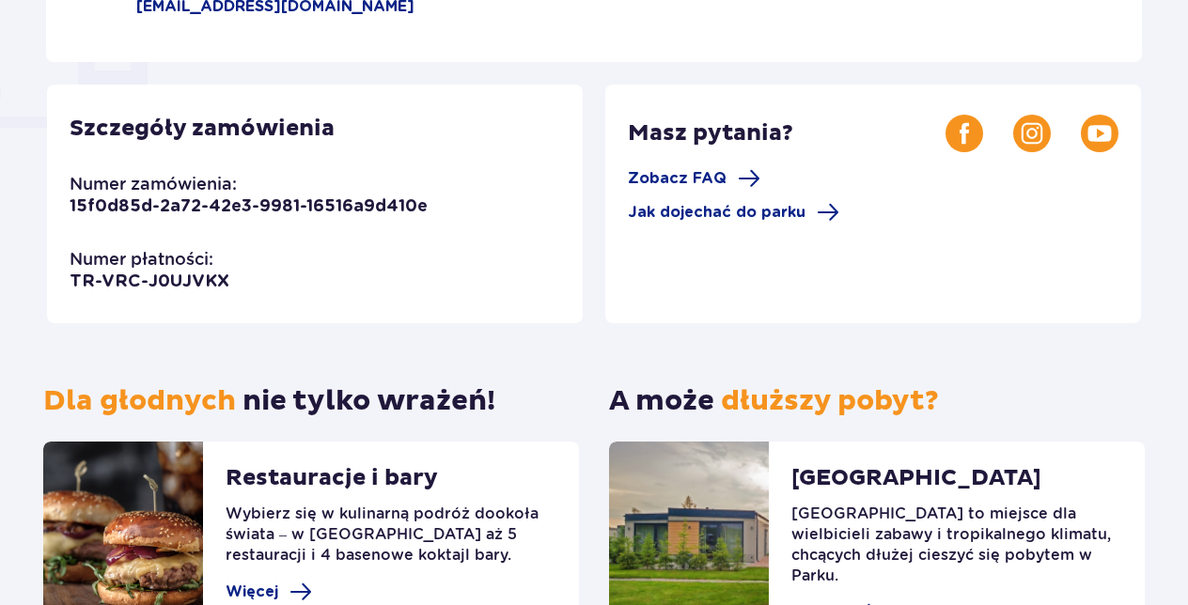
scroll to position [376, 0]
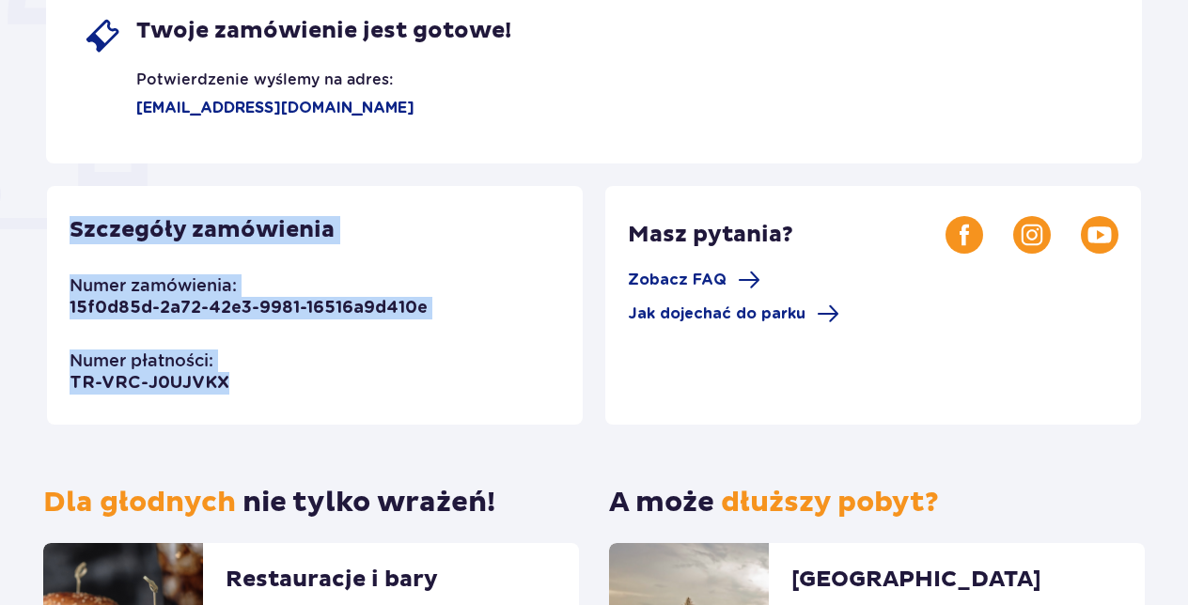
drag, startPoint x: 74, startPoint y: 226, endPoint x: 291, endPoint y: 406, distance: 282.3
click at [291, 406] on div "Szczegóły zamówienia Numer zamówienia: 15f0d85d-2a72-42e3-9981-16516a9d410e Num…" at bounding box center [315, 305] width 536 height 239
copy div "Szczegóły zamówienia Numer zamówienia: 15f0d85d-2a72-42e3-9981-16516a9d410e Num…"
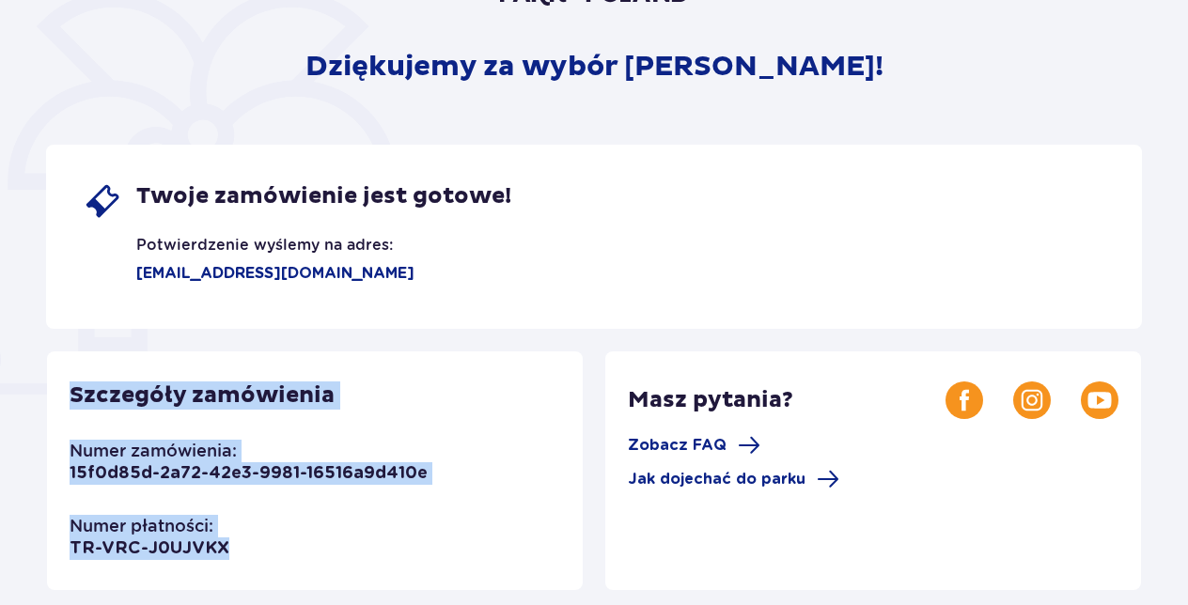
scroll to position [0, 0]
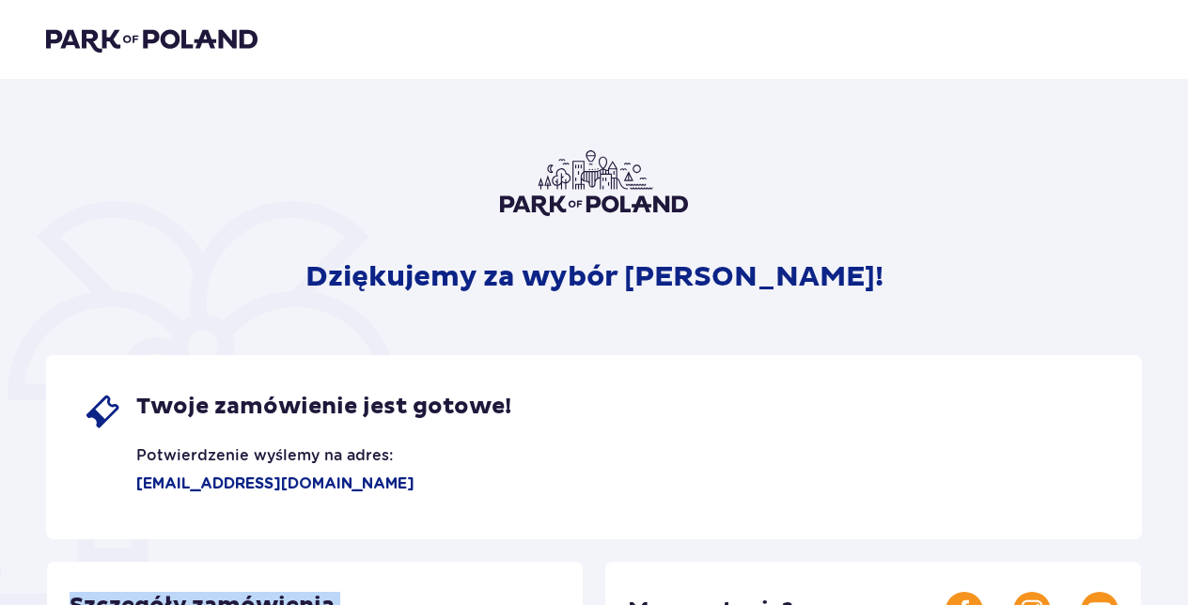
click at [200, 42] on img at bounding box center [151, 39] width 211 height 26
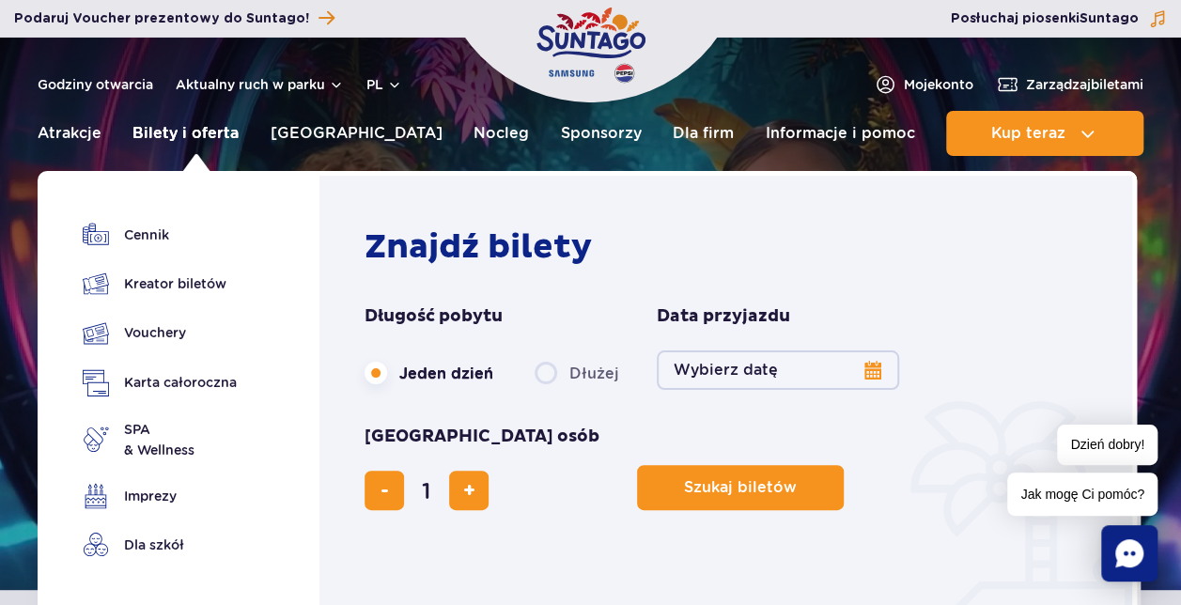
click at [223, 133] on link "Bilety i oferta" at bounding box center [186, 133] width 106 height 45
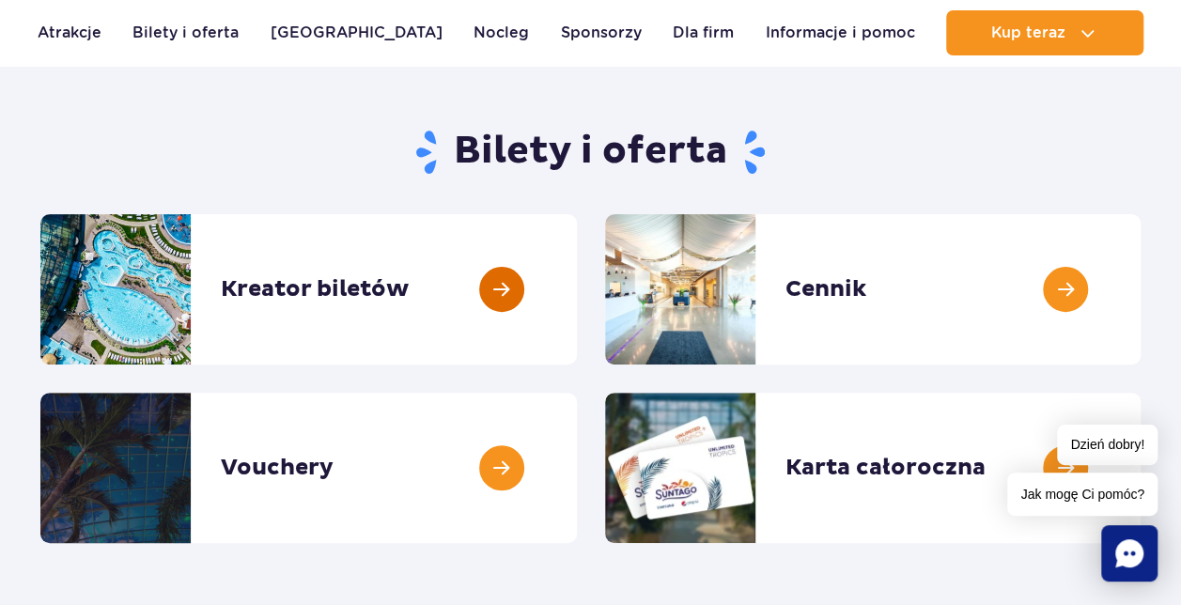
scroll to position [282, 0]
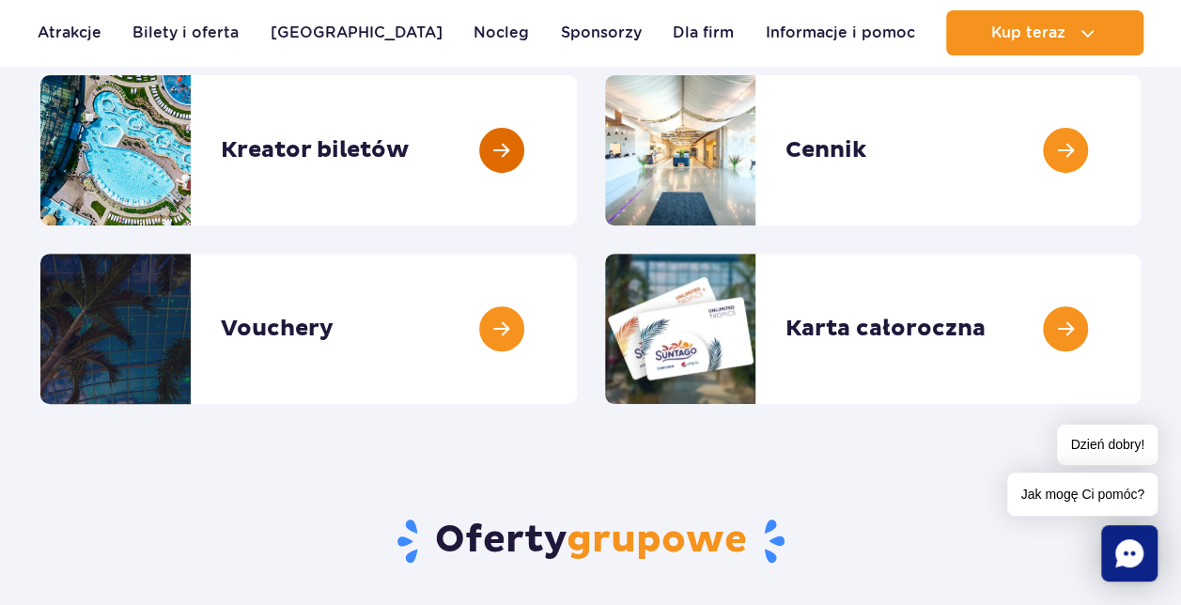
click at [577, 155] on link at bounding box center [577, 150] width 0 height 150
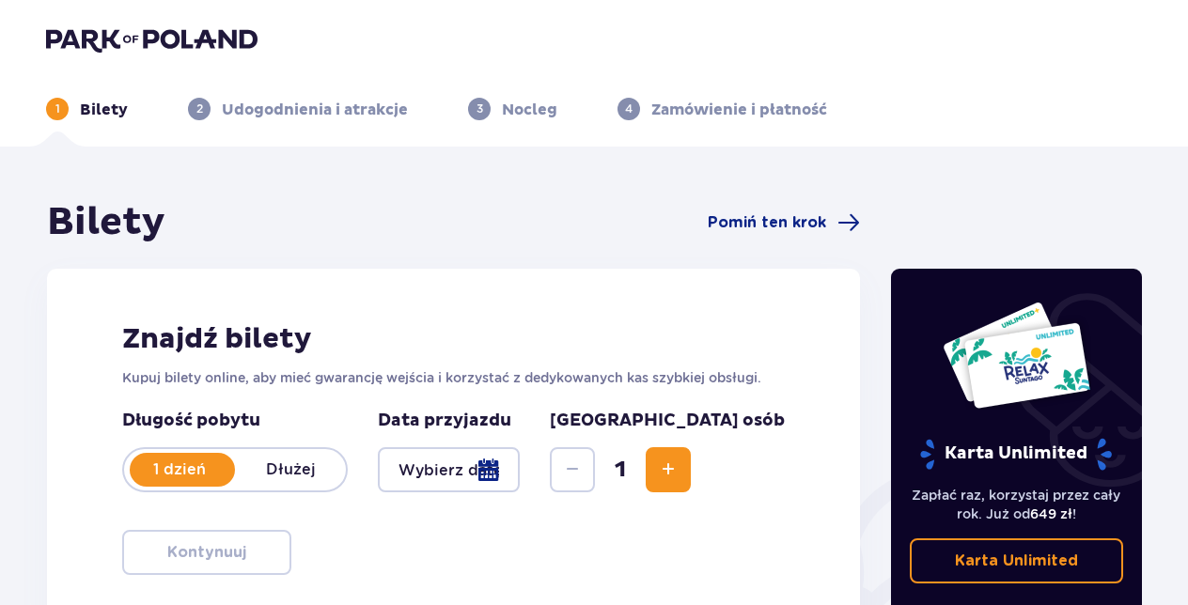
scroll to position [188, 0]
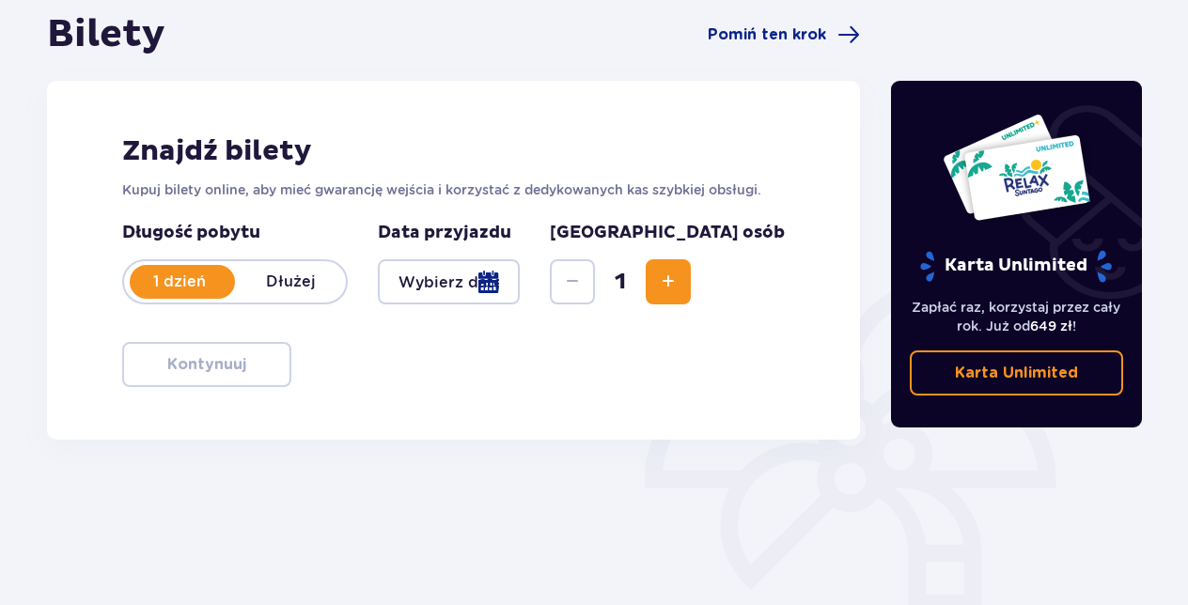
click at [520, 280] on div at bounding box center [449, 281] width 142 height 45
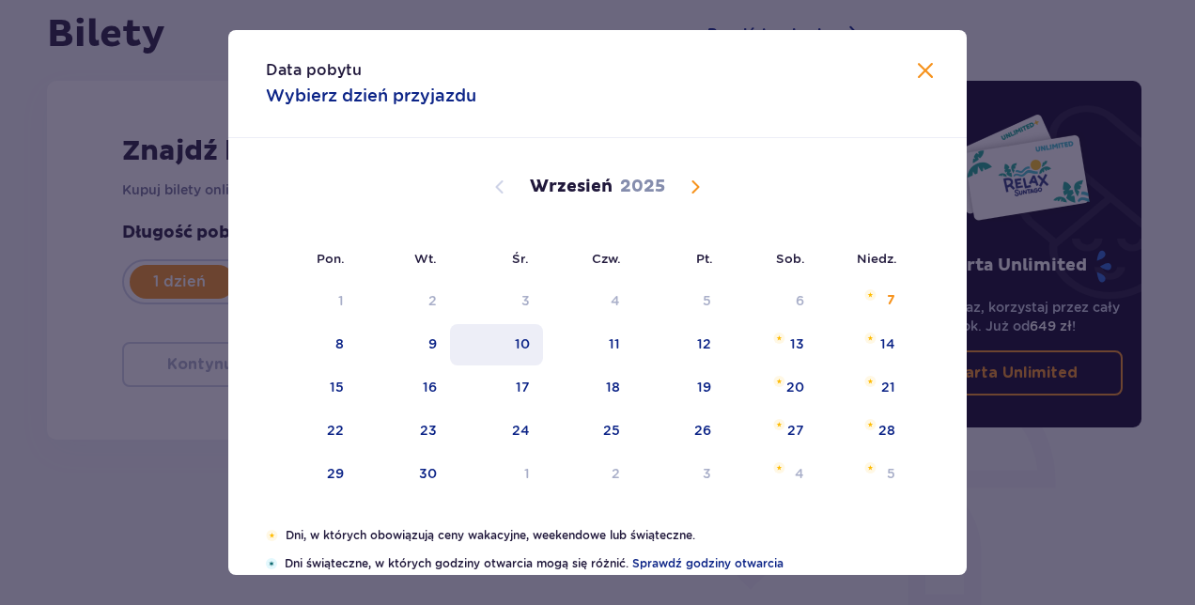
click at [530, 351] on div "10" at bounding box center [496, 344] width 93 height 41
type input "[DATE]"
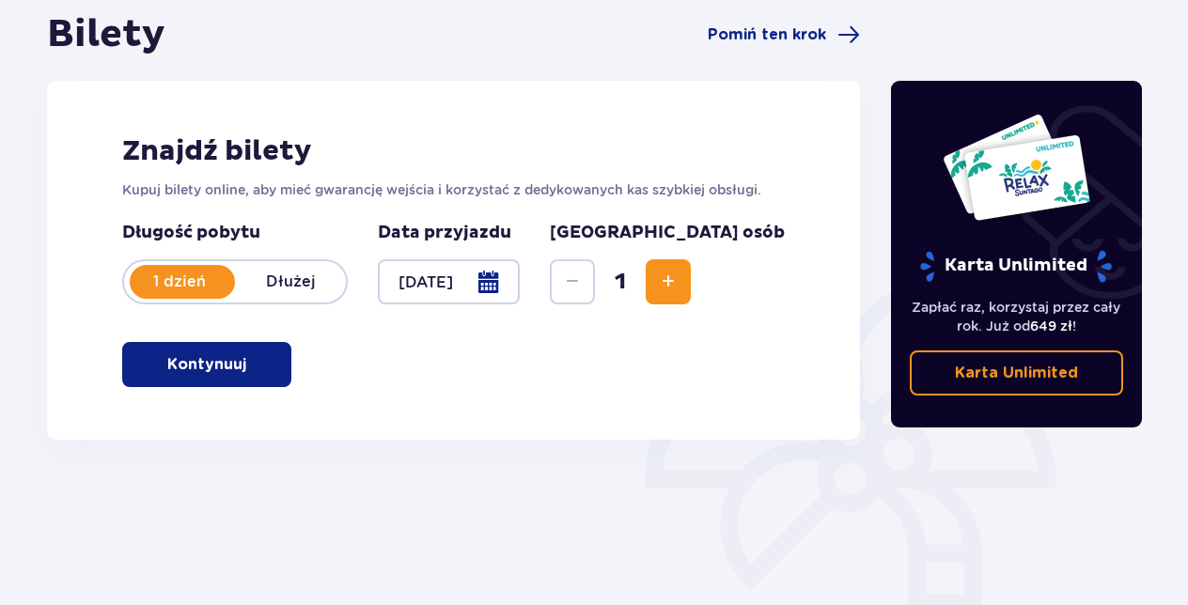
click at [679, 281] on span "Increase" at bounding box center [668, 282] width 23 height 23
click at [211, 365] on p "Kontynuuj" at bounding box center [206, 364] width 79 height 21
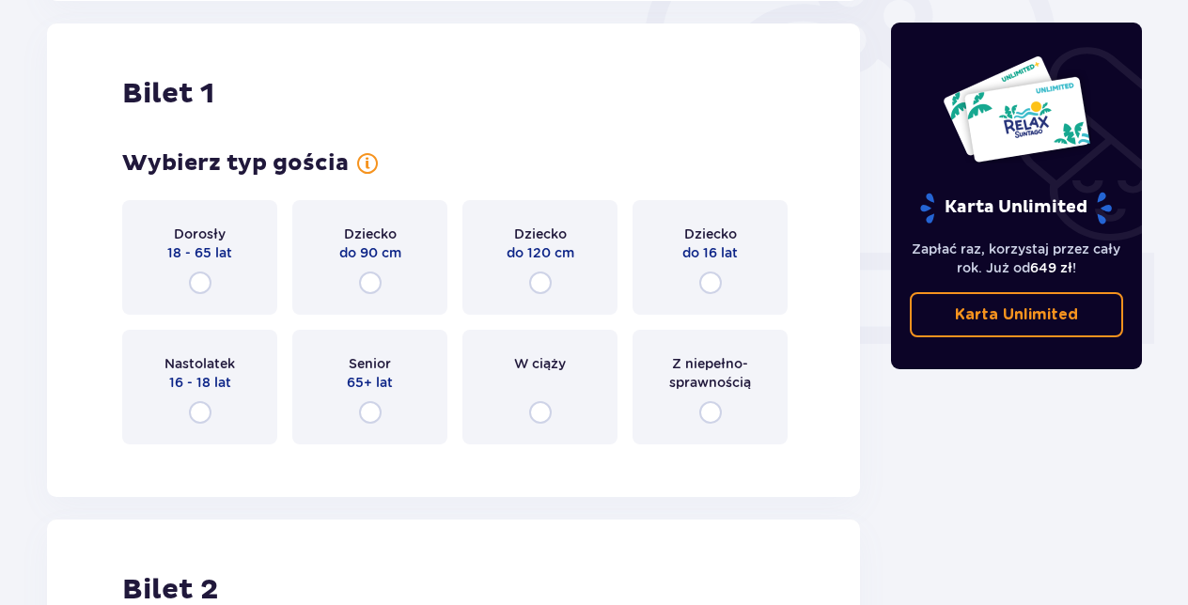
scroll to position [628, 0]
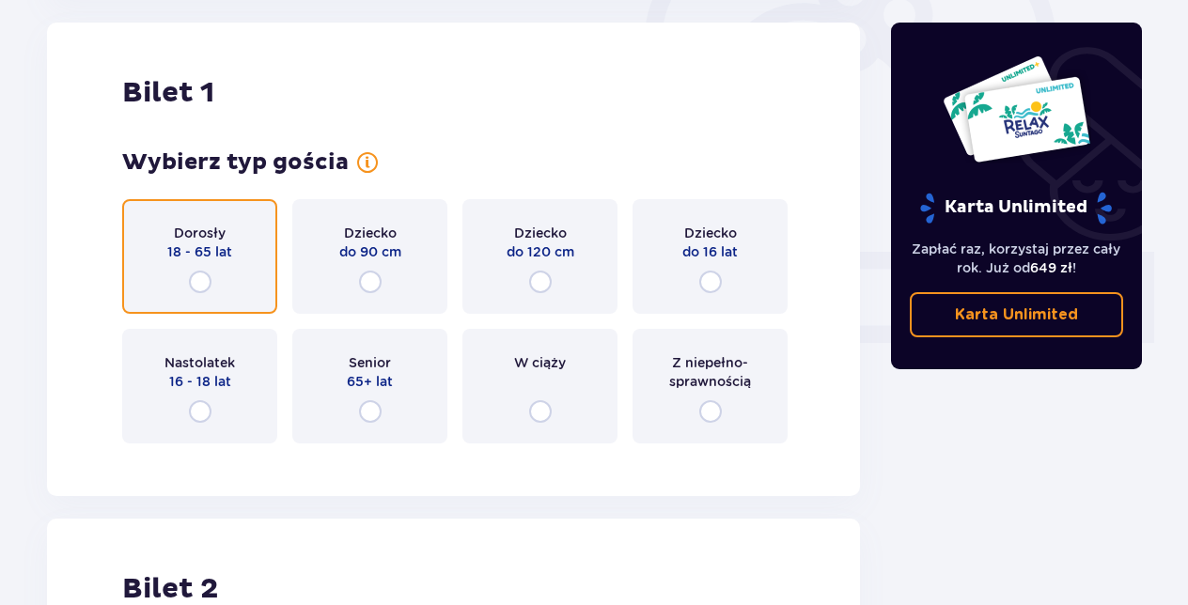
click at [201, 282] on input "radio" at bounding box center [200, 282] width 23 height 23
radio input "true"
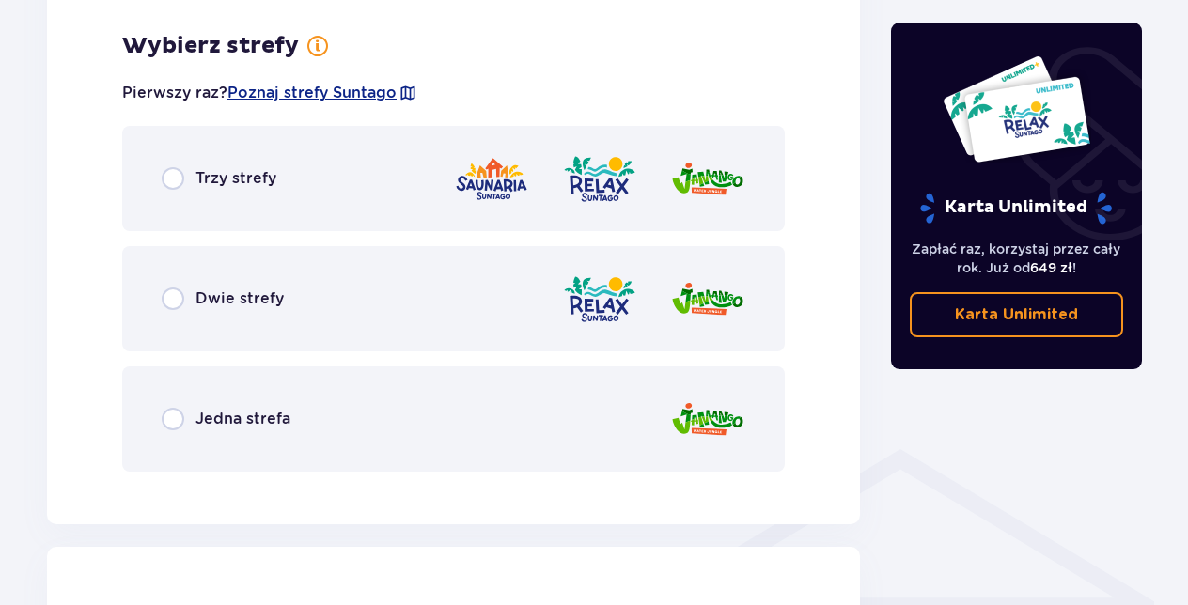
scroll to position [1086, 0]
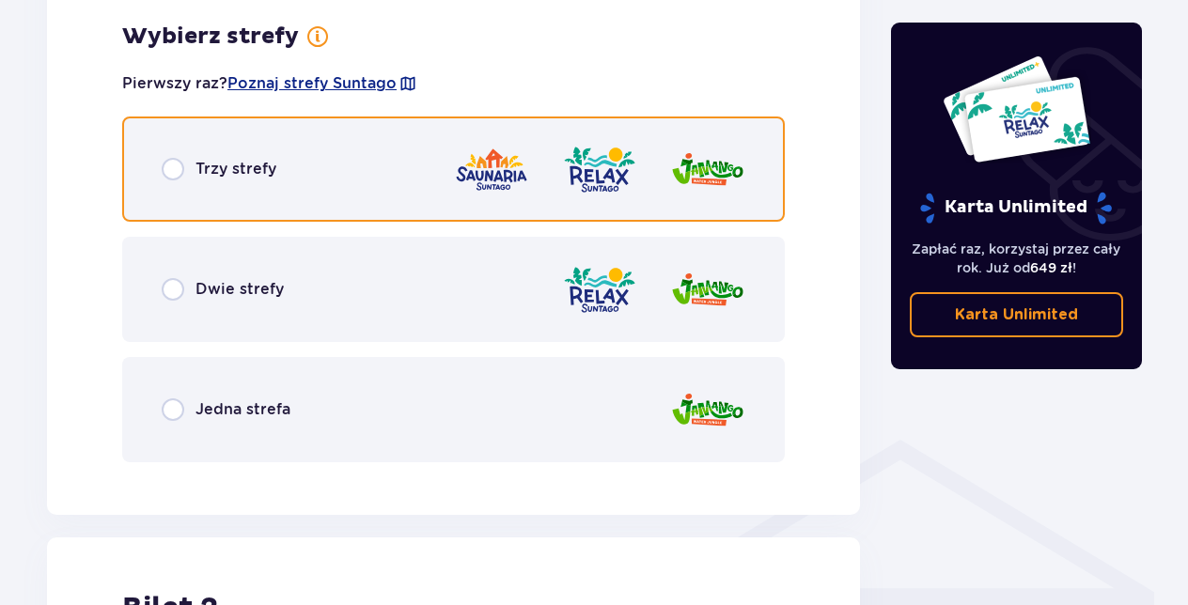
click at [180, 168] on input "radio" at bounding box center [173, 169] width 23 height 23
radio input "true"
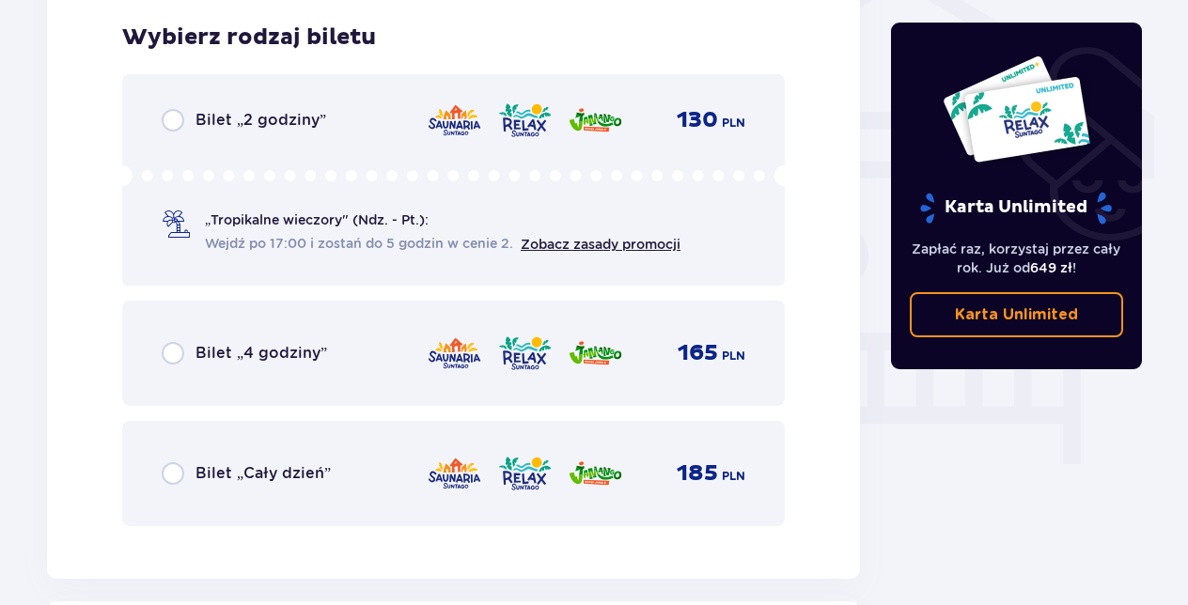
scroll to position [1564, 0]
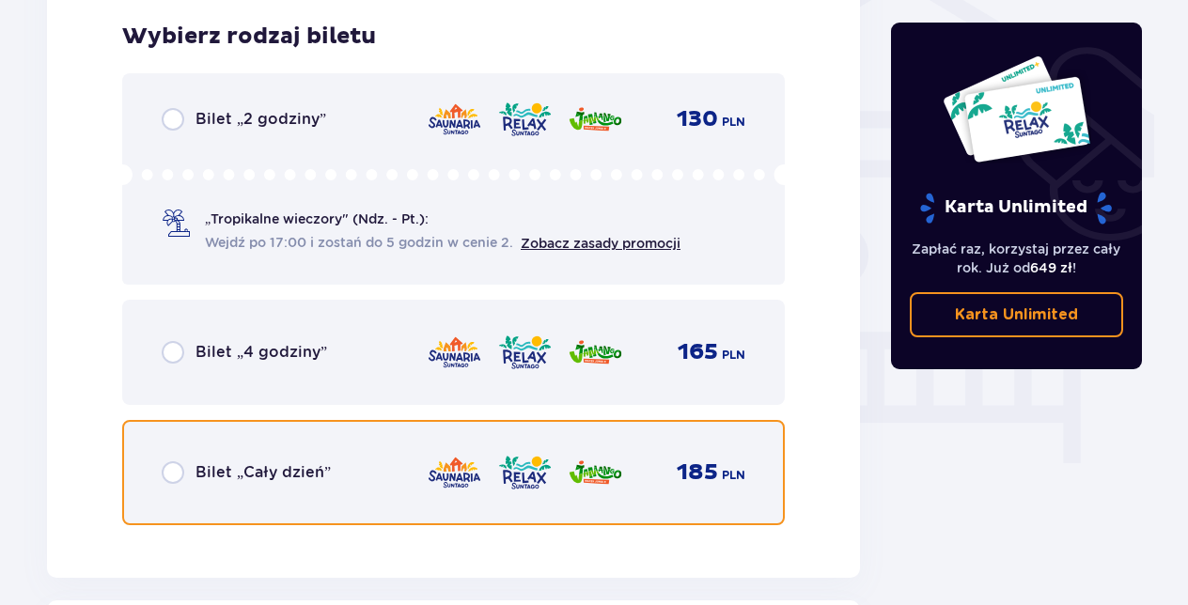
click at [176, 470] on input "radio" at bounding box center [173, 472] width 23 height 23
radio input "true"
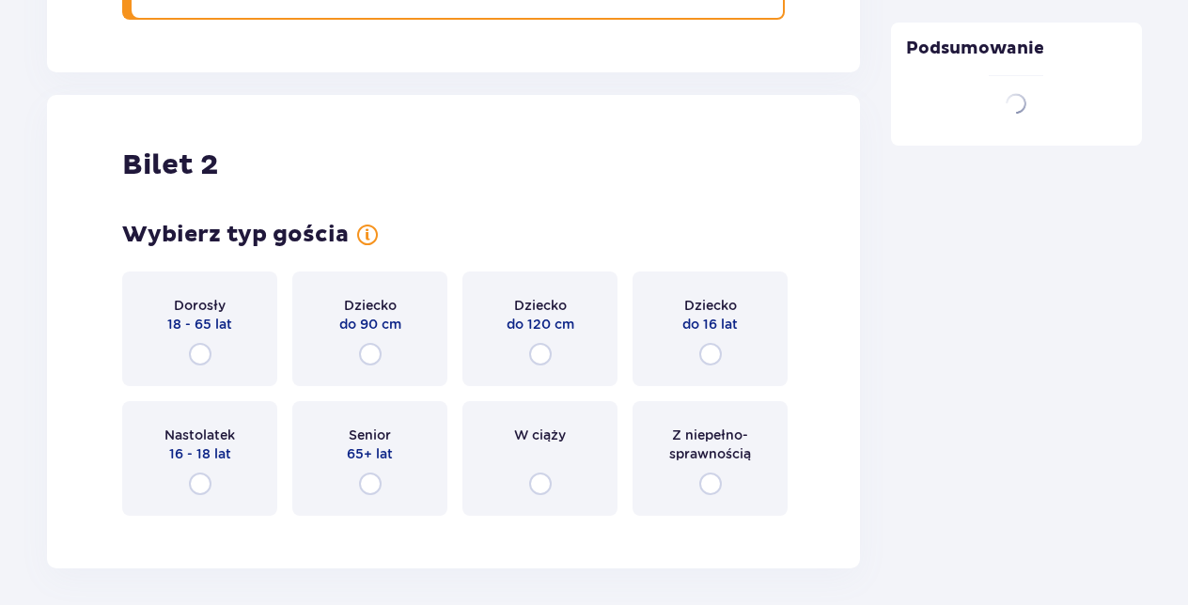
scroll to position [2142, 0]
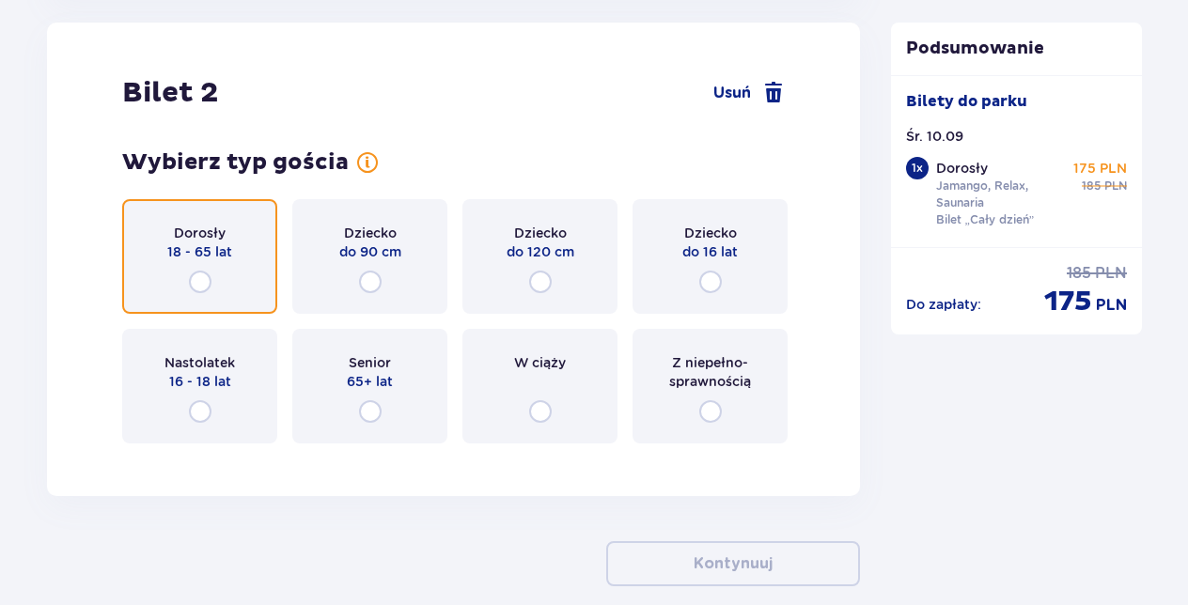
click at [202, 273] on input "radio" at bounding box center [200, 282] width 23 height 23
radio input "true"
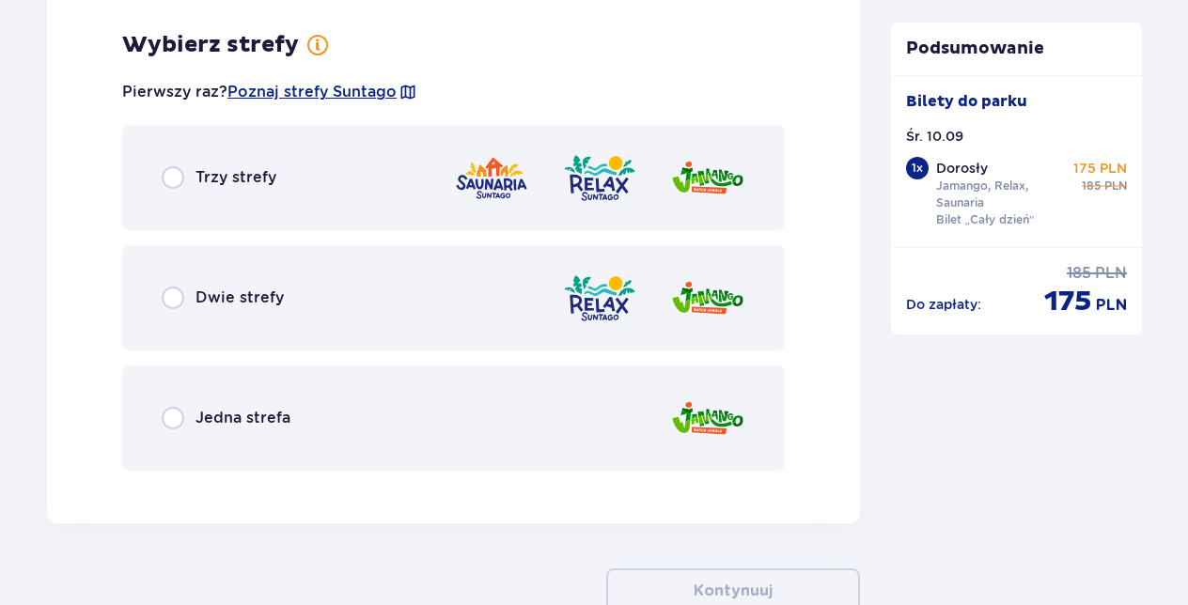
scroll to position [2600, 0]
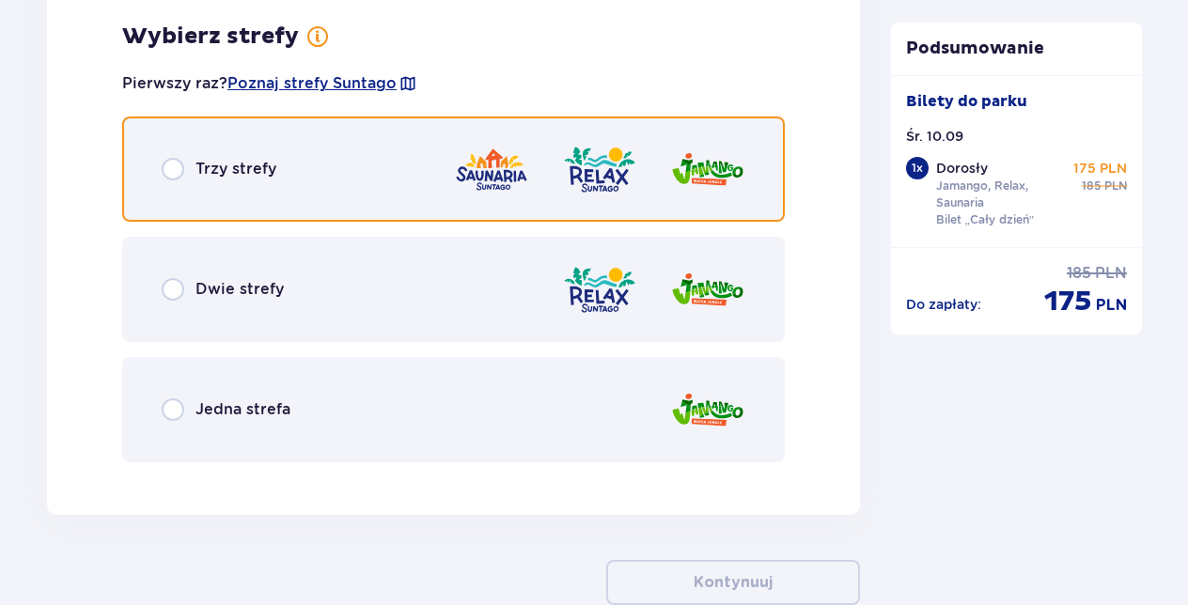
click at [175, 169] on input "radio" at bounding box center [173, 169] width 23 height 23
radio input "true"
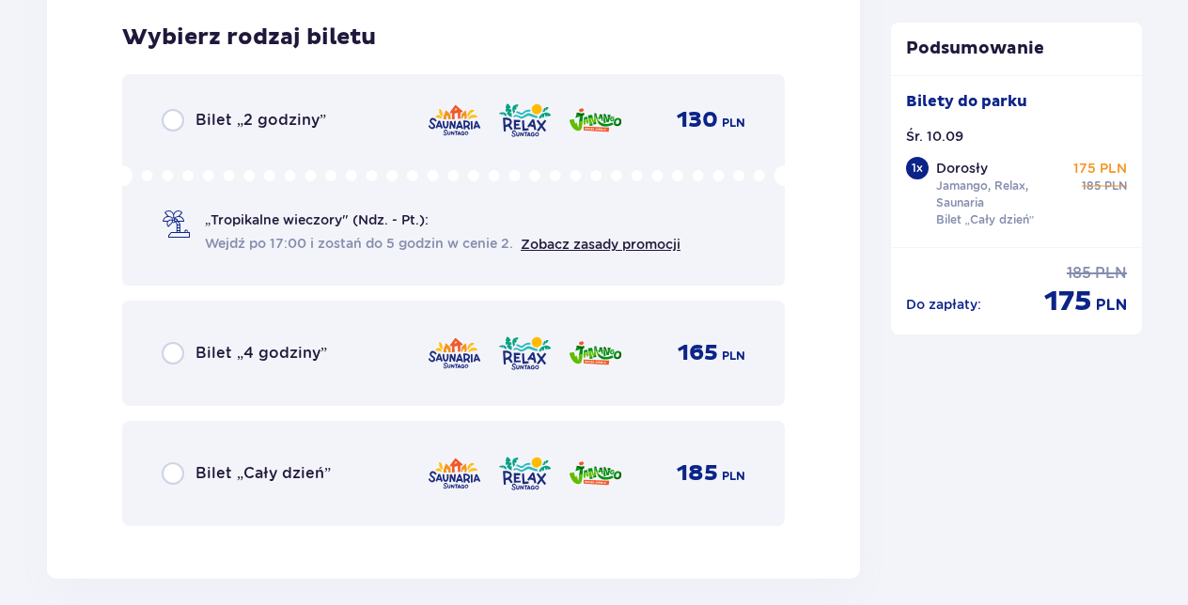
scroll to position [3078, 0]
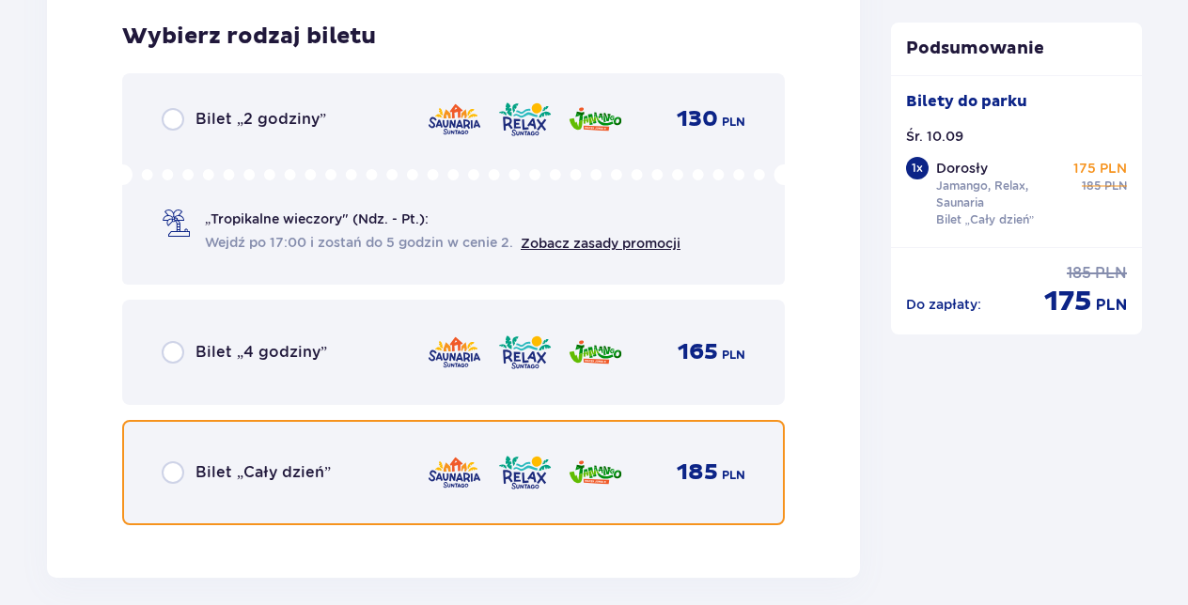
click at [179, 470] on input "radio" at bounding box center [173, 472] width 23 height 23
radio input "true"
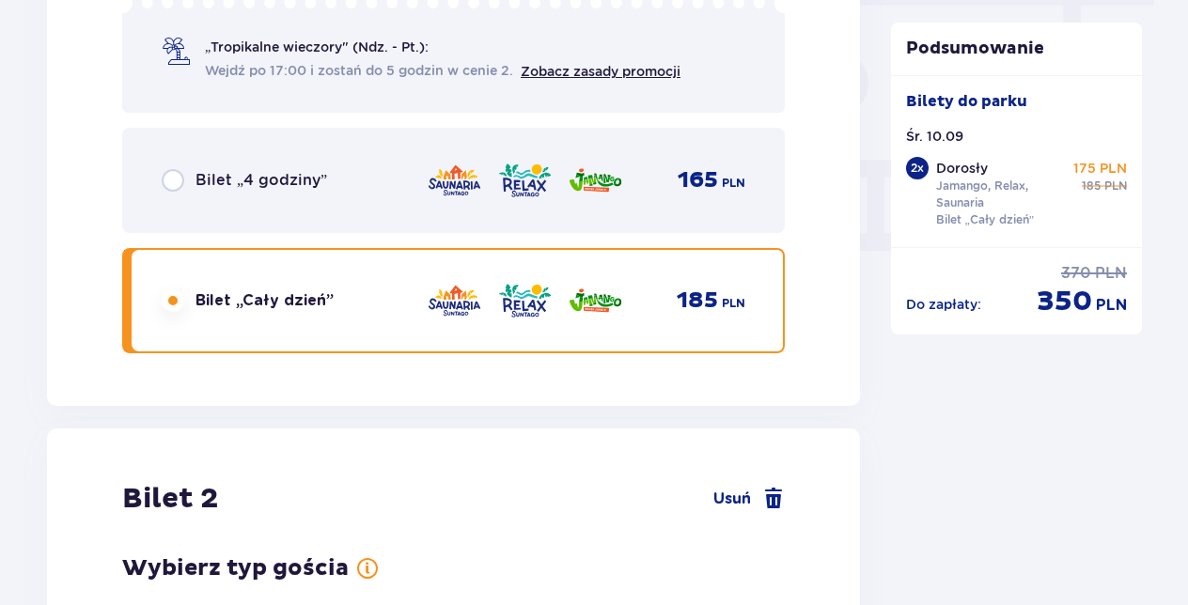
scroll to position [1472, 0]
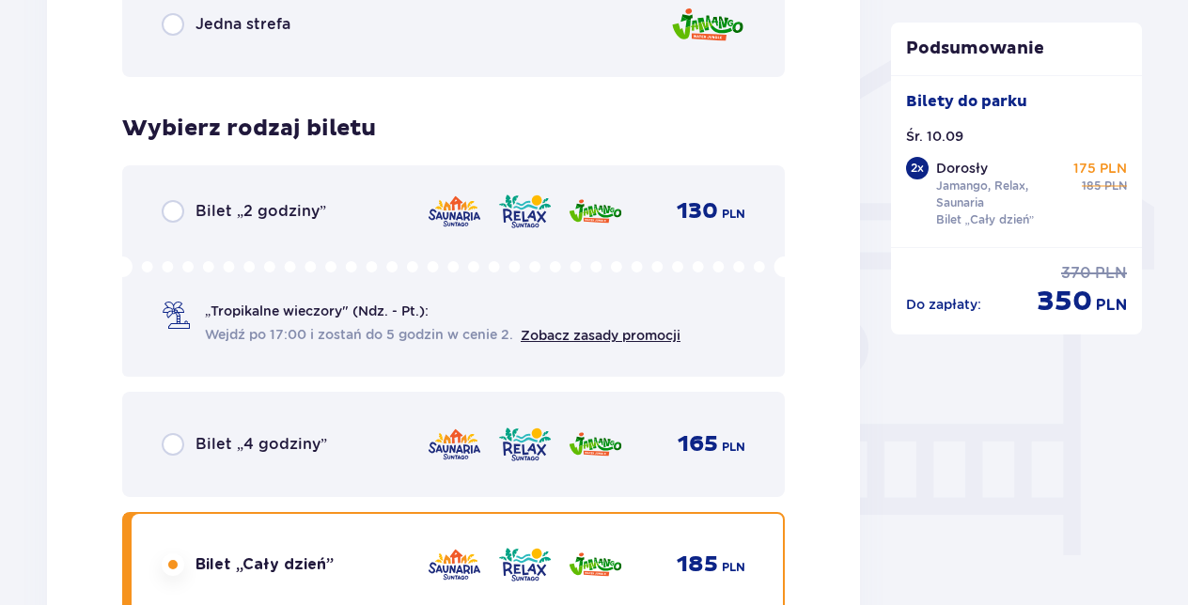
click at [450, 208] on img at bounding box center [454, 211] width 55 height 39
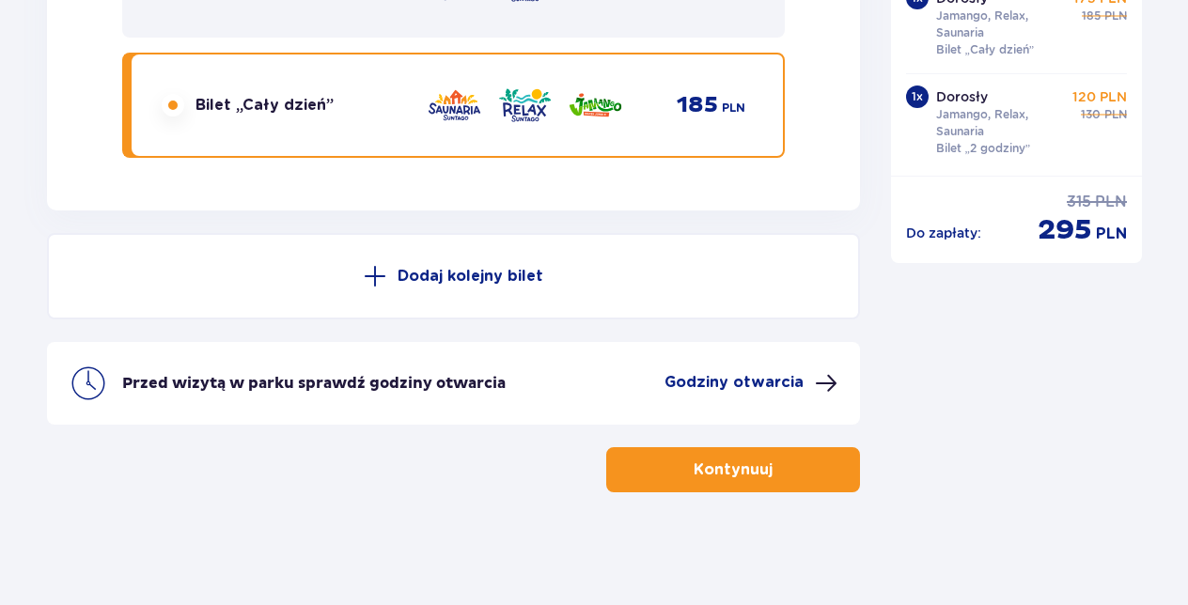
scroll to position [3257, 0]
